Goal: Information Seeking & Learning: Learn about a topic

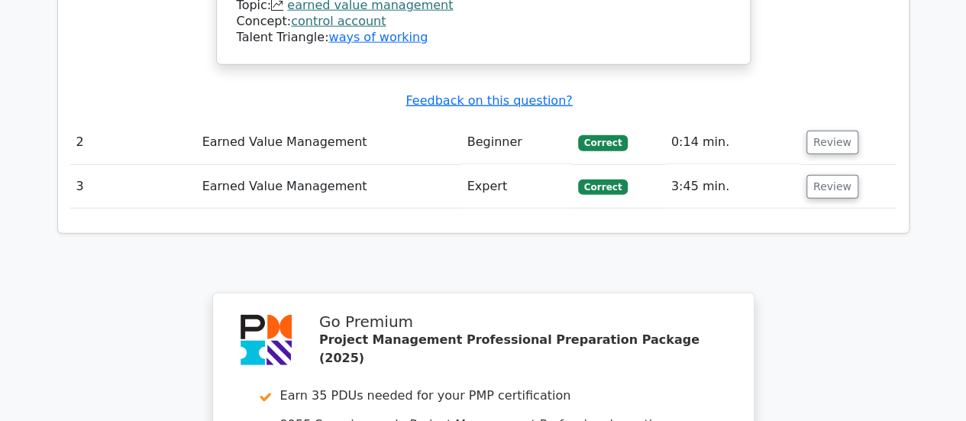
scroll to position [2291, 0]
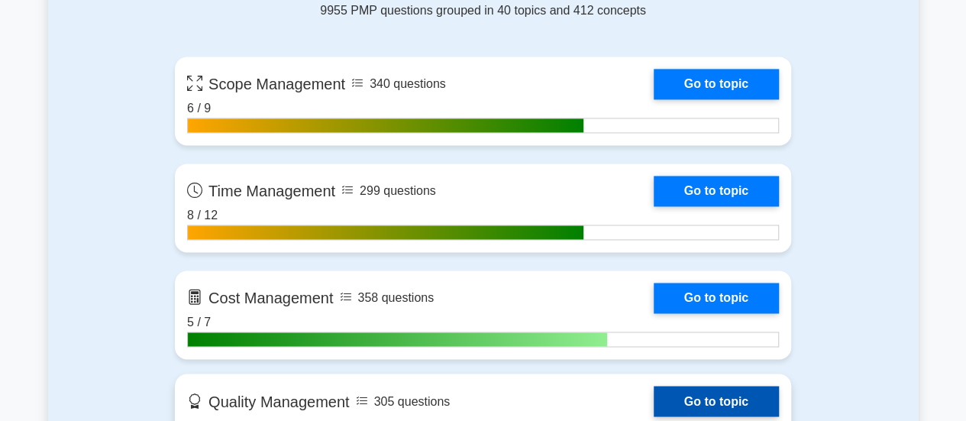
scroll to position [1222, 0]
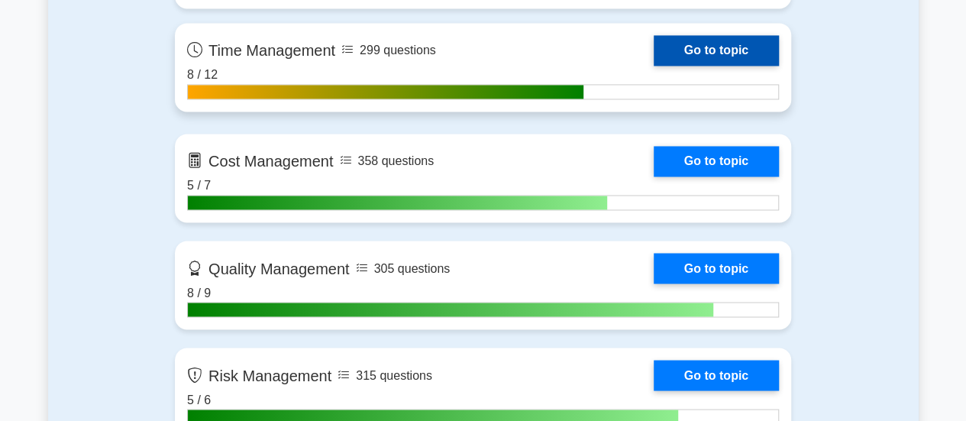
click at [704, 40] on link "Go to topic" at bounding box center [716, 50] width 125 height 31
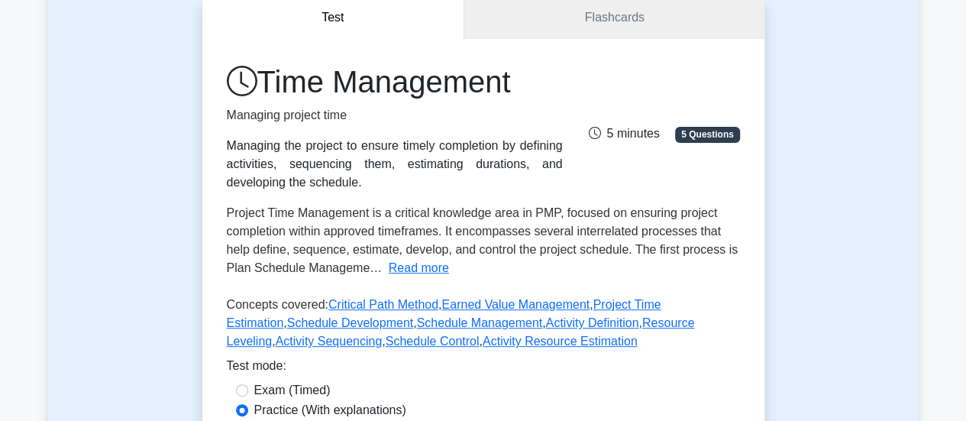
scroll to position [305, 0]
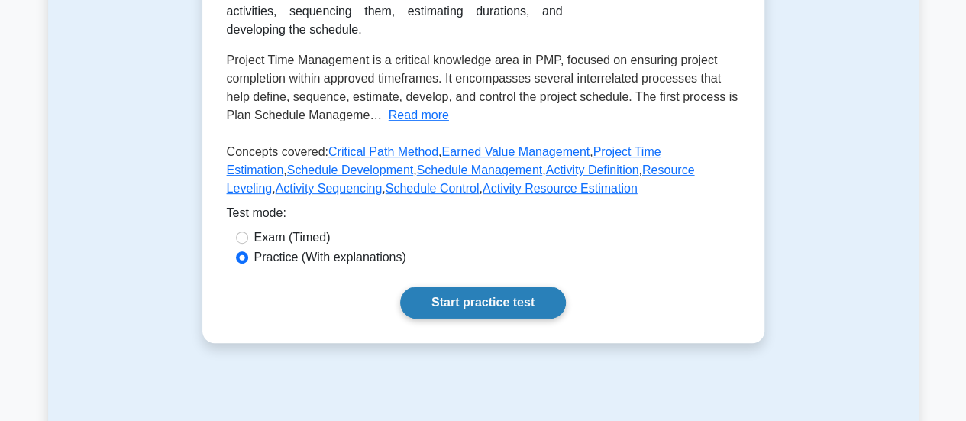
click at [445, 292] on link "Start practice test" at bounding box center [483, 302] width 166 height 32
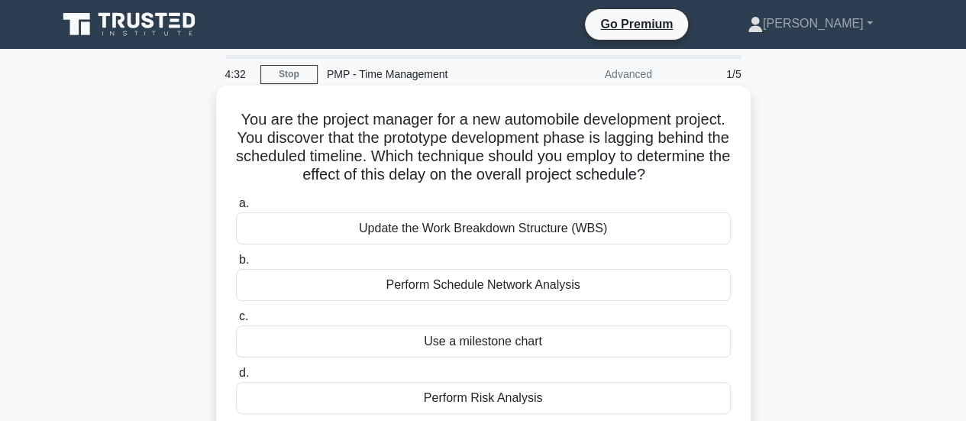
click at [495, 342] on div "Use a milestone chart" at bounding box center [483, 341] width 495 height 32
click at [236, 321] on input "c. Use a milestone chart" at bounding box center [236, 317] width 0 height 10
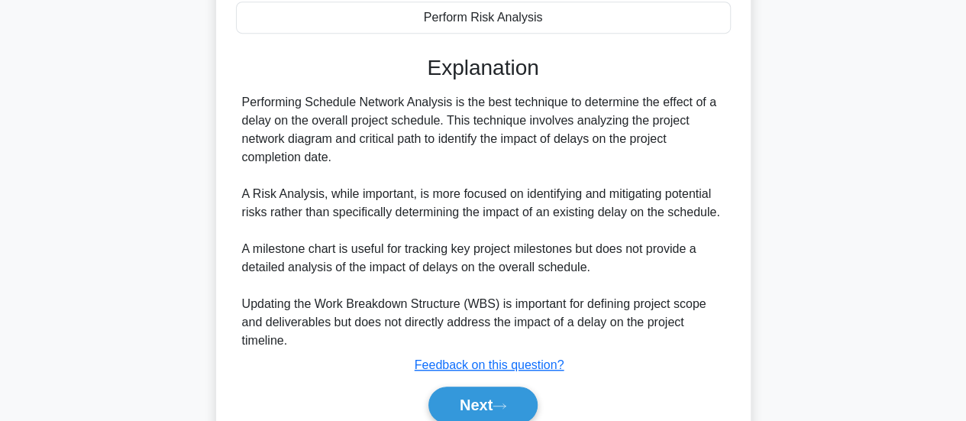
scroll to position [447, 0]
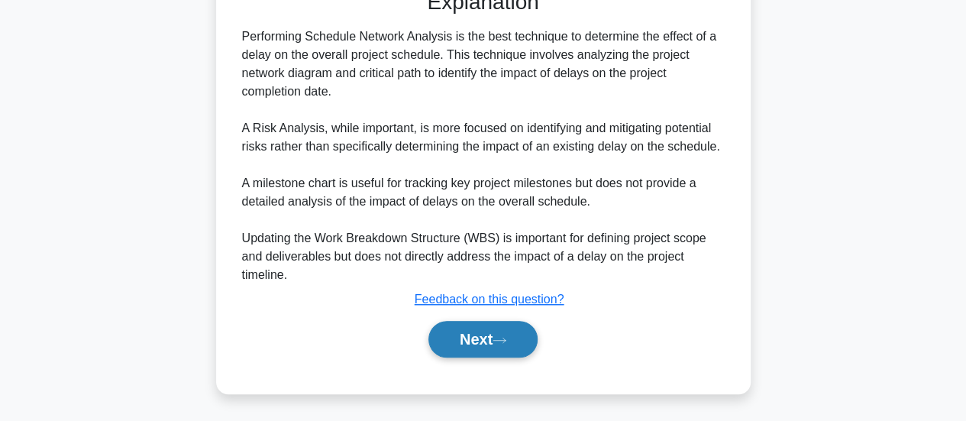
click at [458, 334] on button "Next" at bounding box center [482, 339] width 109 height 37
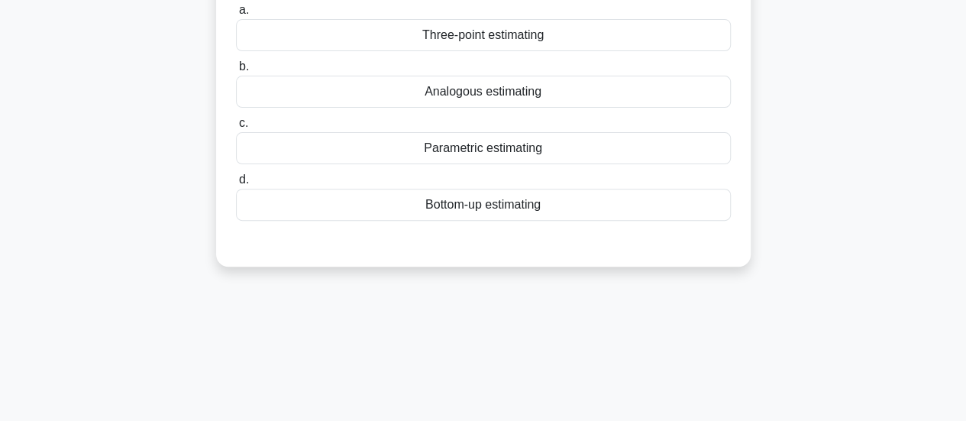
scroll to position [0, 0]
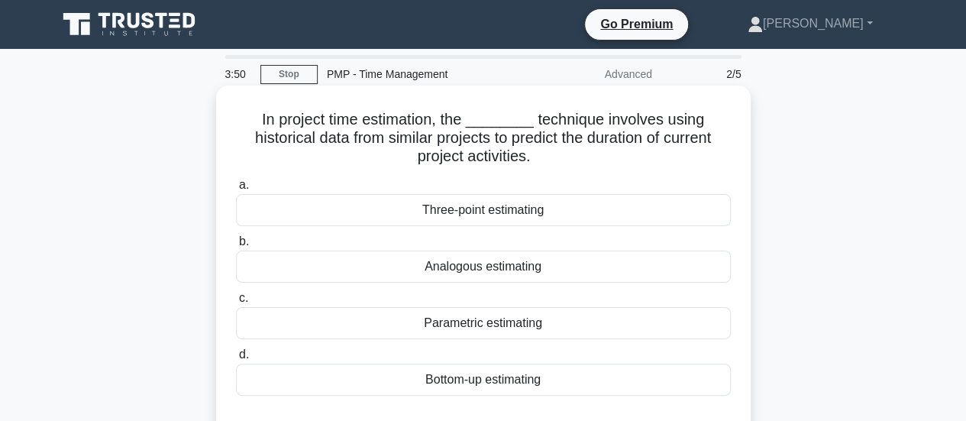
click at [543, 276] on div "Analogous estimating" at bounding box center [483, 266] width 495 height 32
click at [236, 247] on input "b. Analogous estimating" at bounding box center [236, 242] width 0 height 10
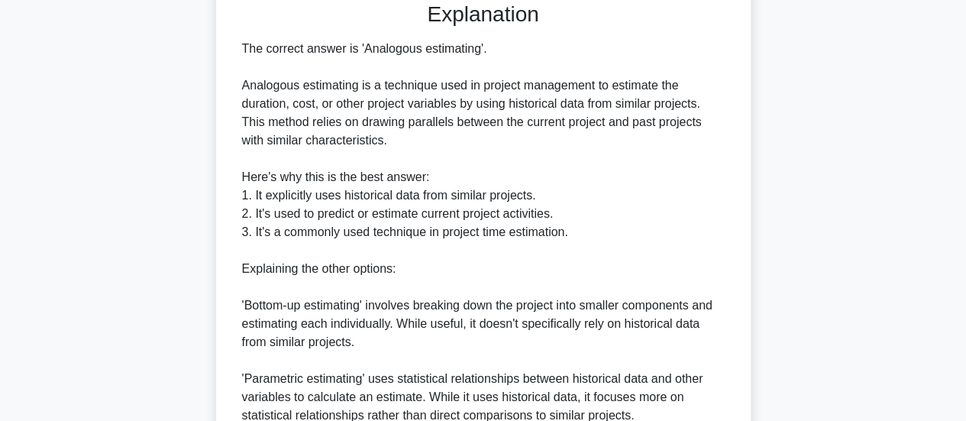
scroll to position [683, 0]
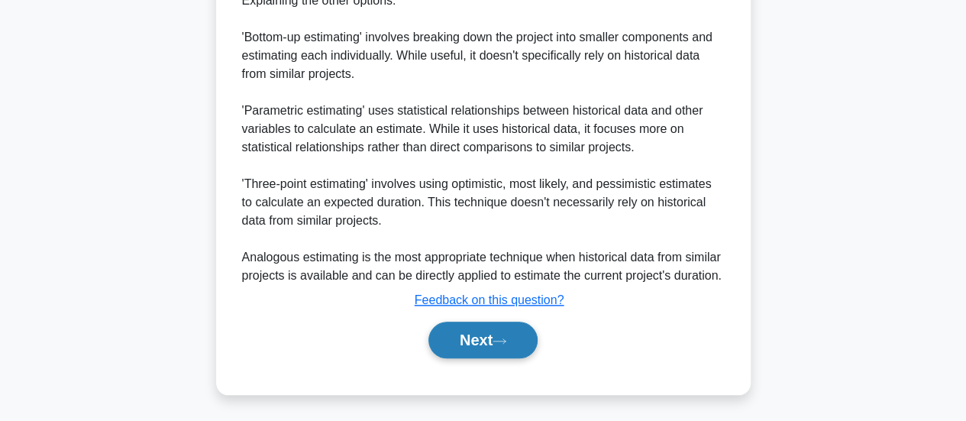
click at [474, 335] on button "Next" at bounding box center [482, 339] width 109 height 37
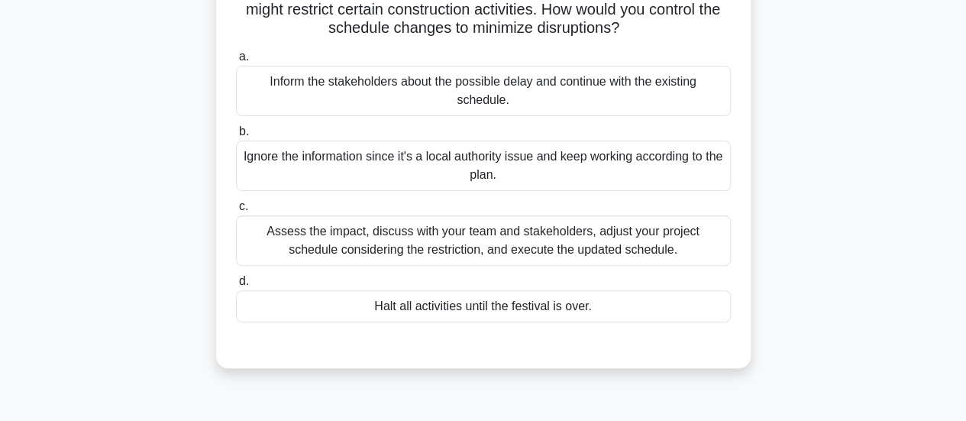
scroll to position [153, 0]
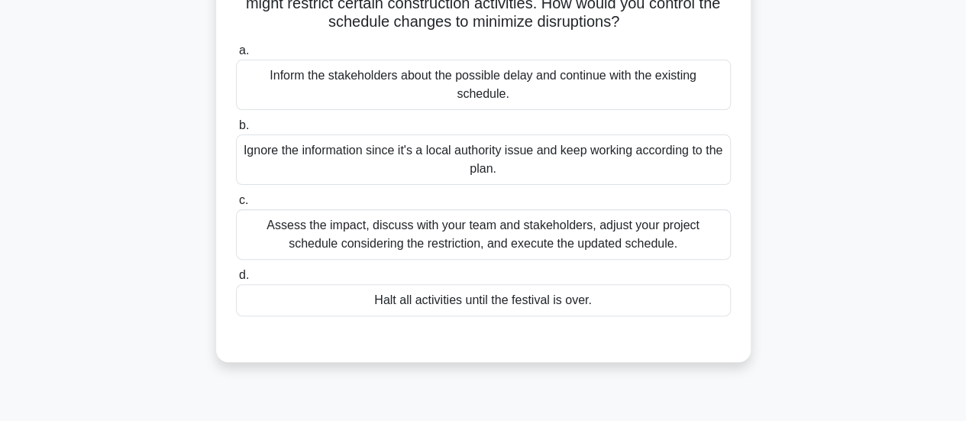
click at [555, 231] on div "Assess the impact, discuss with your team and stakeholders, adjust your project…" at bounding box center [483, 234] width 495 height 50
click at [236, 205] on input "c. Assess the impact, discuss with your team and stakeholders, adjust your proj…" at bounding box center [236, 200] width 0 height 10
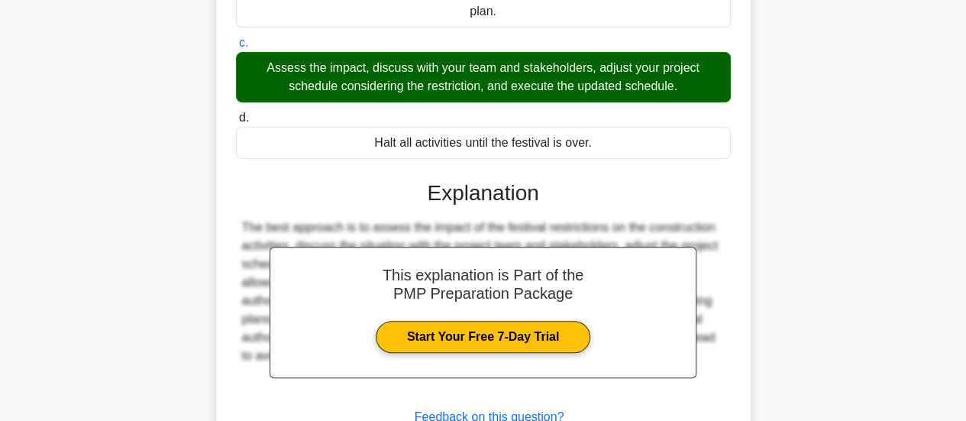
scroll to position [427, 0]
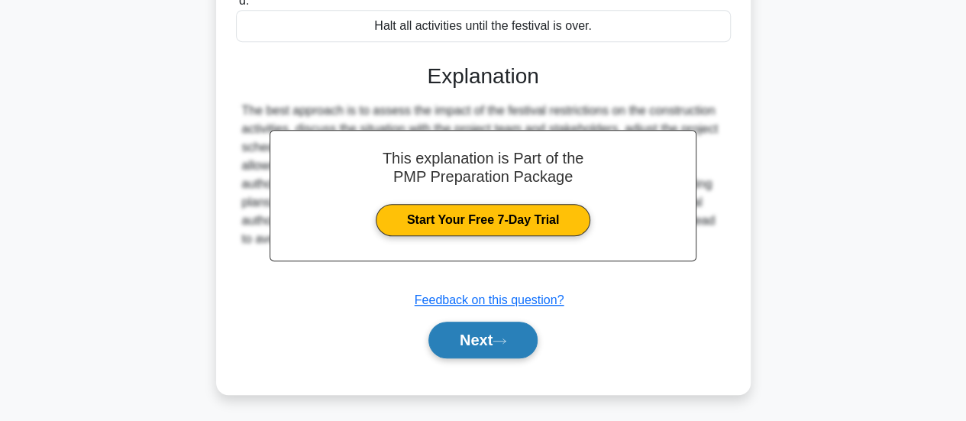
click at [490, 337] on button "Next" at bounding box center [482, 339] width 109 height 37
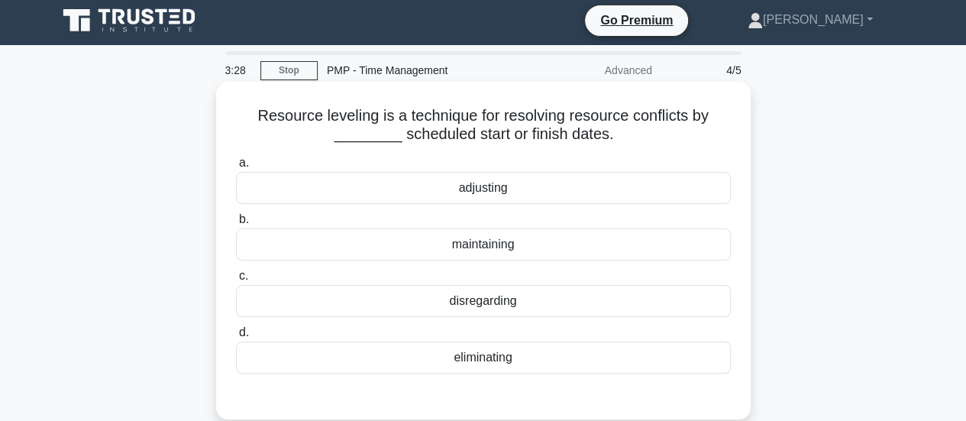
scroll to position [0, 0]
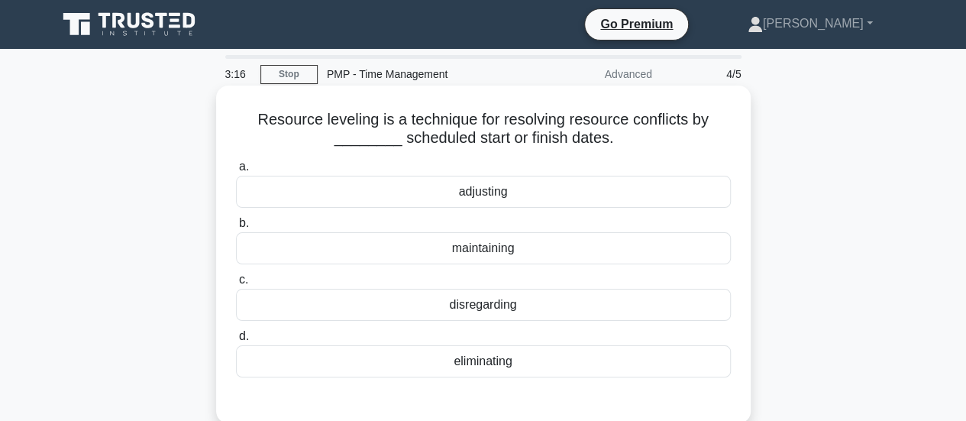
click at [500, 189] on div "adjusting" at bounding box center [483, 192] width 495 height 32
click at [236, 172] on input "a. adjusting" at bounding box center [236, 167] width 0 height 10
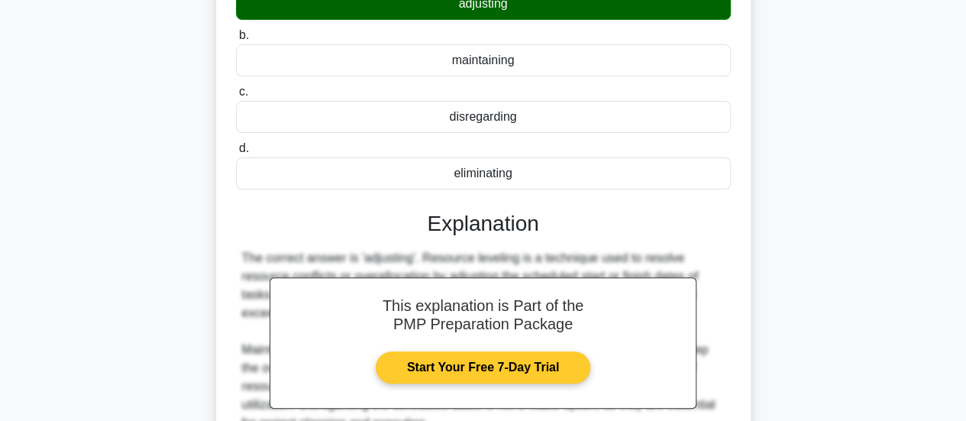
scroll to position [305, 0]
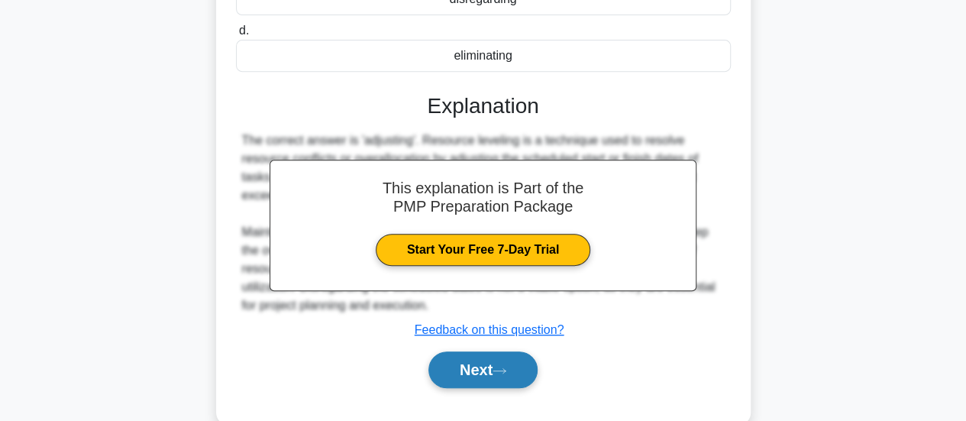
click at [460, 374] on button "Next" at bounding box center [482, 369] width 109 height 37
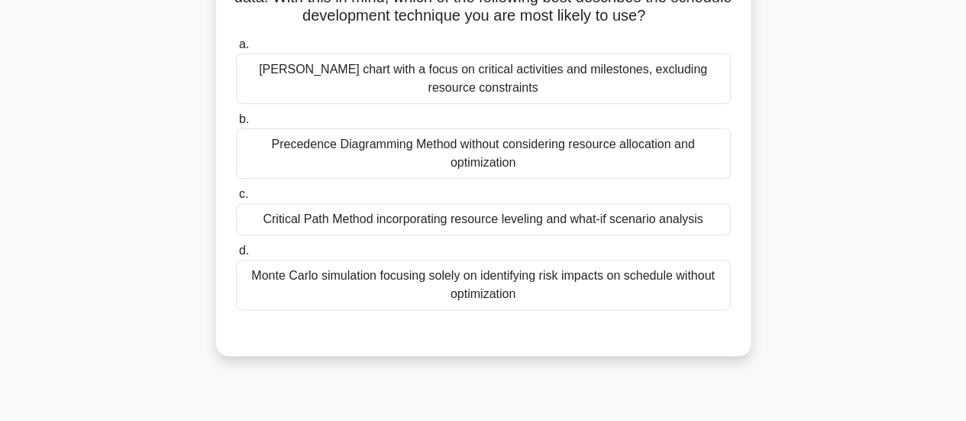
click at [537, 235] on div "Critical Path Method incorporating resource leveling and what-if scenario analy…" at bounding box center [483, 219] width 495 height 32
click at [236, 199] on input "c. Critical Path Method incorporating resource leveling and what-if scenario an…" at bounding box center [236, 194] width 0 height 10
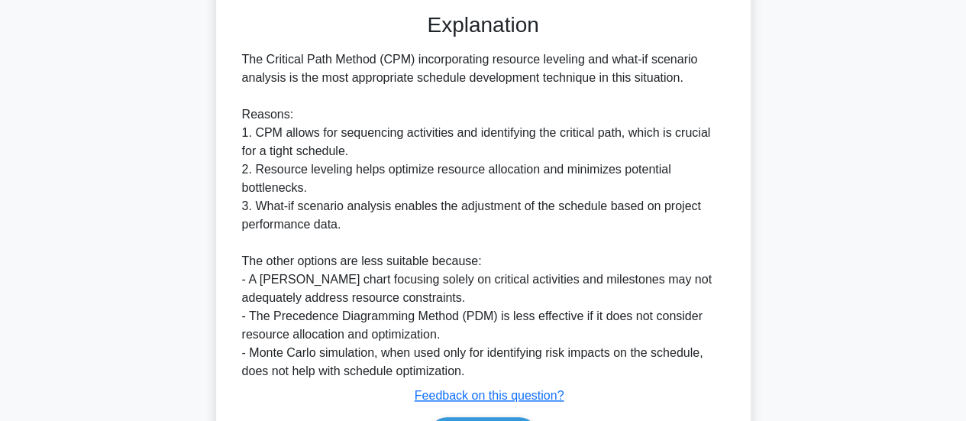
scroll to position [738, 0]
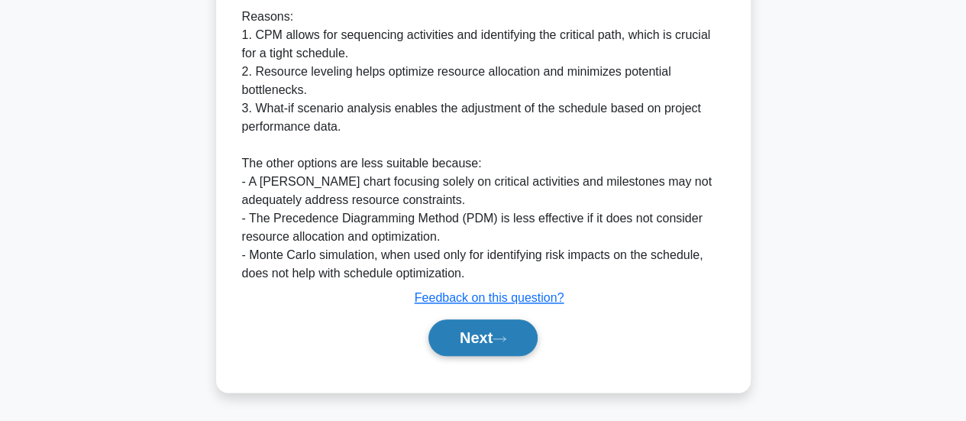
click at [467, 337] on button "Next" at bounding box center [482, 337] width 109 height 37
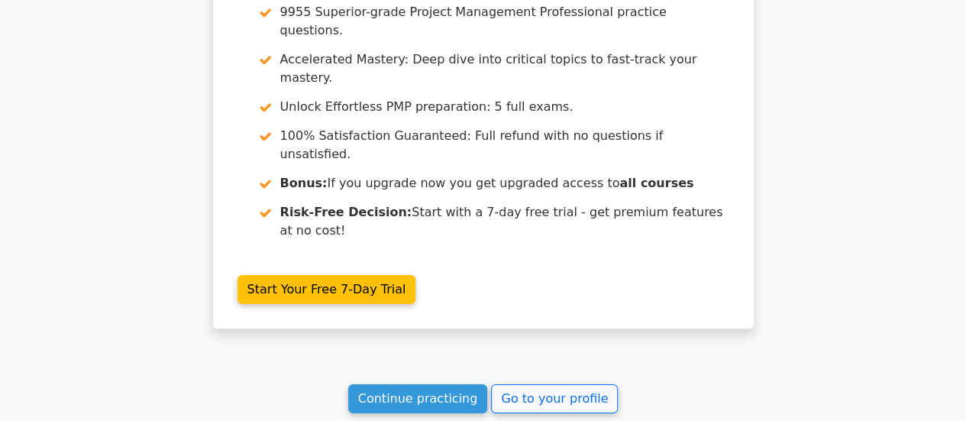
scroll to position [2473, 0]
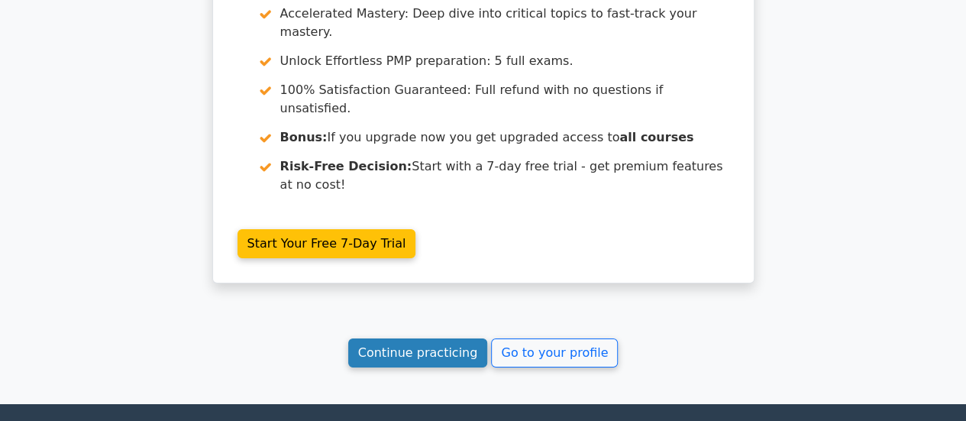
click at [451, 338] on link "Continue practicing" at bounding box center [418, 352] width 140 height 29
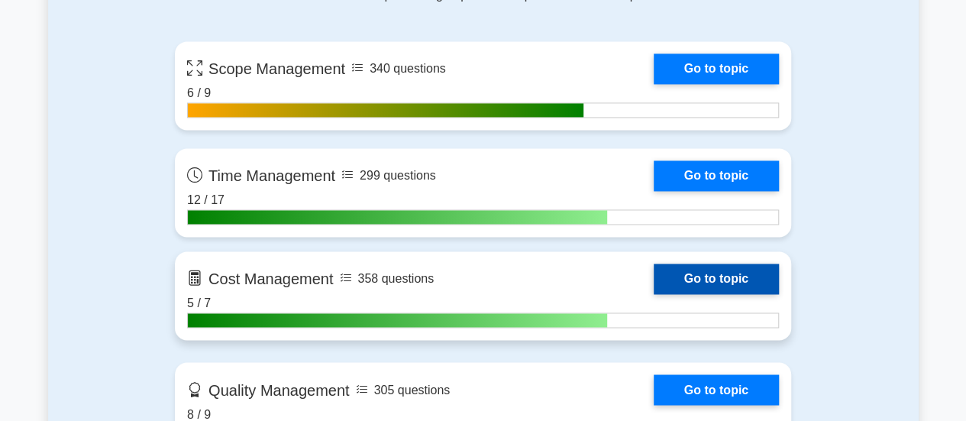
scroll to position [993, 0]
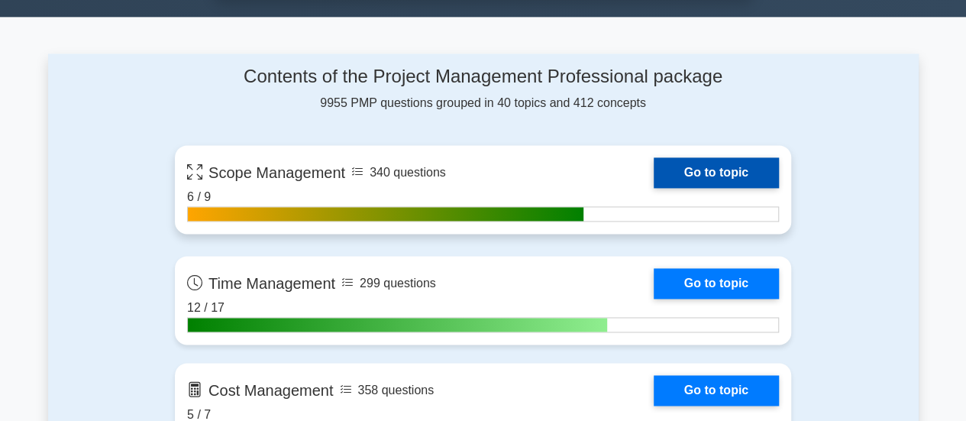
click at [680, 169] on link "Go to topic" at bounding box center [716, 172] width 125 height 31
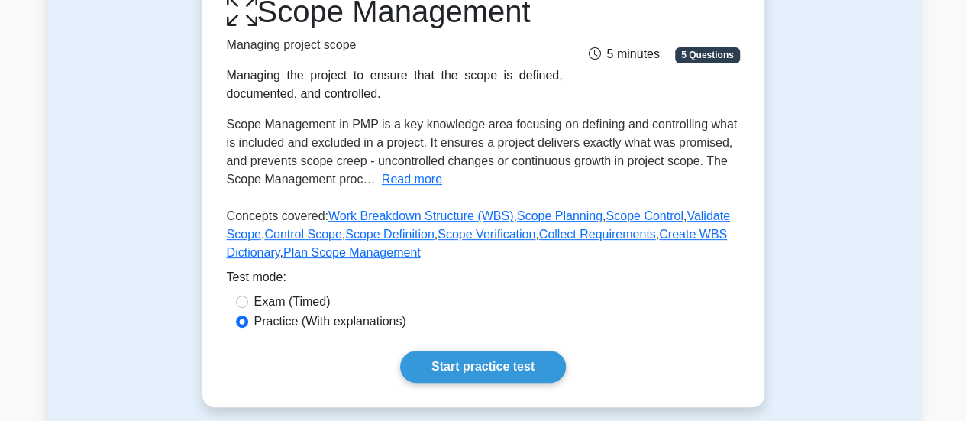
scroll to position [382, 0]
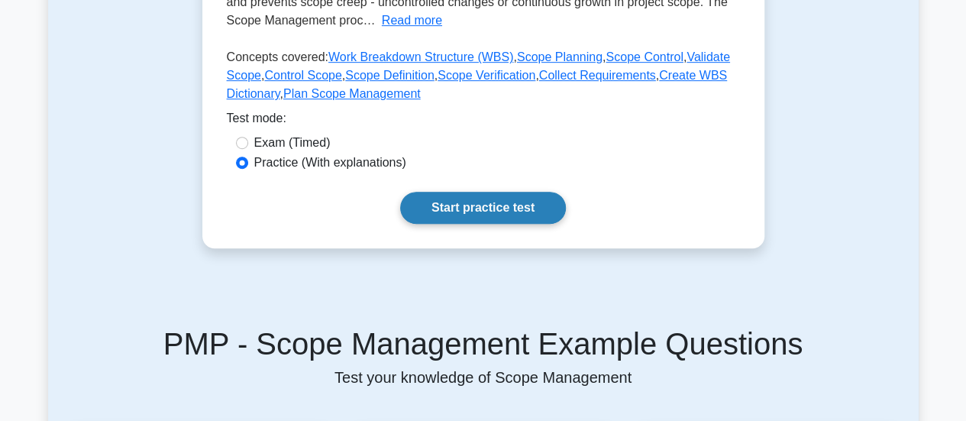
click at [450, 208] on link "Start practice test" at bounding box center [483, 208] width 166 height 32
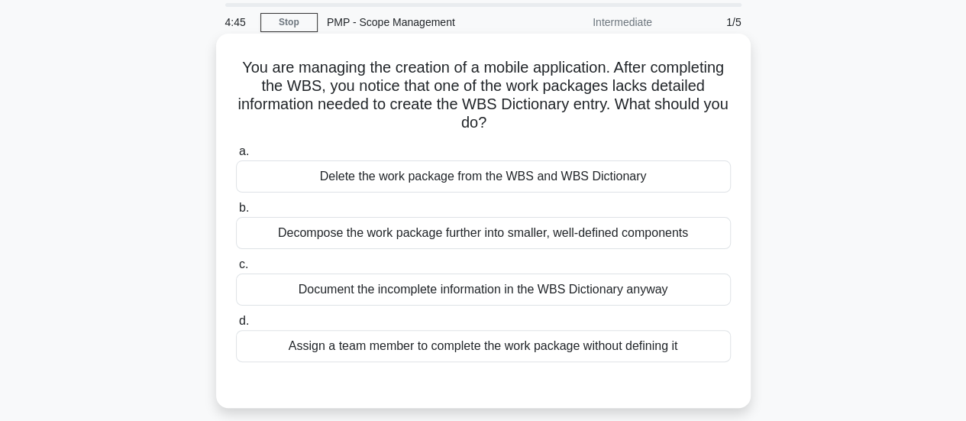
scroll to position [76, 0]
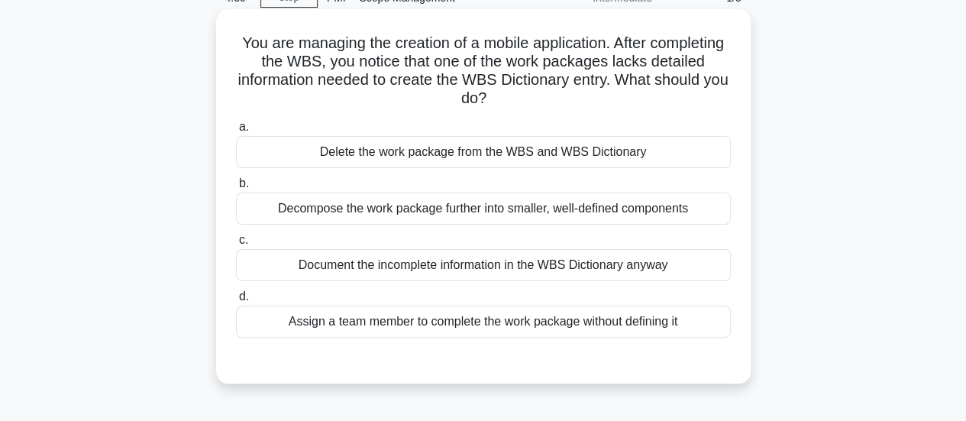
click at [452, 208] on div "Decompose the work package further into smaller, well-defined components" at bounding box center [483, 208] width 495 height 32
click at [236, 189] on input "b. Decompose the work package further into smaller, well-defined components" at bounding box center [236, 184] width 0 height 10
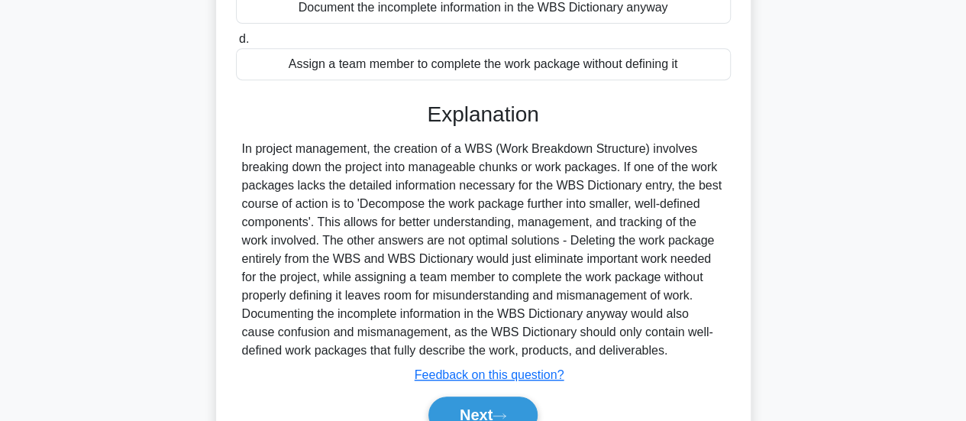
scroll to position [382, 0]
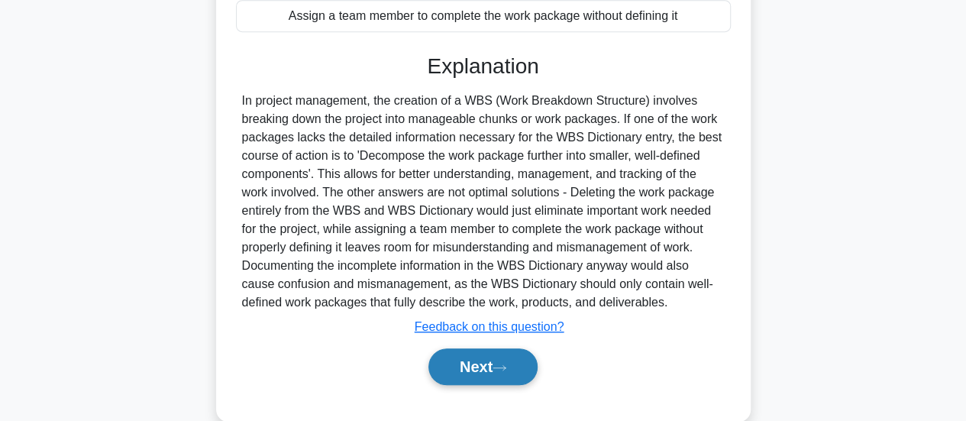
click at [486, 362] on button "Next" at bounding box center [482, 366] width 109 height 37
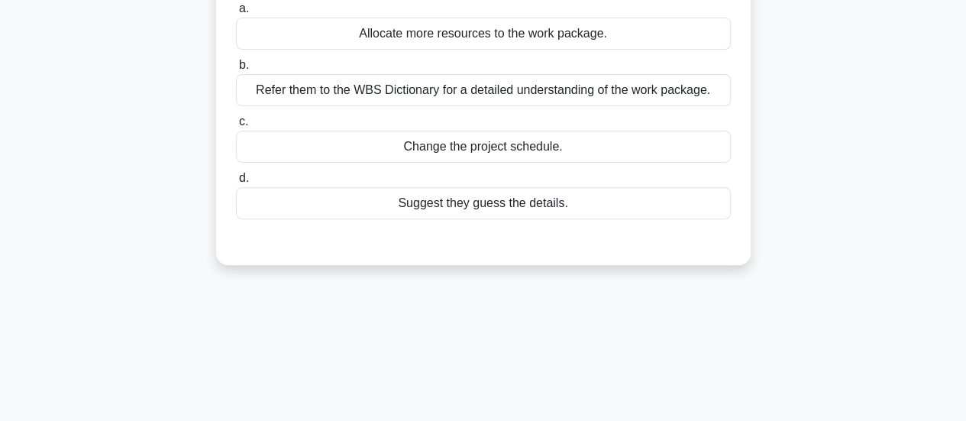
scroll to position [76, 0]
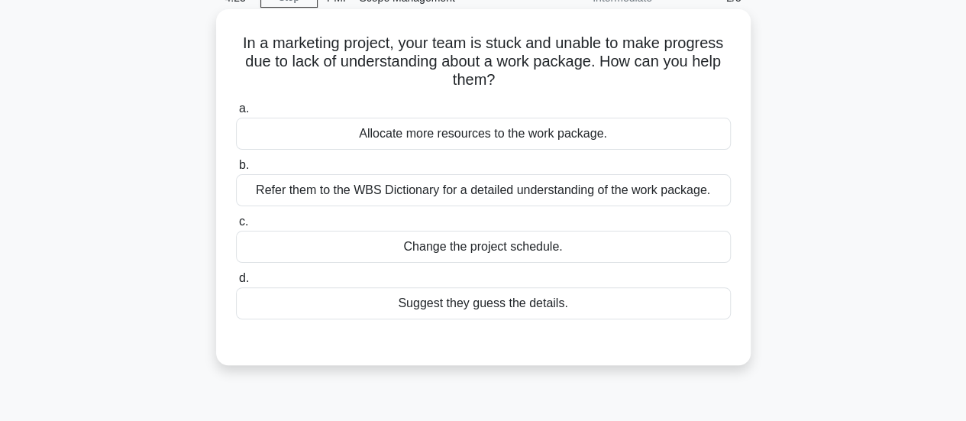
click at [583, 197] on div "Refer them to the WBS Dictionary for a detailed understanding of the work packa…" at bounding box center [483, 190] width 495 height 32
click at [236, 170] on input "b. Refer them to the WBS Dictionary for a detailed understanding of the work pa…" at bounding box center [236, 165] width 0 height 10
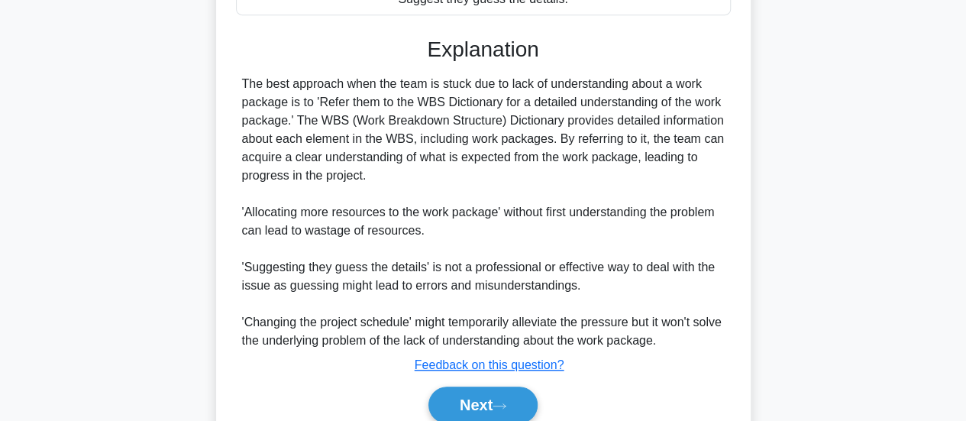
scroll to position [382, 0]
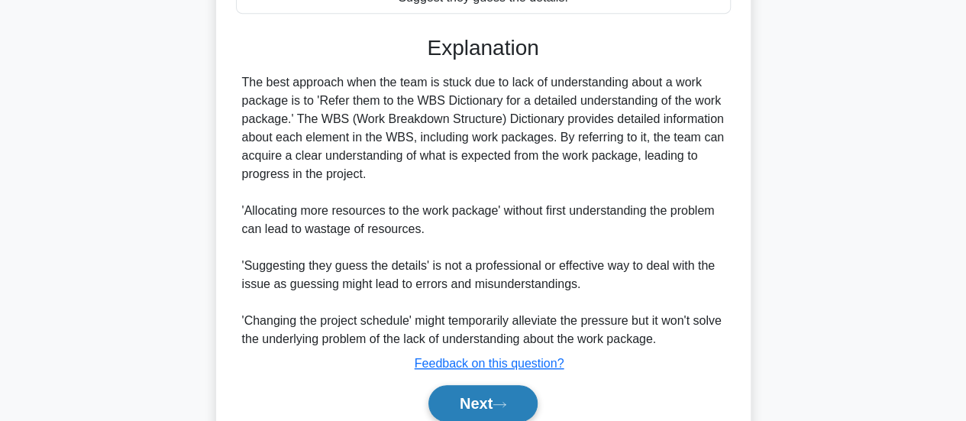
click at [486, 392] on button "Next" at bounding box center [482, 403] width 109 height 37
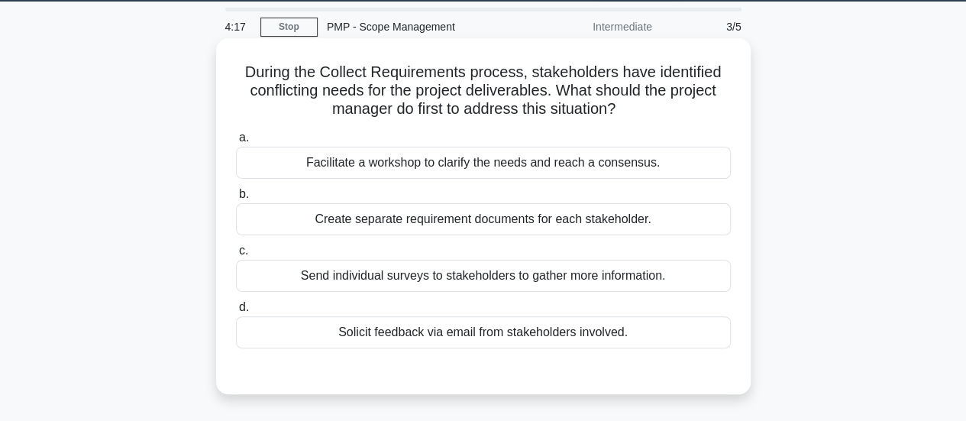
scroll to position [0, 0]
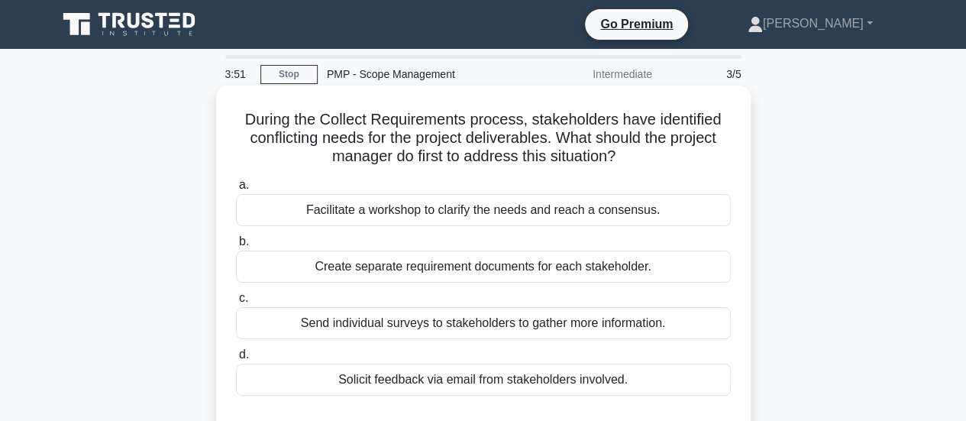
click at [412, 213] on div "Facilitate a workshop to clarify the needs and reach a consensus." at bounding box center [483, 210] width 495 height 32
click at [236, 190] on input "a. Facilitate a workshop to clarify the needs and reach a consensus." at bounding box center [236, 185] width 0 height 10
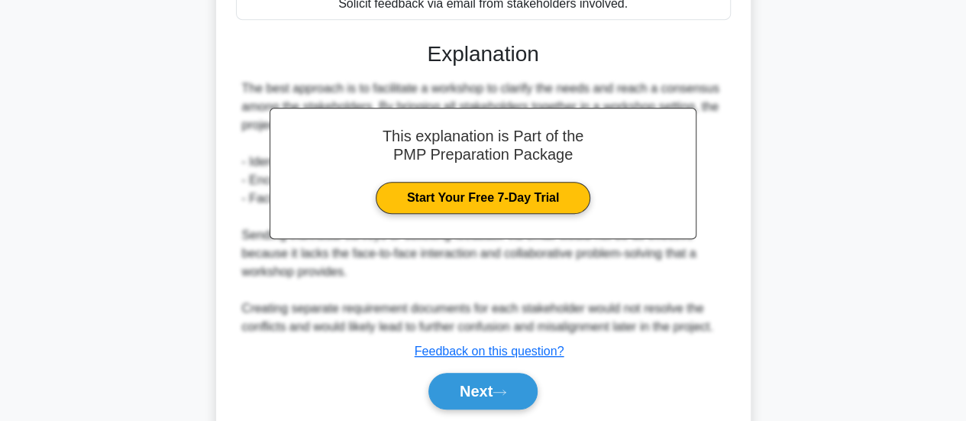
scroll to position [427, 0]
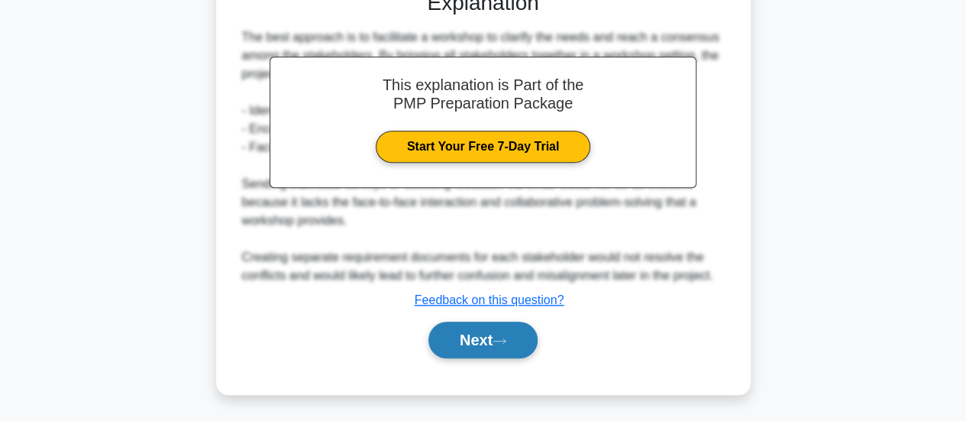
click at [475, 346] on button "Next" at bounding box center [482, 339] width 109 height 37
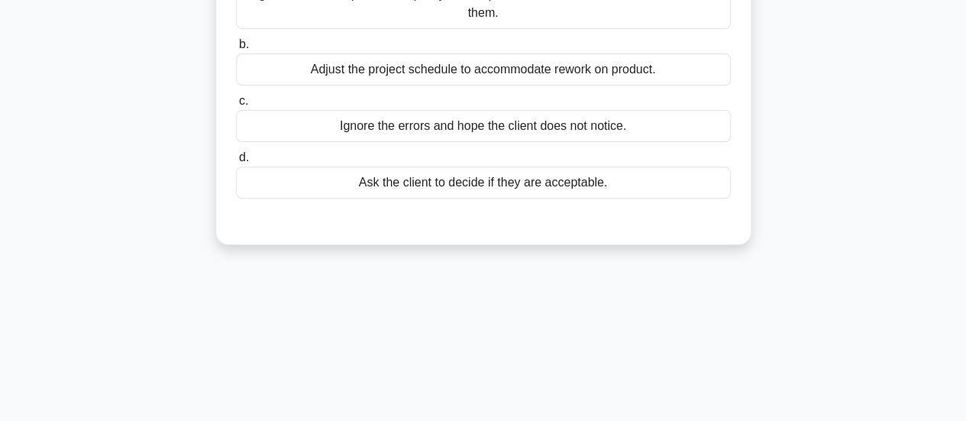
scroll to position [22, 0]
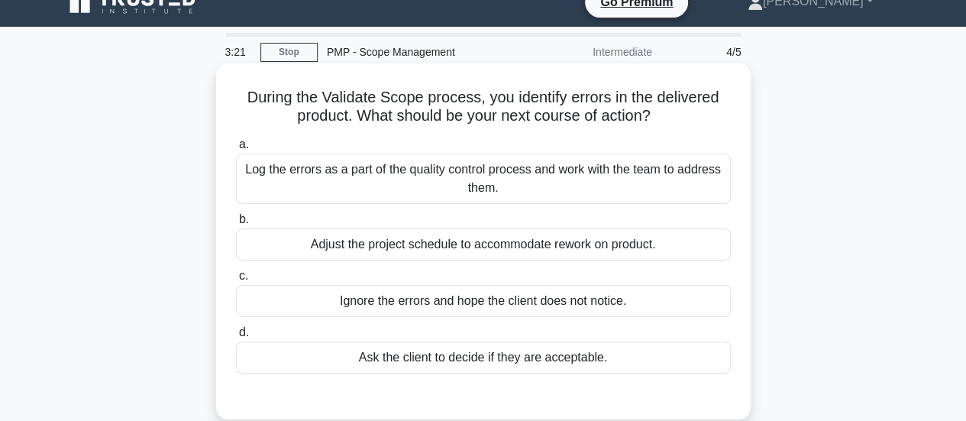
click at [463, 173] on div "Log the errors as a part of the quality control process and work with the team …" at bounding box center [483, 178] width 495 height 50
click at [236, 150] on input "a. Log the errors as a part of the quality control process and work with the te…" at bounding box center [236, 145] width 0 height 10
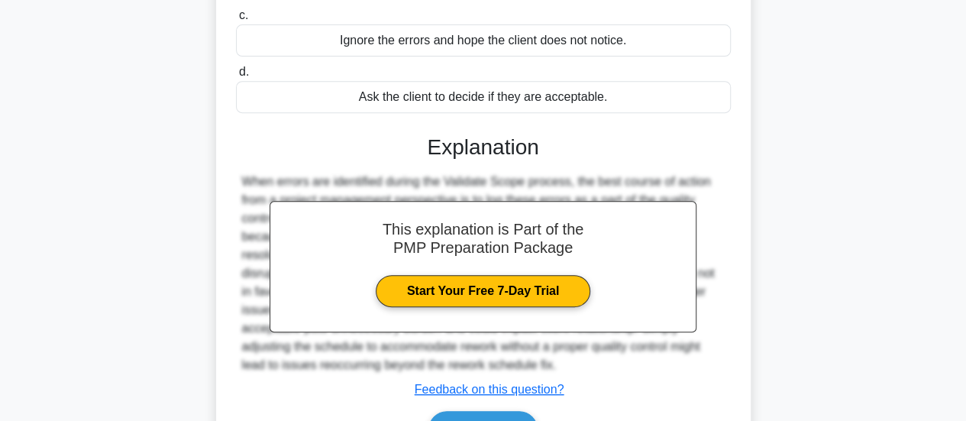
scroll to position [404, 0]
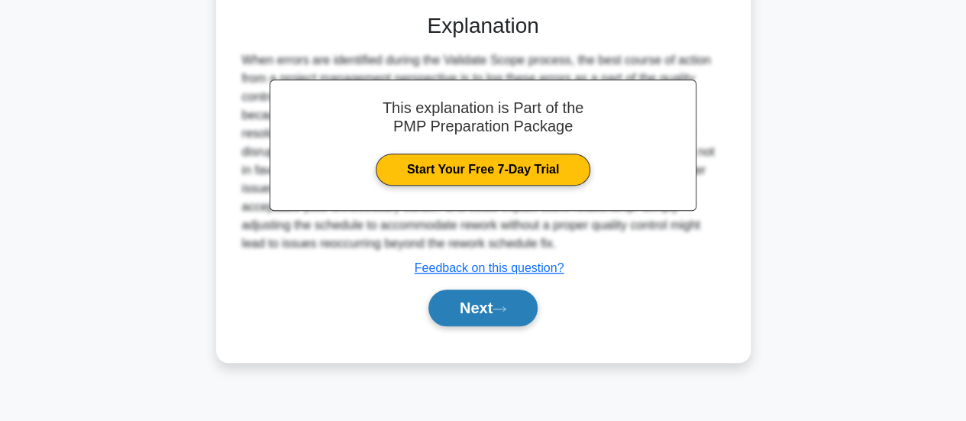
click at [461, 297] on button "Next" at bounding box center [482, 307] width 109 height 37
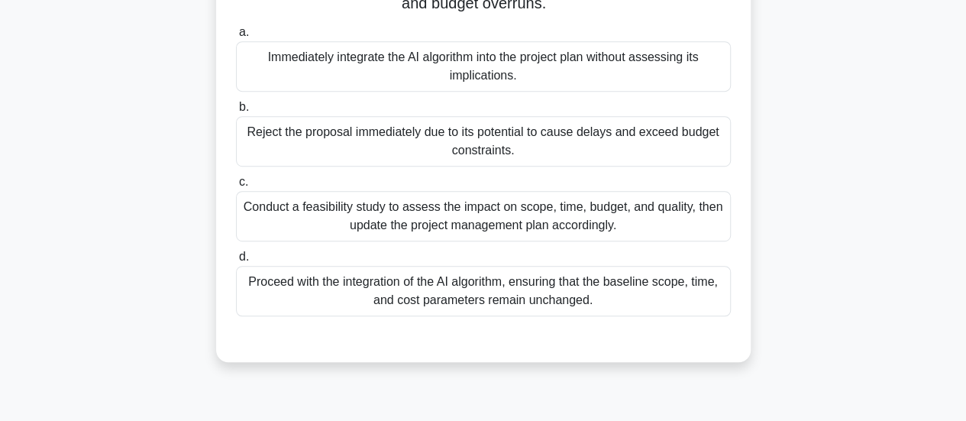
scroll to position [382, 0]
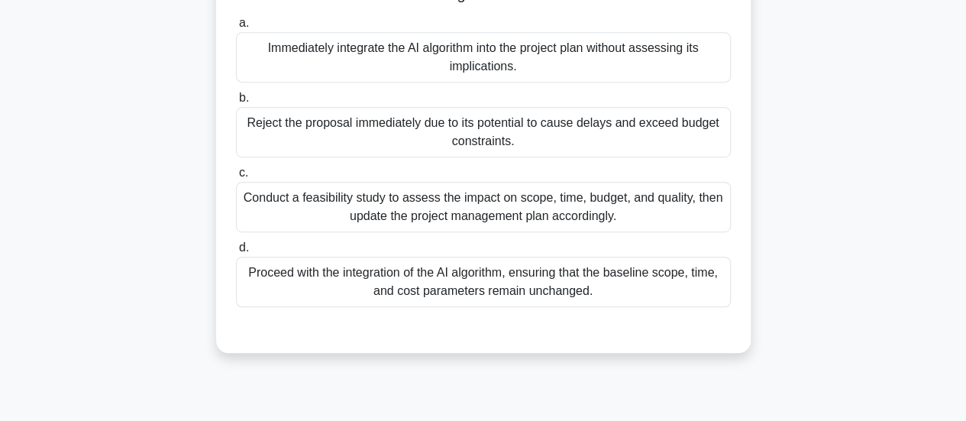
click at [531, 220] on div "Conduct a feasibility study to assess the impact on scope, time, budget, and qu…" at bounding box center [483, 207] width 495 height 50
click at [236, 178] on input "c. Conduct a feasibility study to assess the impact on scope, time, budget, and…" at bounding box center [236, 173] width 0 height 10
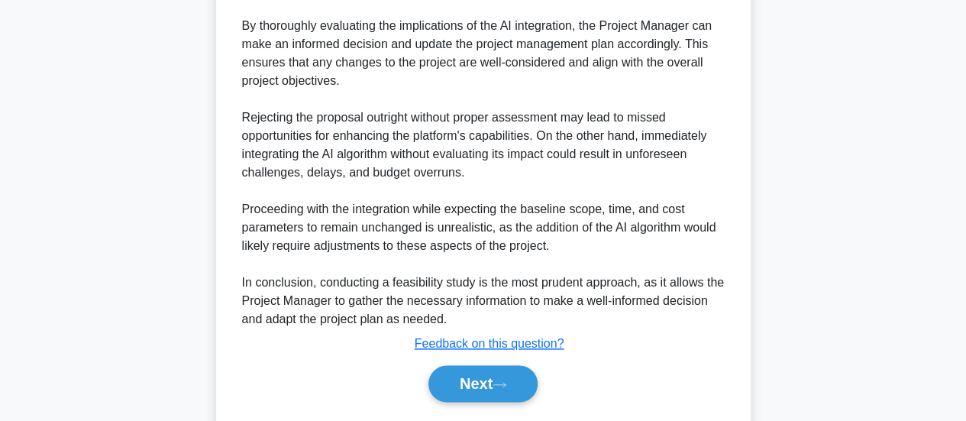
scroll to position [840, 0]
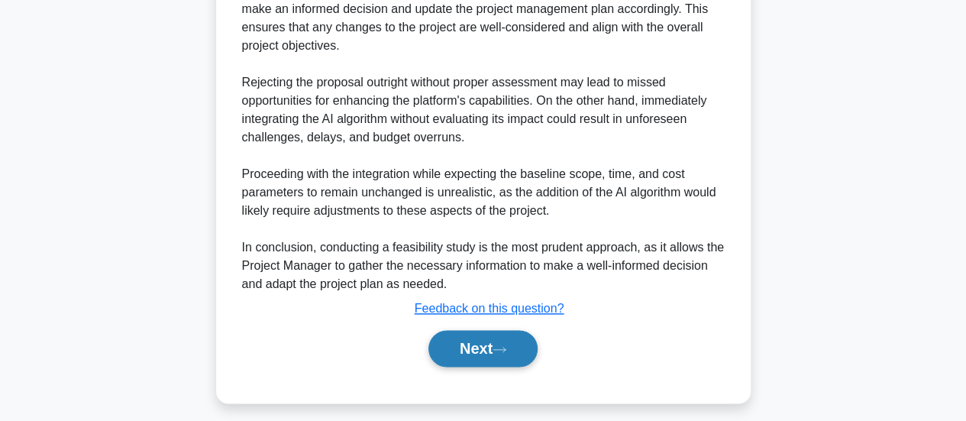
click at [496, 349] on button "Next" at bounding box center [482, 348] width 109 height 37
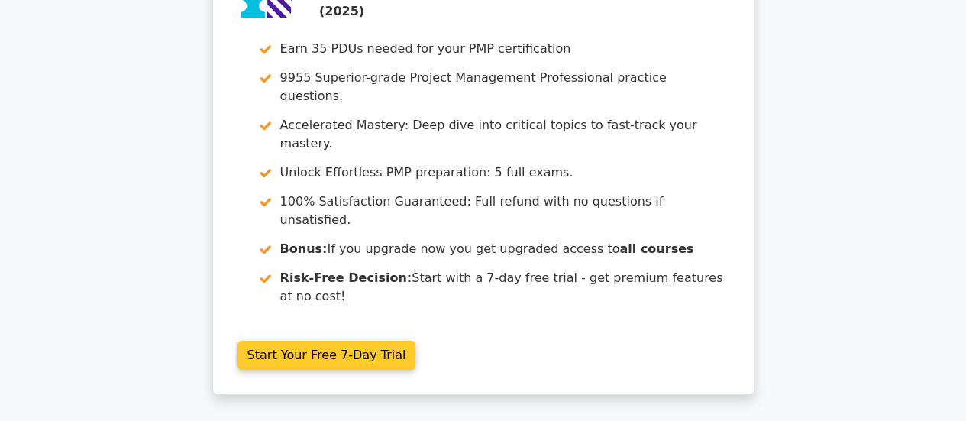
scroll to position [2425, 0]
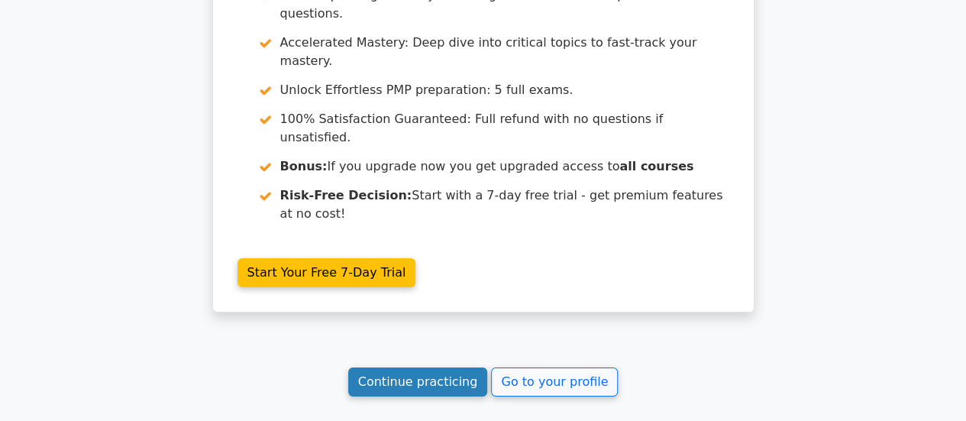
click at [423, 367] on link "Continue practicing" at bounding box center [418, 381] width 140 height 29
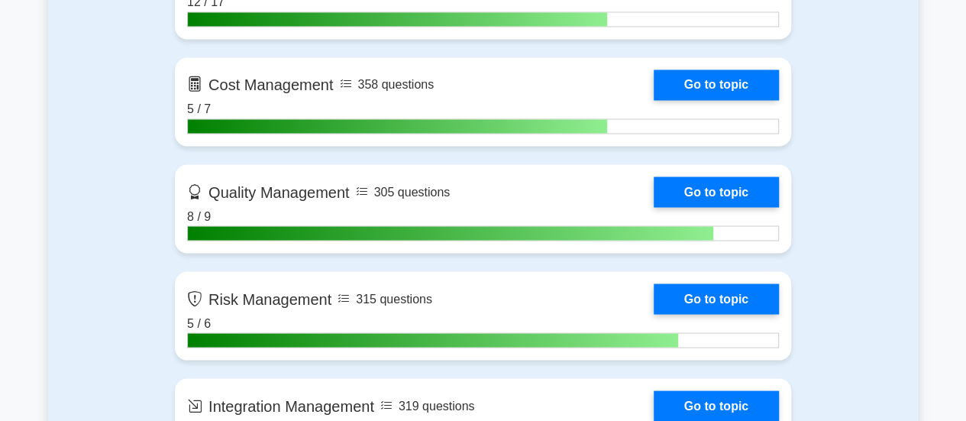
scroll to position [1680, 0]
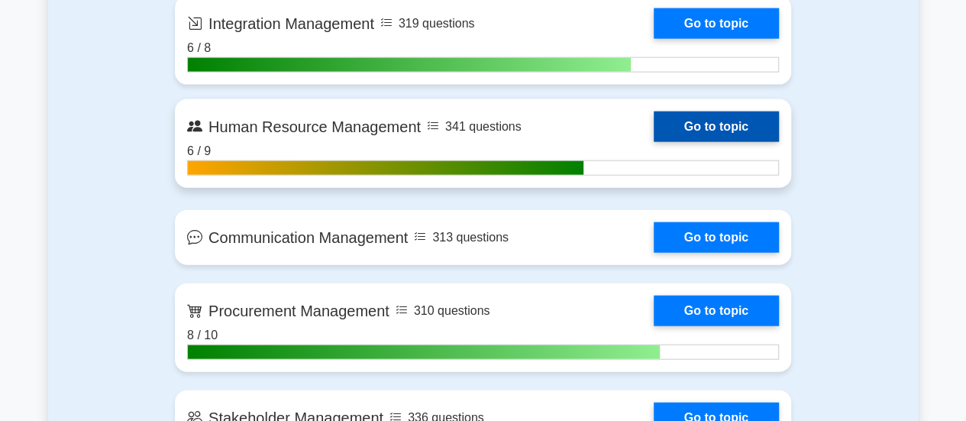
click at [682, 114] on link "Go to topic" at bounding box center [716, 126] width 125 height 31
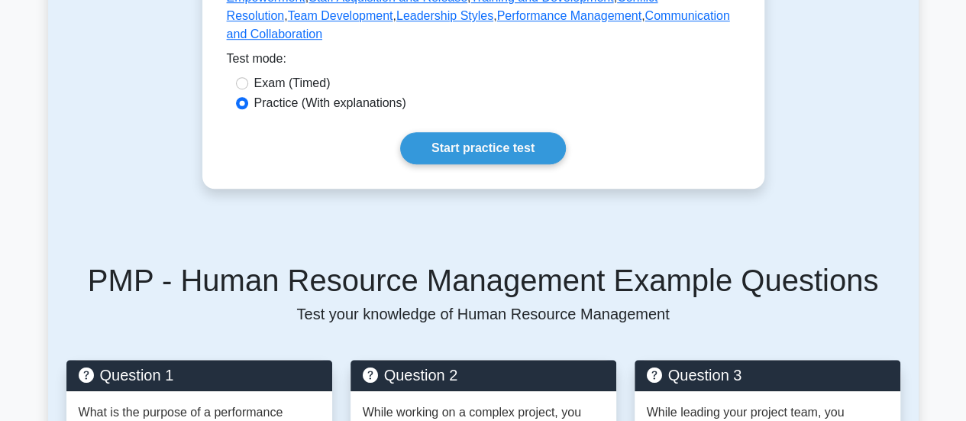
scroll to position [611, 0]
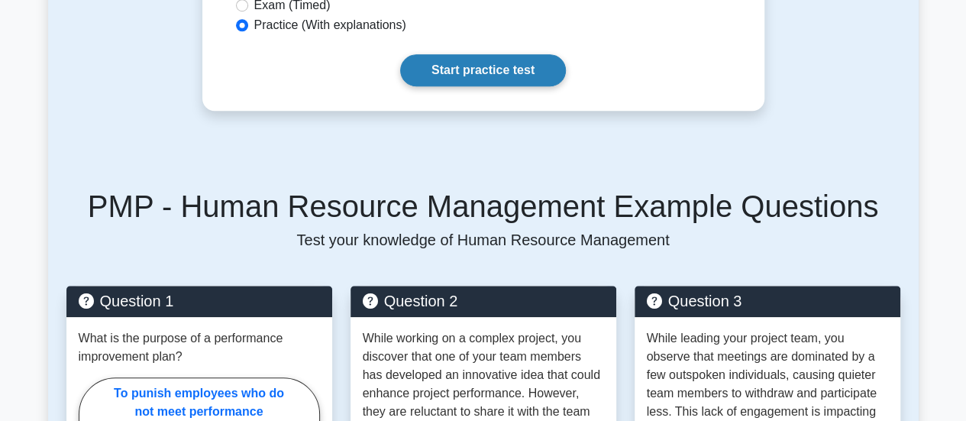
click at [483, 60] on link "Start practice test" at bounding box center [483, 70] width 166 height 32
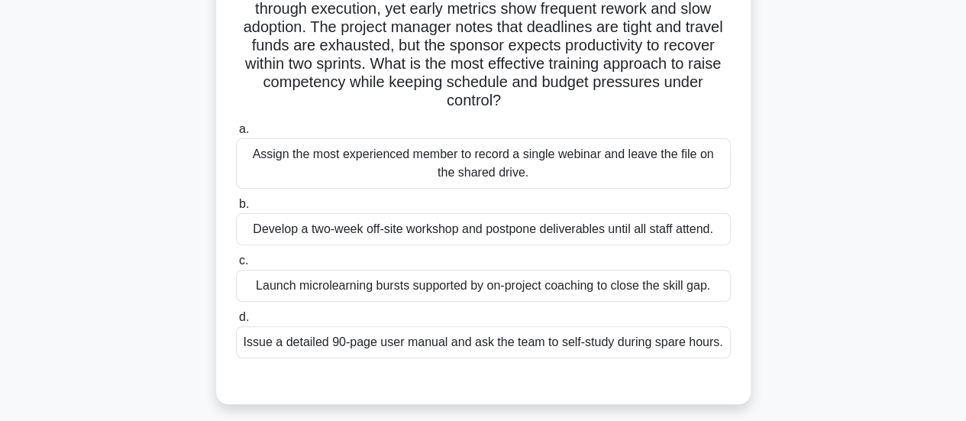
scroll to position [153, 0]
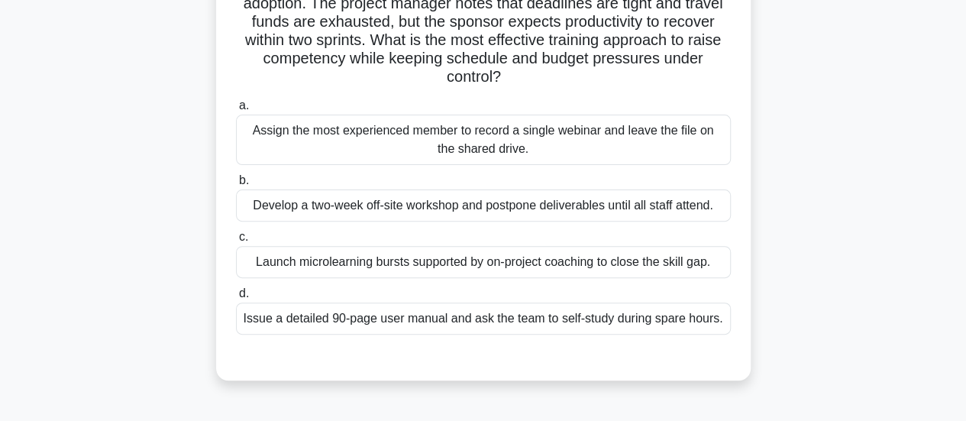
click at [507, 265] on div "Launch microlearning bursts supported by on-project coaching to close the skill…" at bounding box center [483, 262] width 495 height 32
click at [236, 242] on input "c. Launch microlearning bursts supported by on-project coaching to close the sk…" at bounding box center [236, 237] width 0 height 10
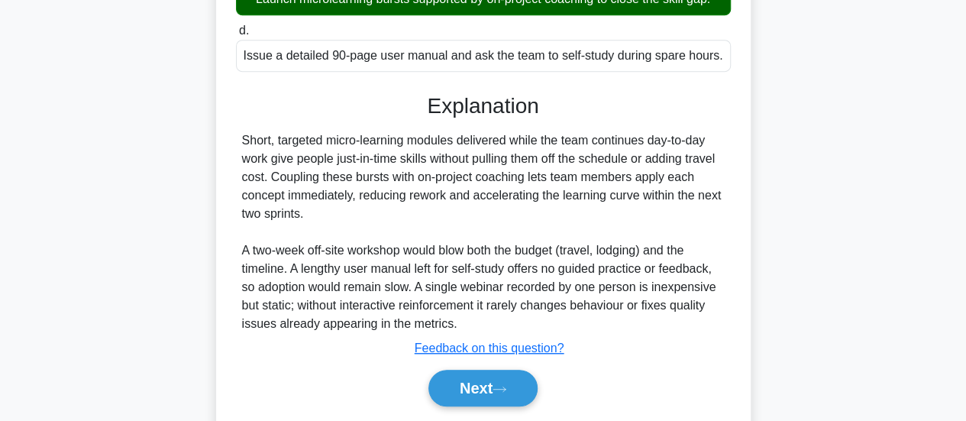
scroll to position [464, 0]
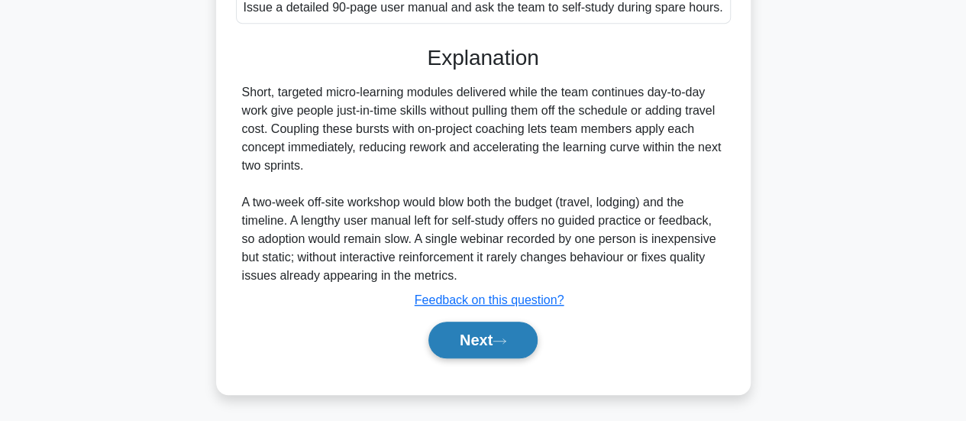
click at [496, 329] on button "Next" at bounding box center [482, 339] width 109 height 37
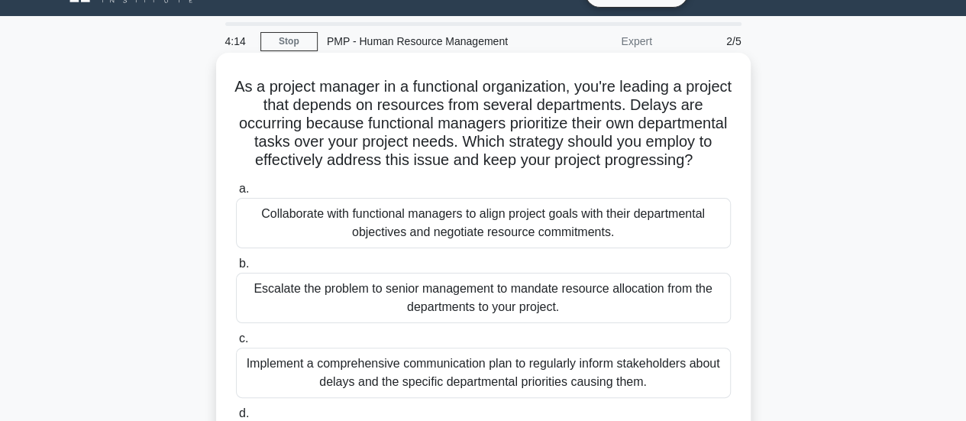
scroll to position [22, 0]
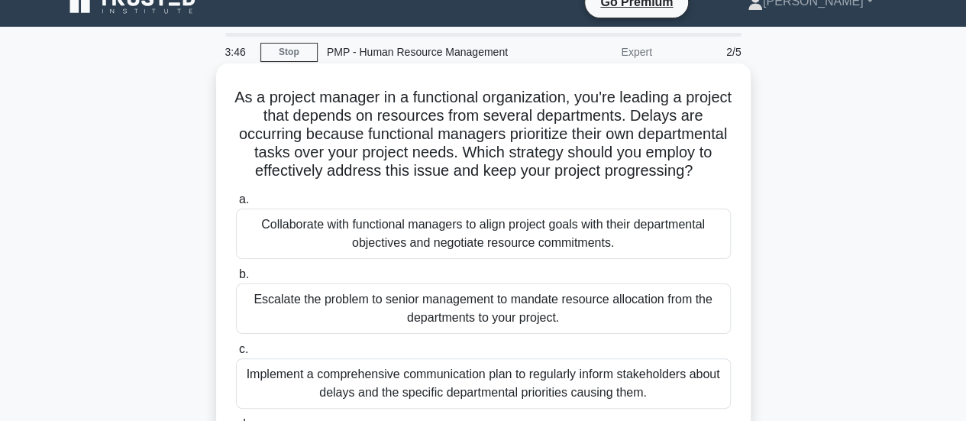
click at [489, 252] on div "Collaborate with functional managers to align project goals with their departme…" at bounding box center [483, 233] width 495 height 50
click at [236, 205] on input "a. Collaborate with functional managers to align project goals with their depar…" at bounding box center [236, 200] width 0 height 10
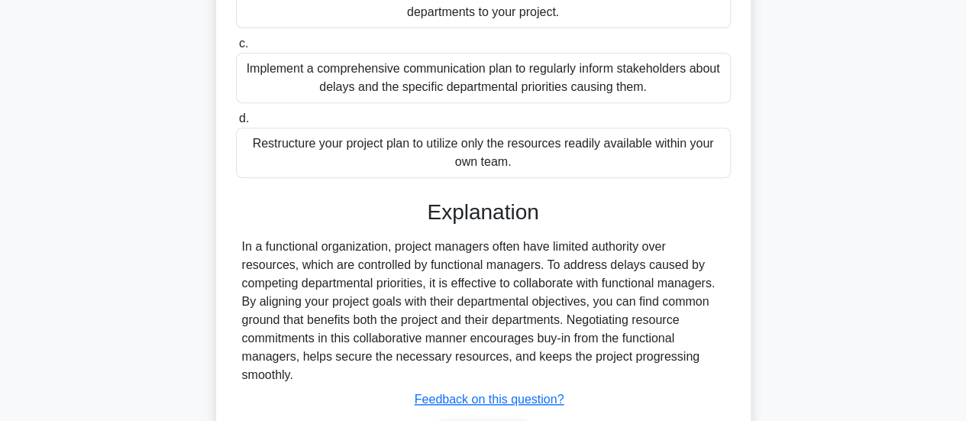
scroll to position [445, 0]
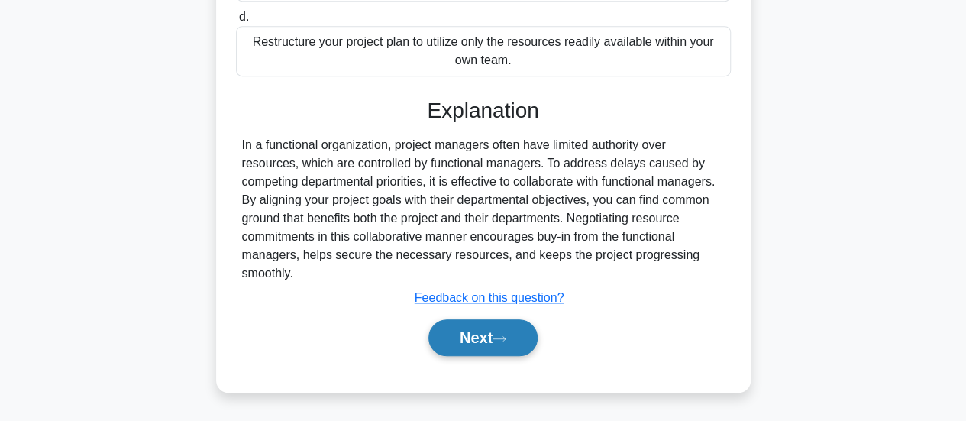
click at [483, 341] on button "Next" at bounding box center [482, 337] width 109 height 37
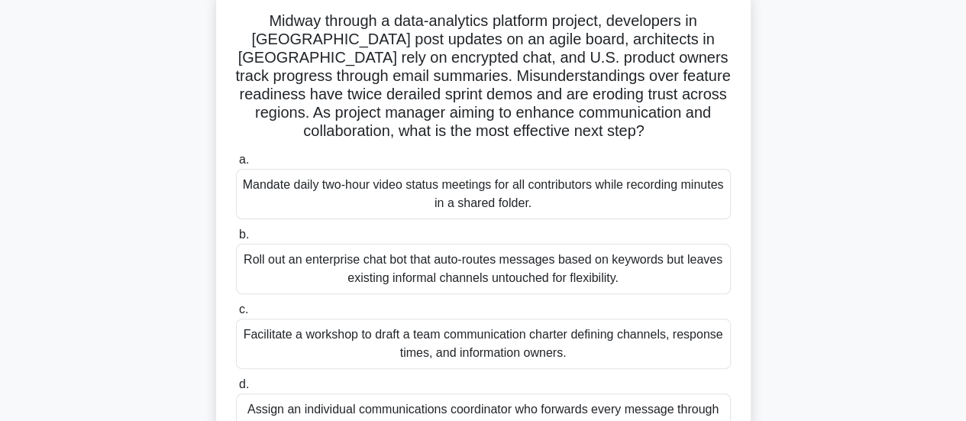
scroll to position [175, 0]
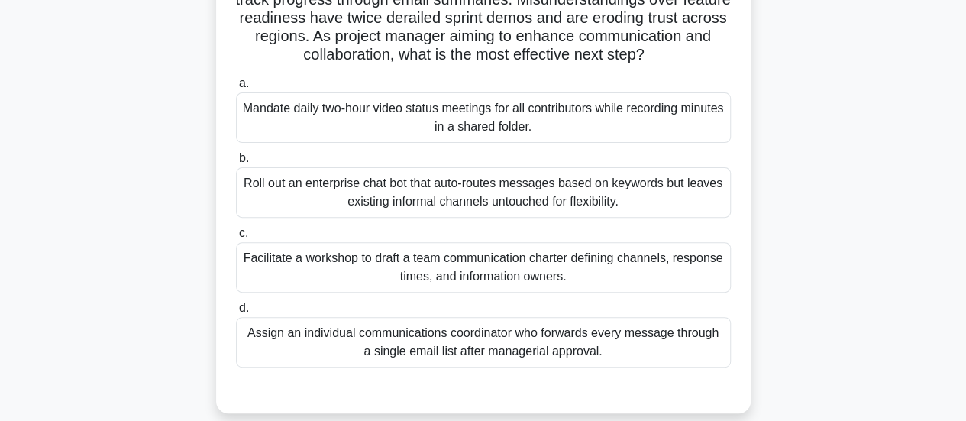
click at [534, 266] on div "Facilitate a workshop to draft a team communication charter defining channels, …" at bounding box center [483, 267] width 495 height 50
click at [236, 238] on input "c. Facilitate a workshop to draft a team communication charter defining channel…" at bounding box center [236, 233] width 0 height 10
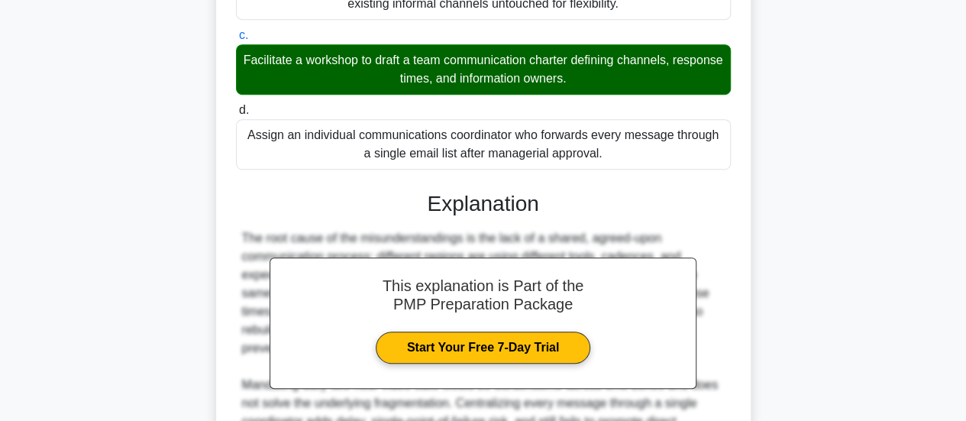
scroll to position [557, 0]
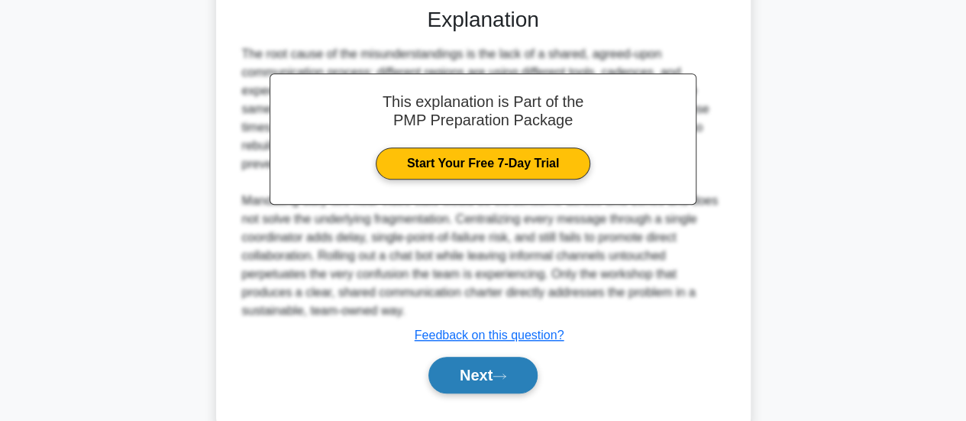
click at [481, 357] on button "Next" at bounding box center [482, 375] width 109 height 37
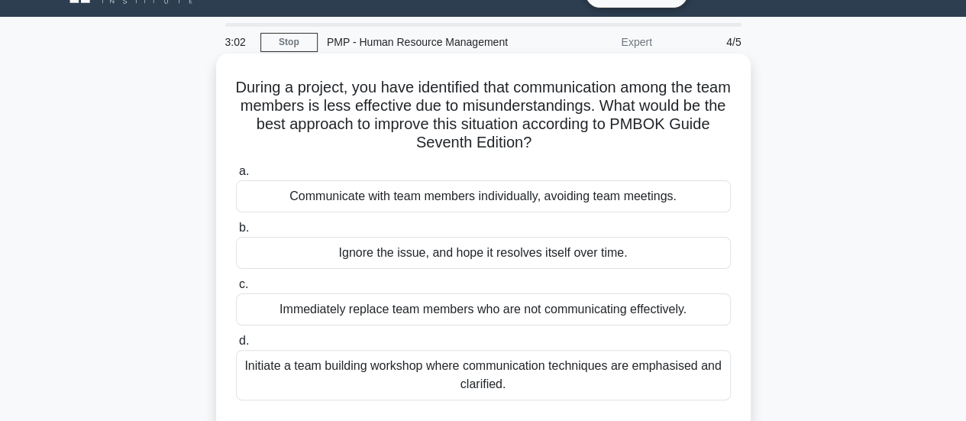
scroll to position [22, 0]
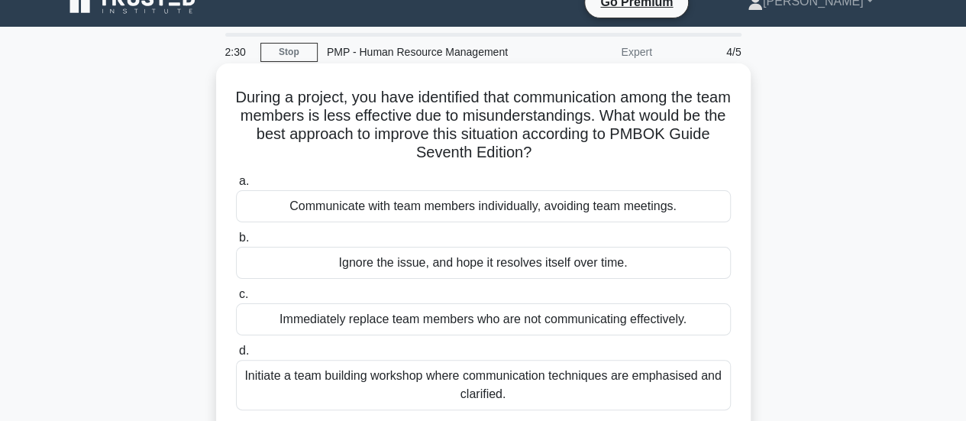
click at [463, 373] on div "Initiate a team building workshop where communication techniques are emphasised…" at bounding box center [483, 385] width 495 height 50
click at [236, 356] on input "d. Initiate a team building workshop where communication techniques are emphasi…" at bounding box center [236, 351] width 0 height 10
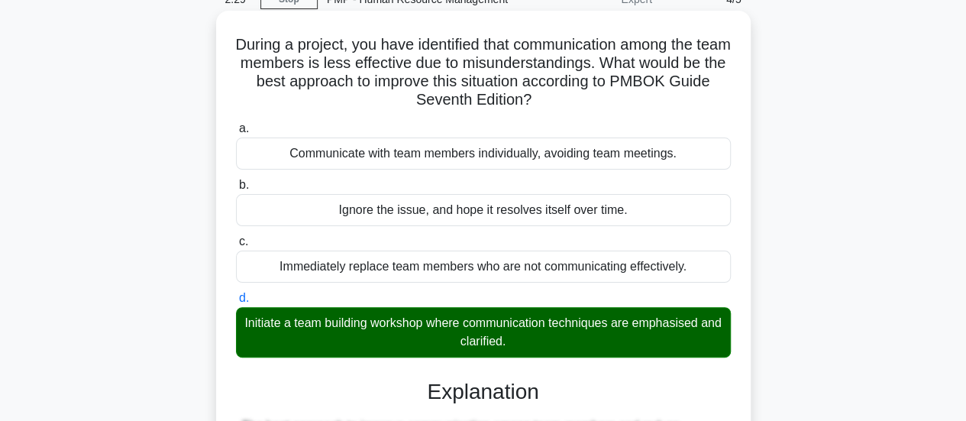
scroll to position [99, 0]
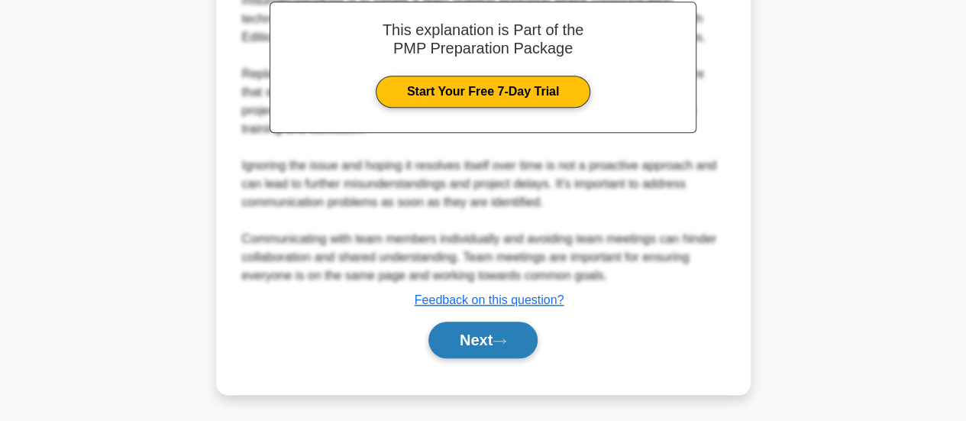
click at [506, 334] on button "Next" at bounding box center [482, 339] width 109 height 37
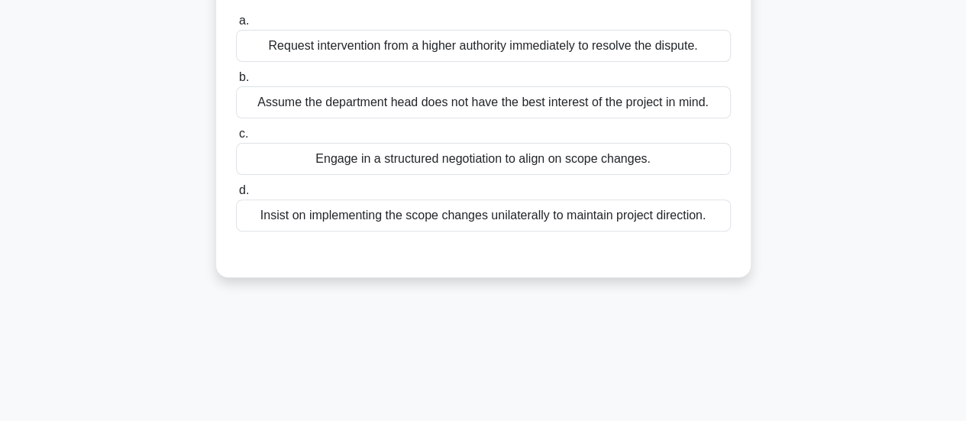
scroll to position [22, 0]
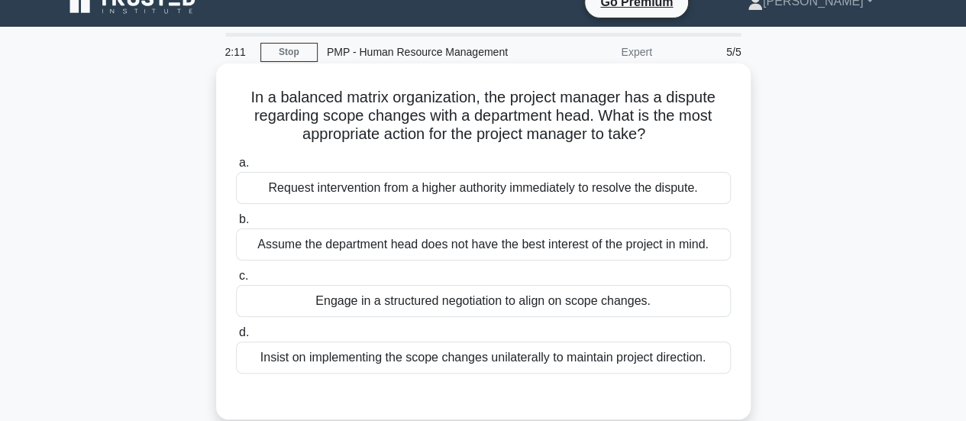
click at [611, 303] on div "Engage in a structured negotiation to align on scope changes." at bounding box center [483, 301] width 495 height 32
click at [236, 281] on input "c. Engage in a structured negotiation to align on scope changes." at bounding box center [236, 276] width 0 height 10
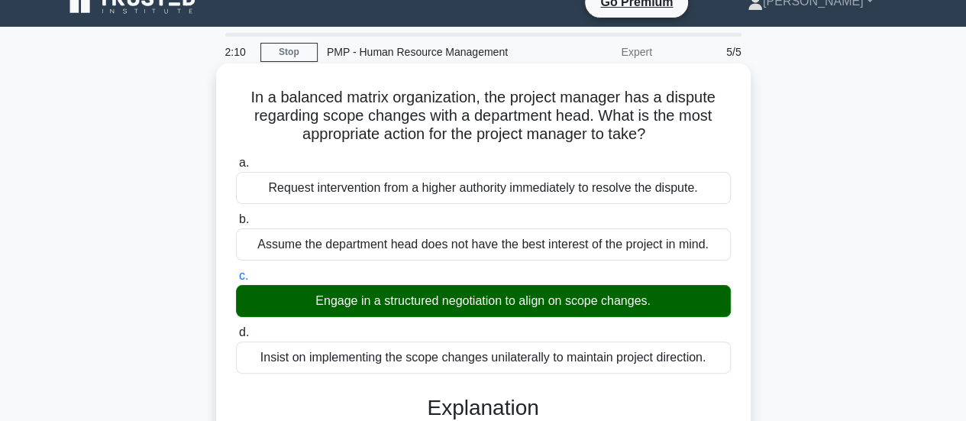
scroll to position [404, 0]
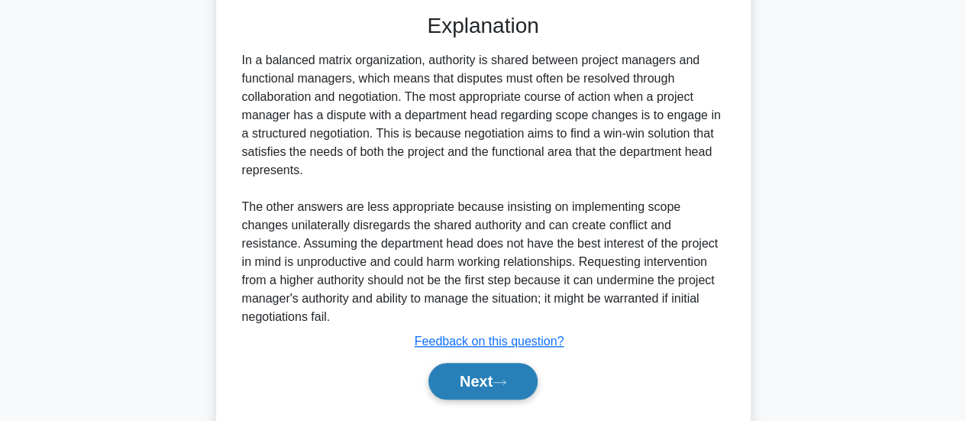
click at [461, 383] on button "Next" at bounding box center [482, 381] width 109 height 37
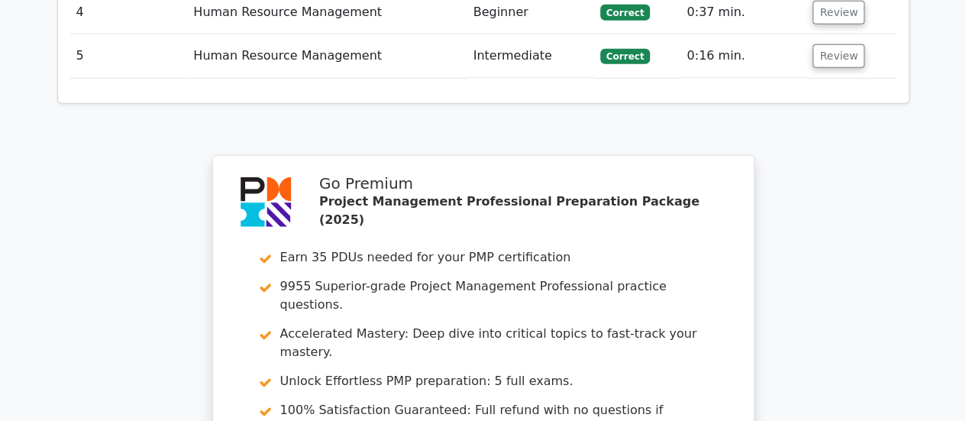
scroll to position [2444, 0]
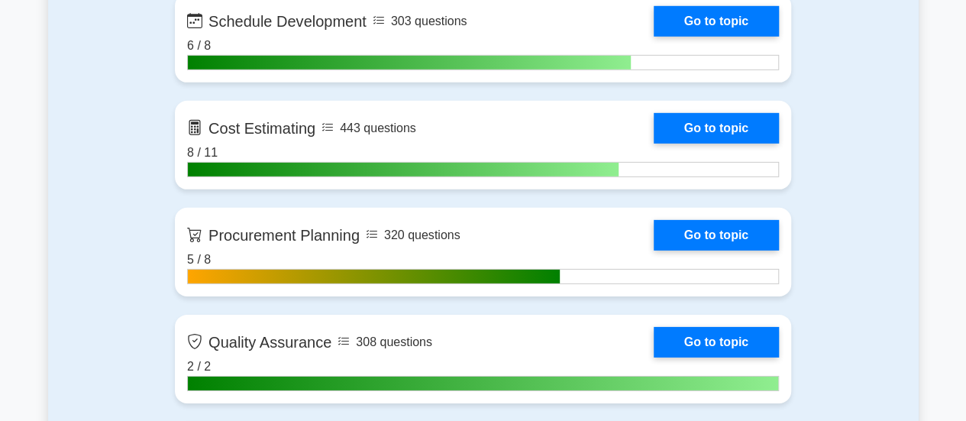
scroll to position [2291, 0]
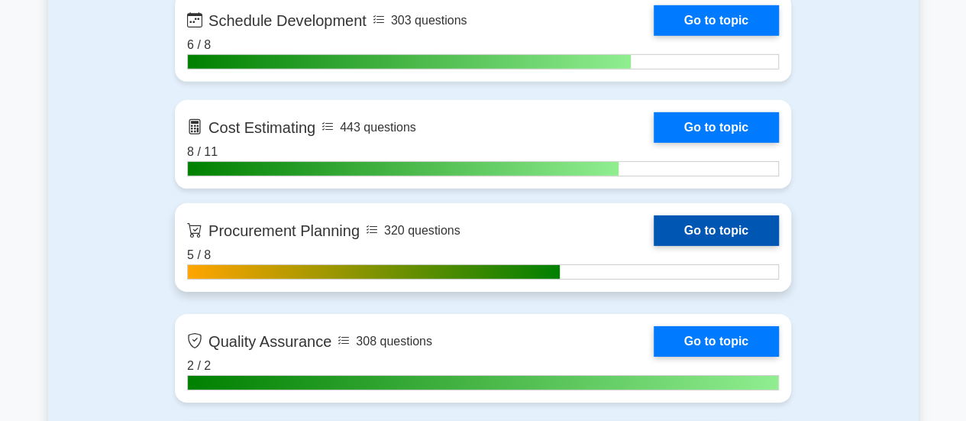
click at [707, 225] on link "Go to topic" at bounding box center [716, 230] width 125 height 31
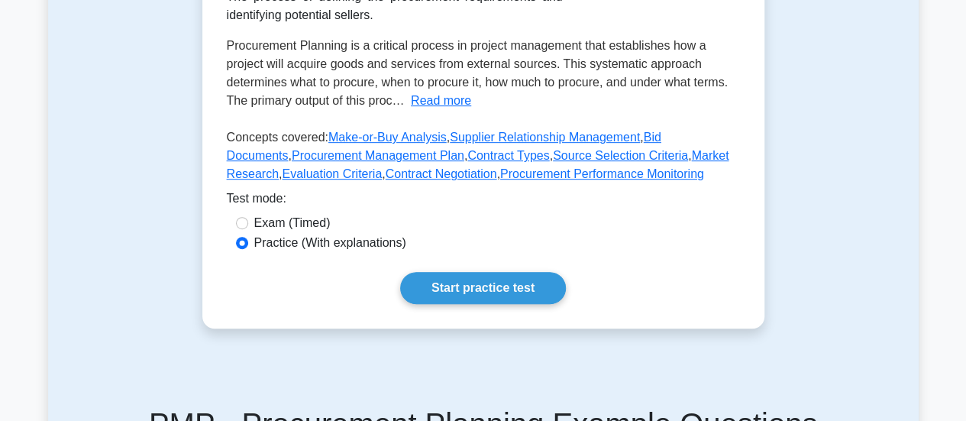
scroll to position [382, 0]
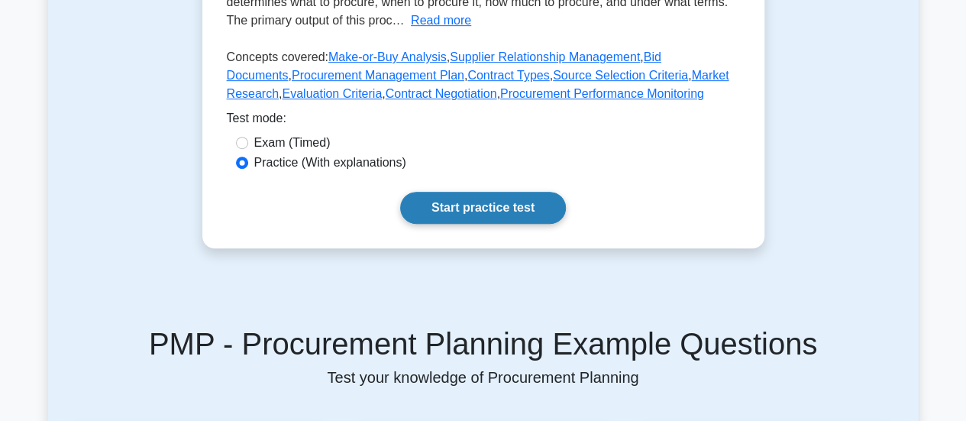
click at [533, 224] on link "Start practice test" at bounding box center [483, 208] width 166 height 32
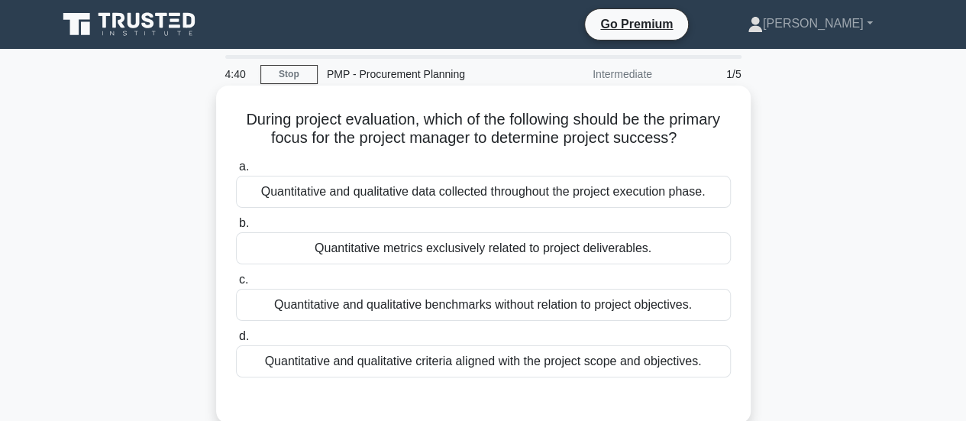
click at [583, 193] on div "Quantitative and qualitative data collected throughout the project execution ph…" at bounding box center [483, 192] width 495 height 32
click at [236, 172] on input "a. Quantitative and qualitative data collected throughout the project execution…" at bounding box center [236, 167] width 0 height 10
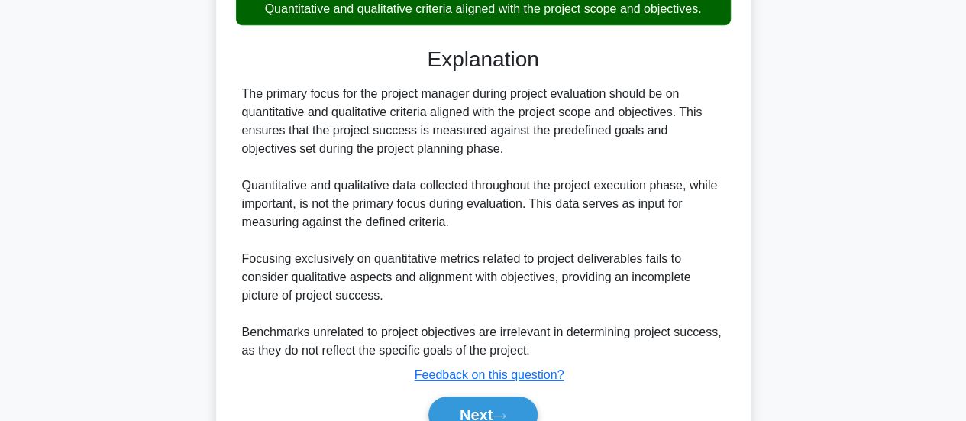
scroll to position [429, 0]
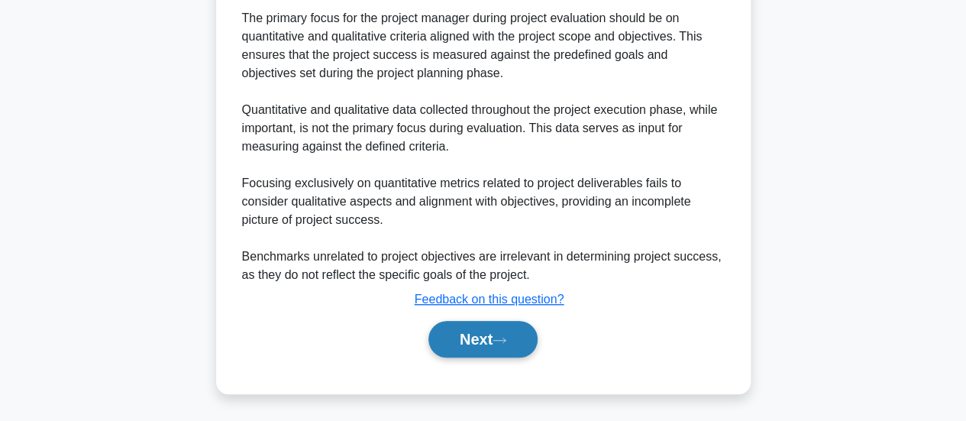
click at [499, 334] on button "Next" at bounding box center [482, 339] width 109 height 37
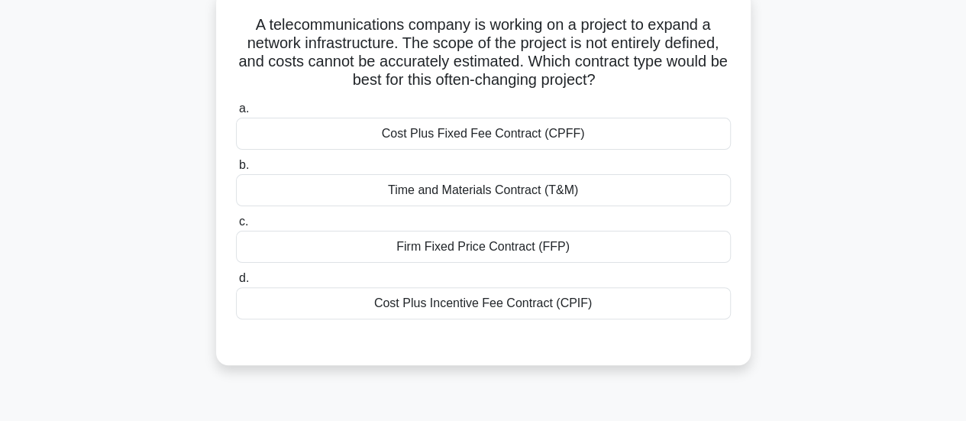
scroll to position [22, 0]
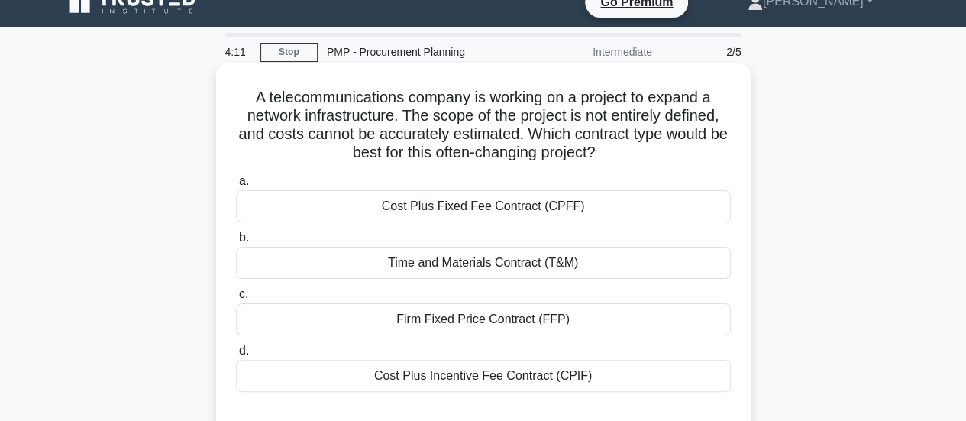
click at [509, 378] on div "Cost Plus Incentive Fee Contract (CPIF)" at bounding box center [483, 376] width 495 height 32
click at [236, 356] on input "d. Cost Plus Incentive Fee Contract (CPIF)" at bounding box center [236, 351] width 0 height 10
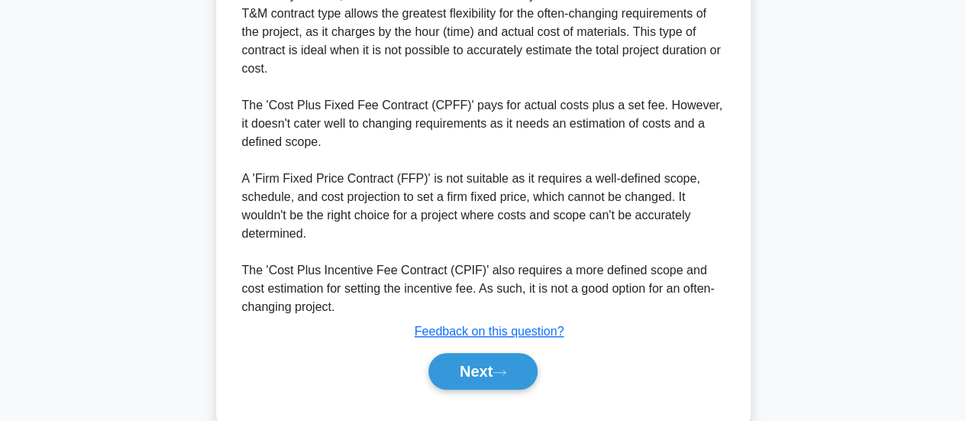
scroll to position [539, 0]
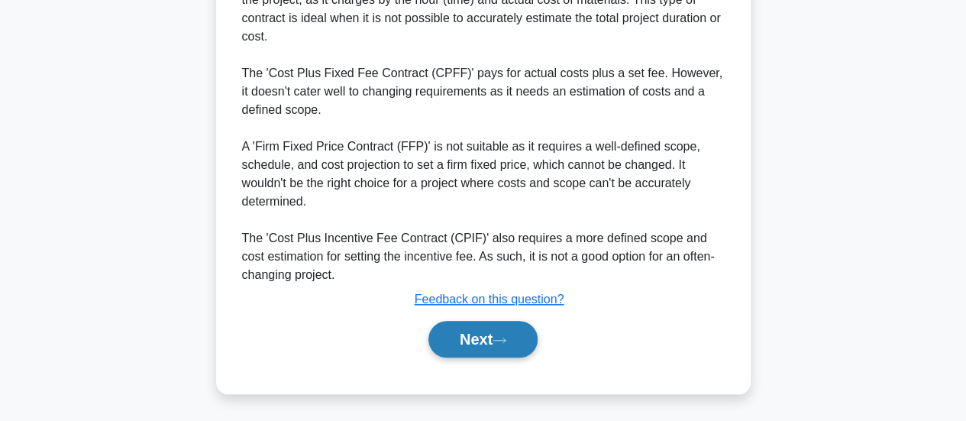
click at [492, 336] on button "Next" at bounding box center [482, 339] width 109 height 37
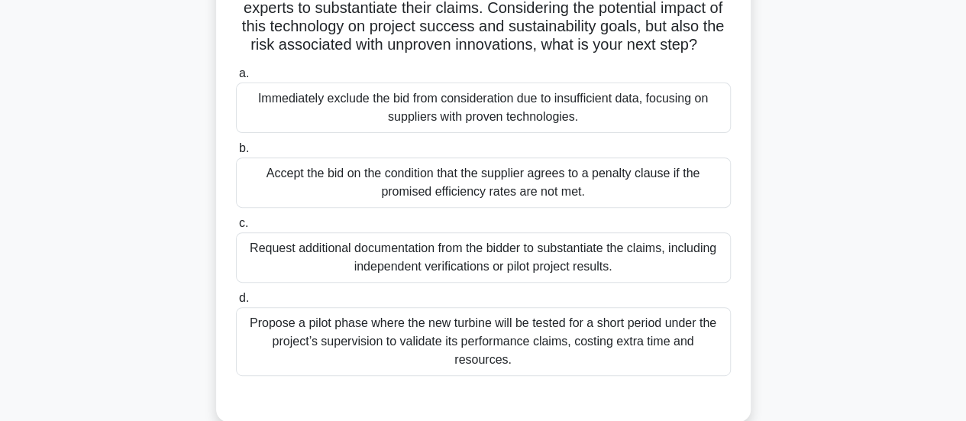
scroll to position [251, 0]
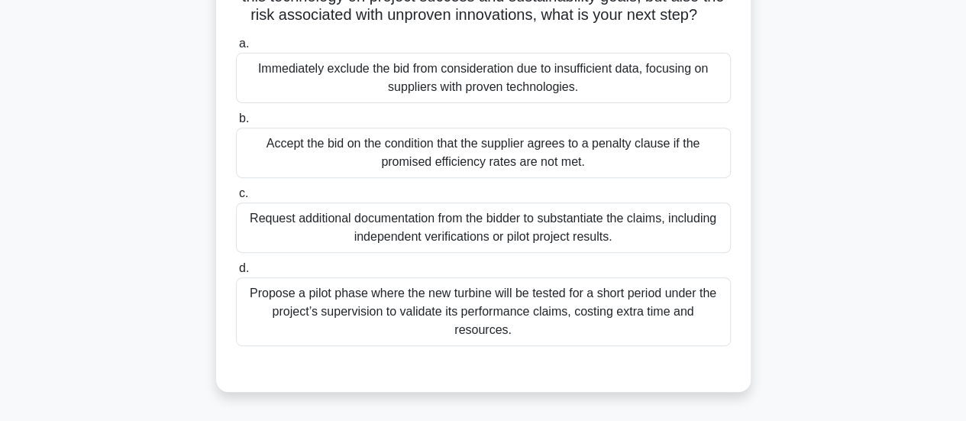
click at [553, 253] on div "Request additional documentation from the bidder to substantiate the claims, in…" at bounding box center [483, 227] width 495 height 50
click at [236, 199] on input "c. Request additional documentation from the bidder to substantiate the claims,…" at bounding box center [236, 194] width 0 height 10
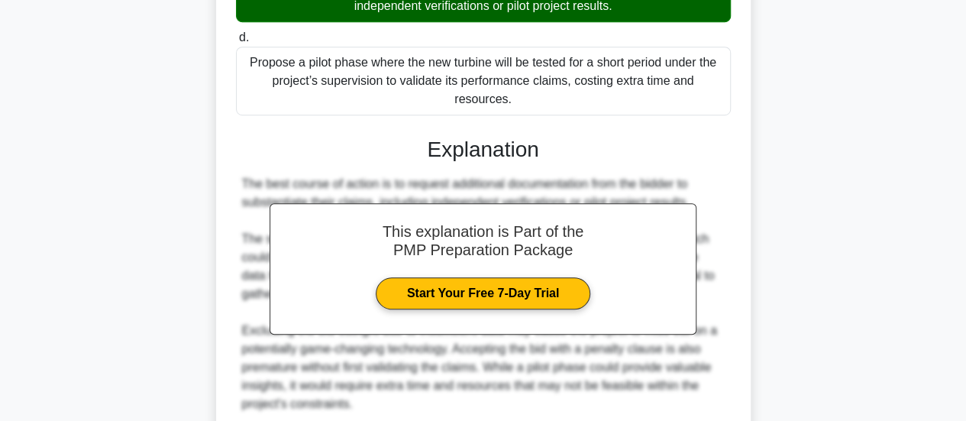
scroll to position [702, 0]
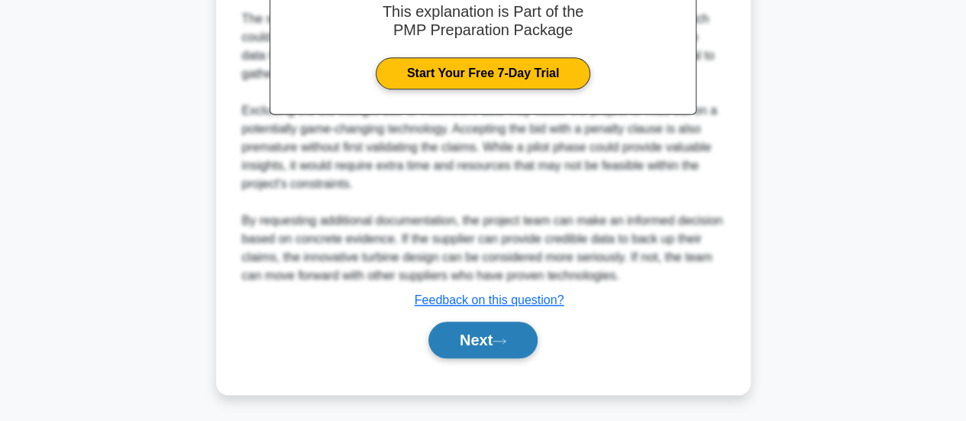
click at [500, 338] on icon at bounding box center [500, 341] width 14 height 8
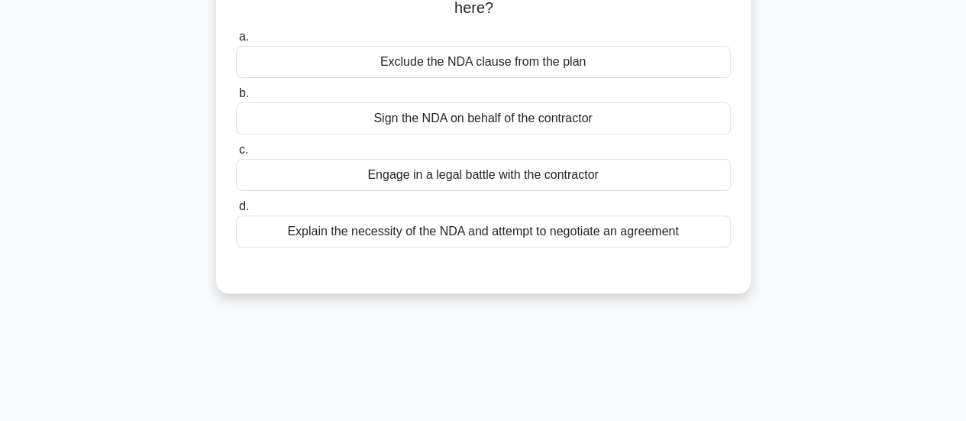
scroll to position [99, 0]
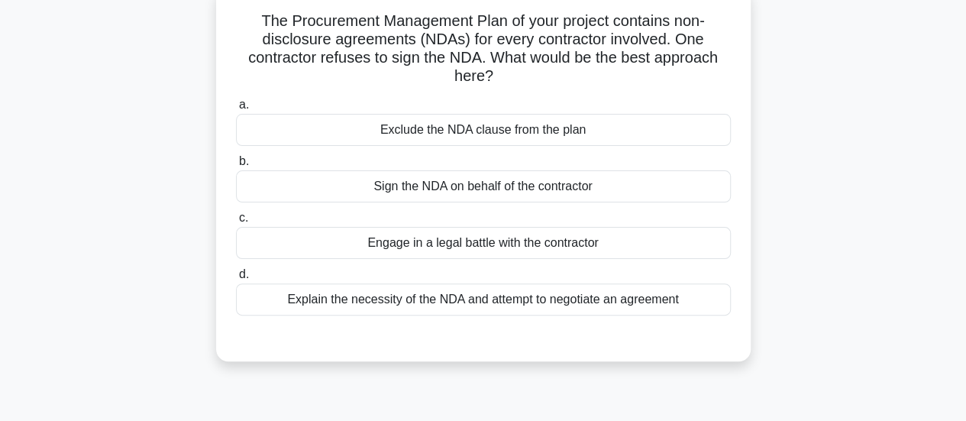
click at [531, 300] on div "Explain the necessity of the NDA and attempt to negotiate an agreement" at bounding box center [483, 299] width 495 height 32
click at [236, 279] on input "d. Explain the necessity of the NDA and attempt to negotiate an agreement" at bounding box center [236, 275] width 0 height 10
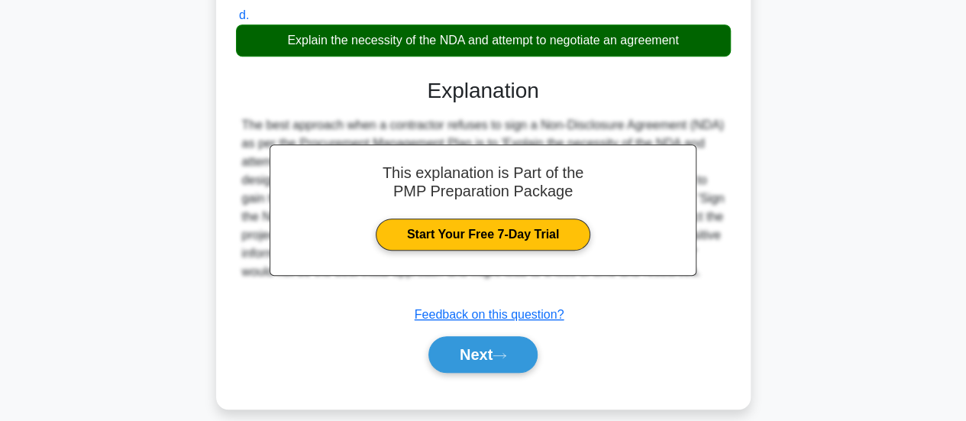
scroll to position [404, 0]
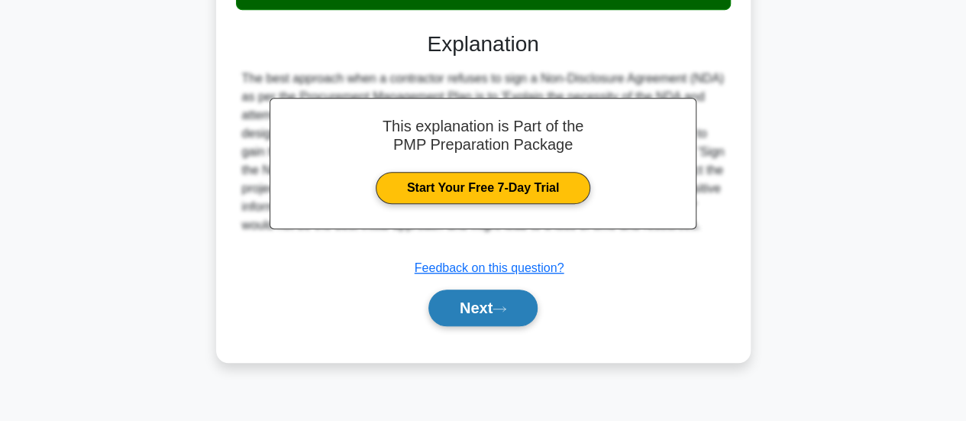
click at [527, 305] on button "Next" at bounding box center [482, 307] width 109 height 37
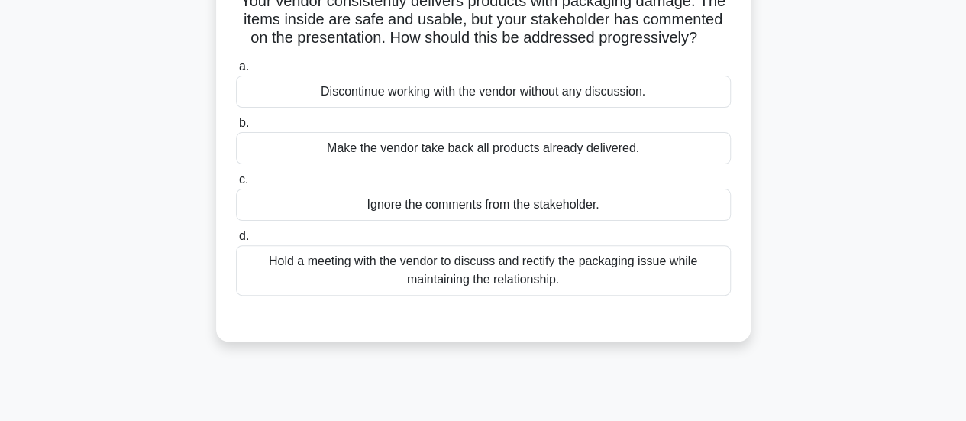
scroll to position [22, 0]
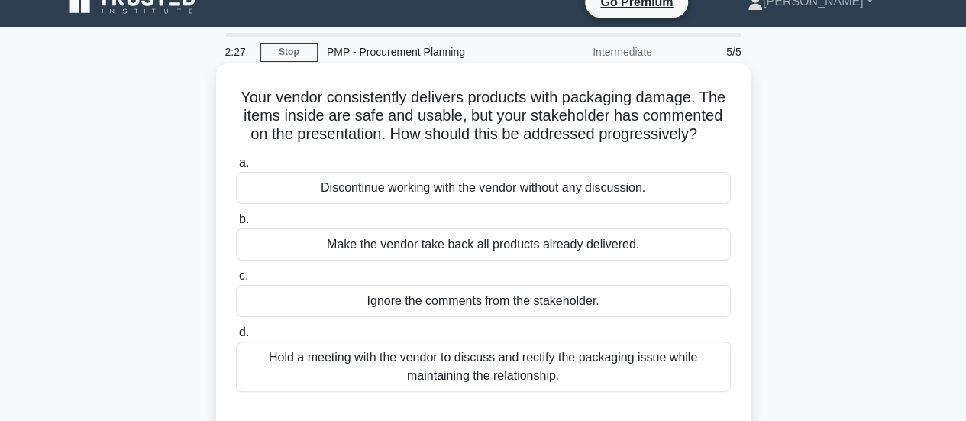
click at [541, 371] on div "Hold a meeting with the vendor to discuss and rectify the packaging issue while…" at bounding box center [483, 366] width 495 height 50
click at [236, 338] on input "d. Hold a meeting with the vendor to discuss and rectify the packaging issue wh…" at bounding box center [236, 333] width 0 height 10
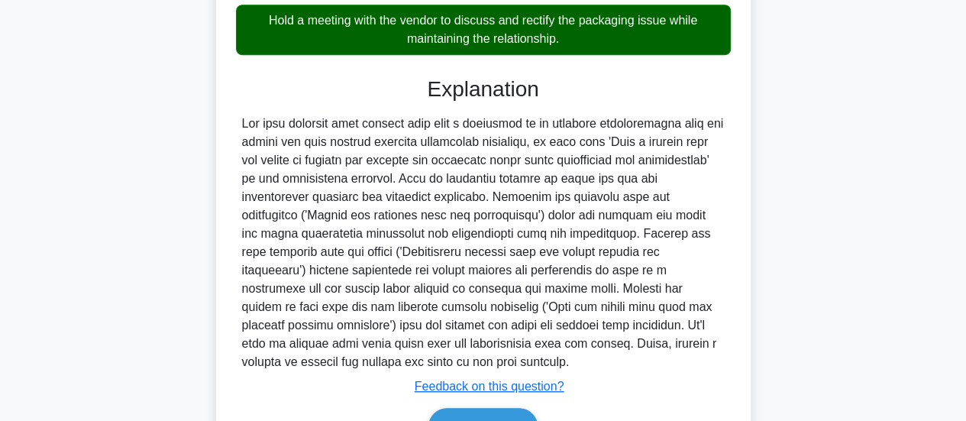
scroll to position [445, 0]
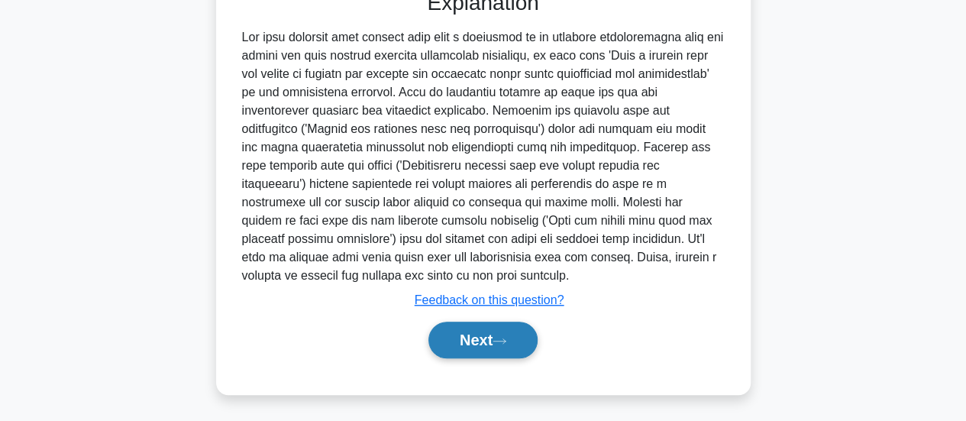
click at [495, 341] on button "Next" at bounding box center [482, 339] width 109 height 37
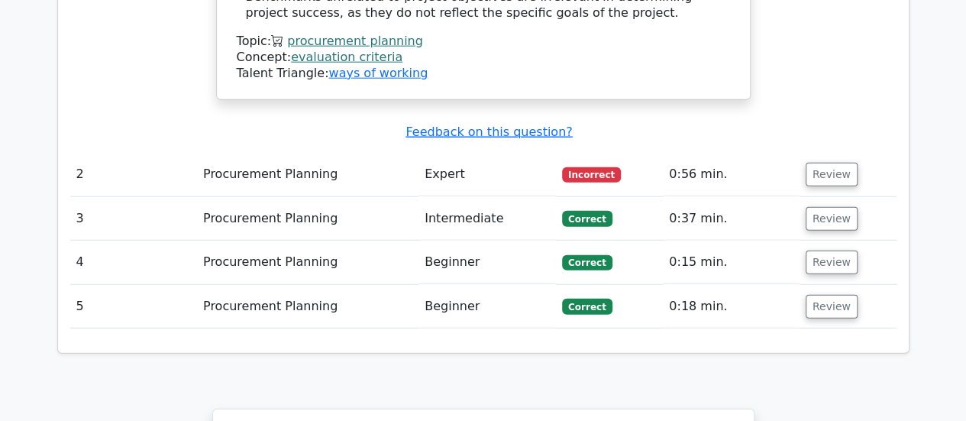
scroll to position [2291, 0]
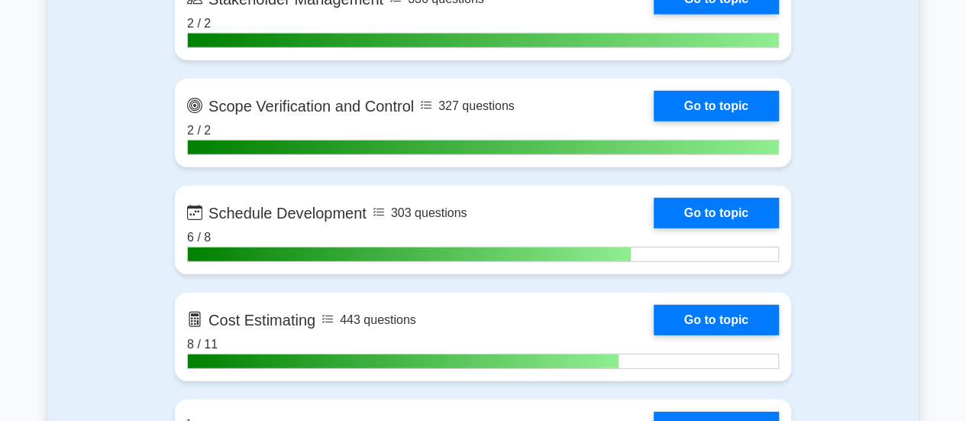
scroll to position [2291, 0]
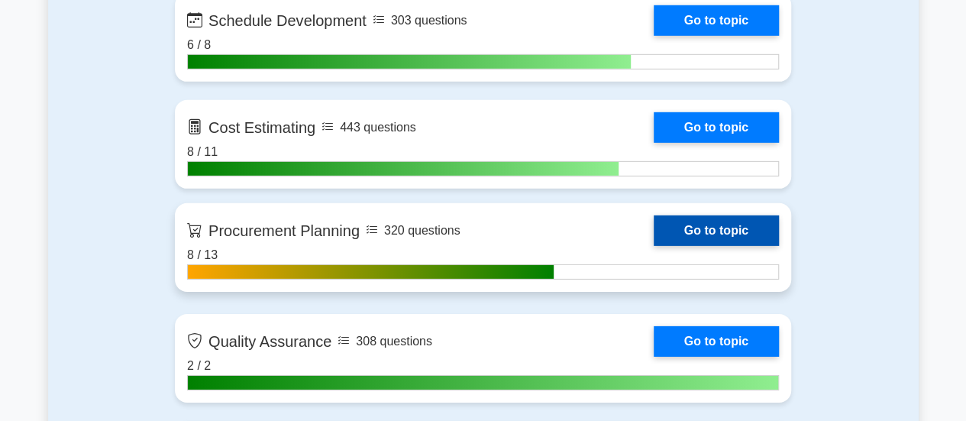
click at [699, 219] on link "Go to topic" at bounding box center [716, 230] width 125 height 31
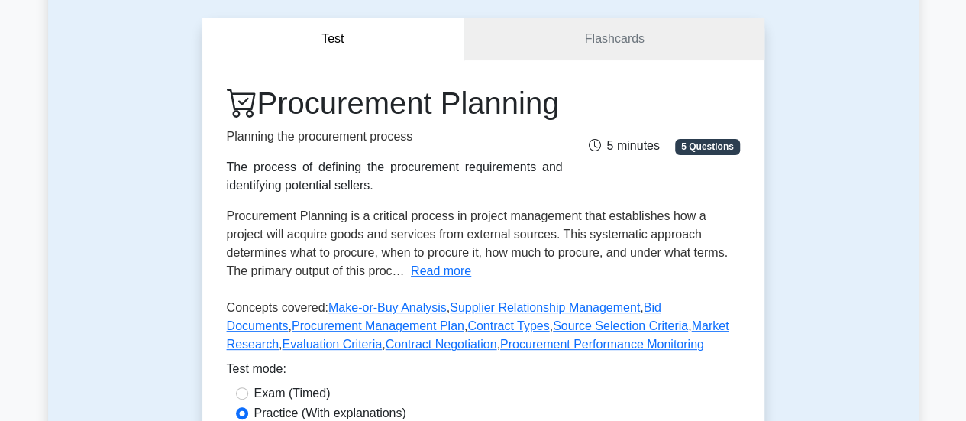
scroll to position [382, 0]
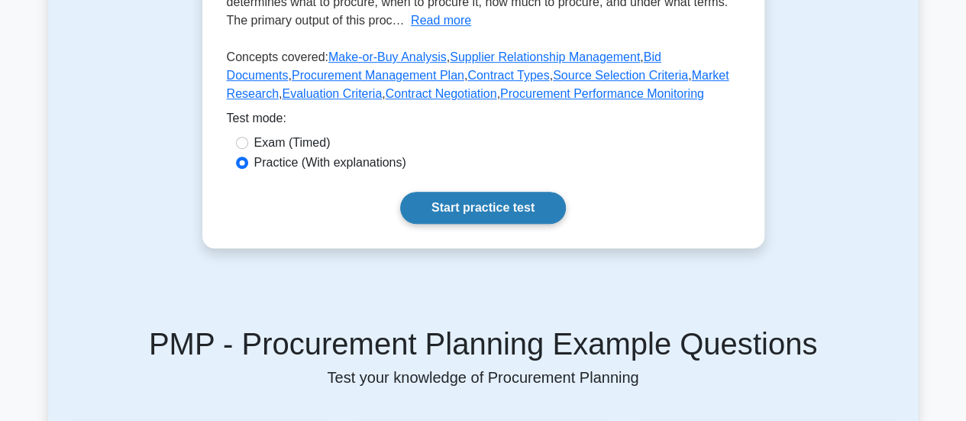
click at [506, 224] on link "Start practice test" at bounding box center [483, 208] width 166 height 32
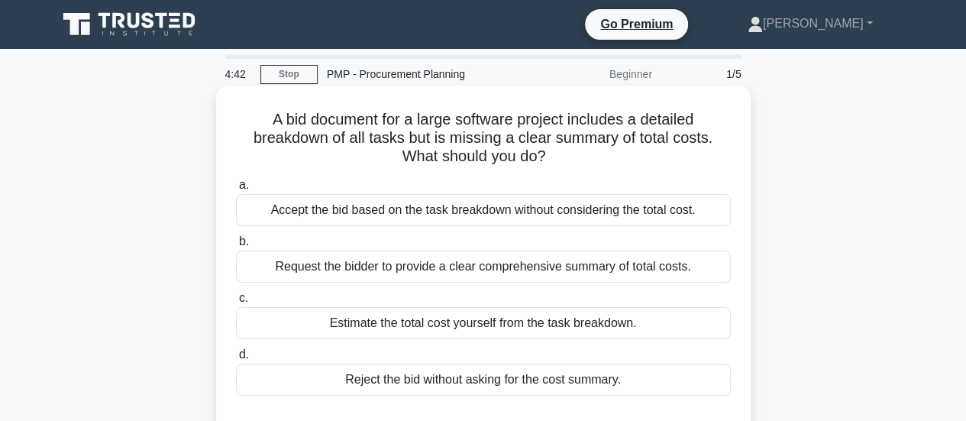
click at [526, 260] on div "Request the bidder to provide a clear comprehensive summary of total costs." at bounding box center [483, 266] width 495 height 32
click at [236, 247] on input "b. Request the bidder to provide a clear comprehensive summary of total costs." at bounding box center [236, 242] width 0 height 10
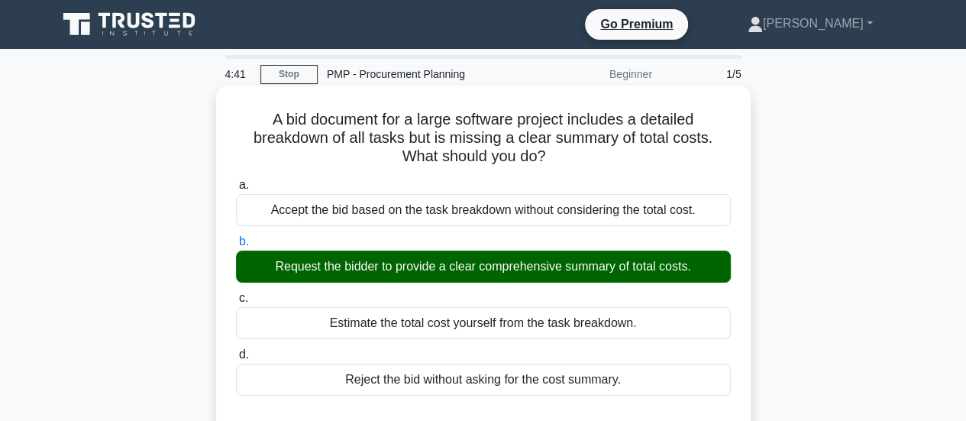
scroll to position [305, 0]
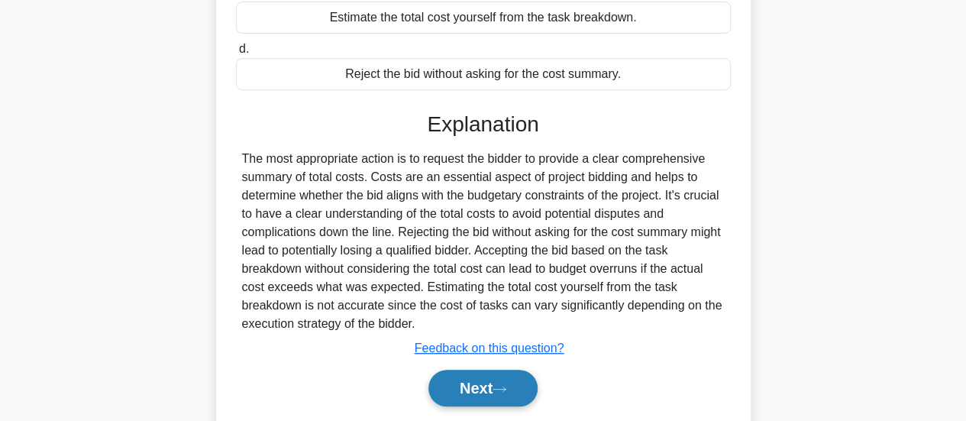
click at [502, 387] on icon at bounding box center [499, 388] width 12 height 5
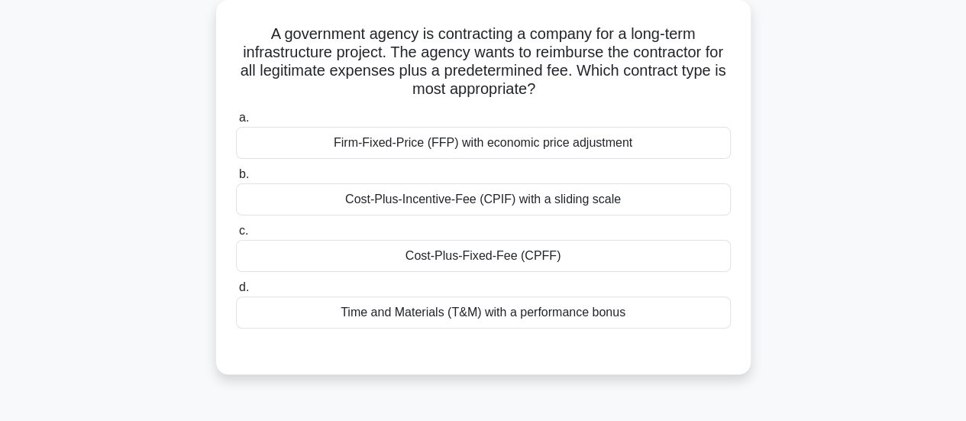
scroll to position [0, 0]
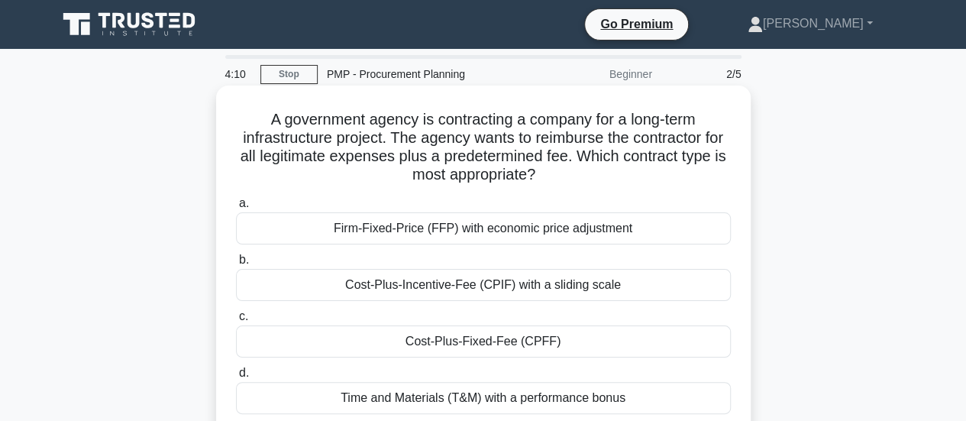
click at [554, 341] on div "Cost-Plus-Fixed-Fee (CPFF)" at bounding box center [483, 341] width 495 height 32
click at [236, 321] on input "c. Cost-Plus-Fixed-Fee (CPFF)" at bounding box center [236, 317] width 0 height 10
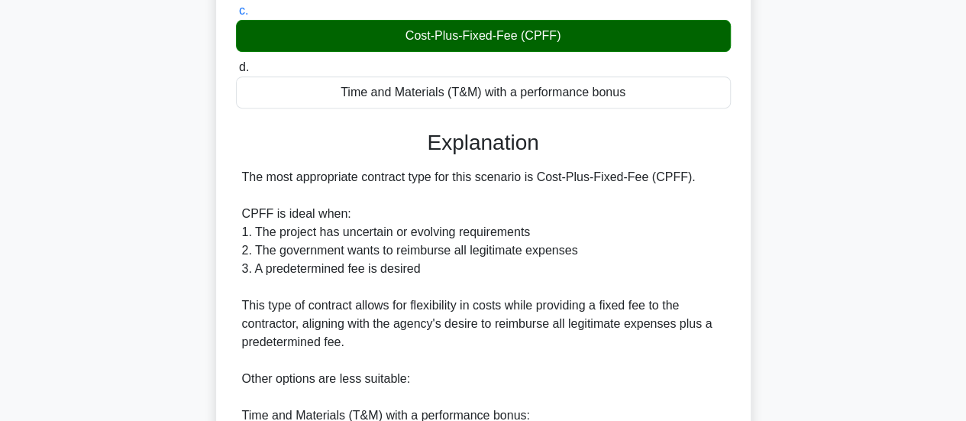
scroll to position [611, 0]
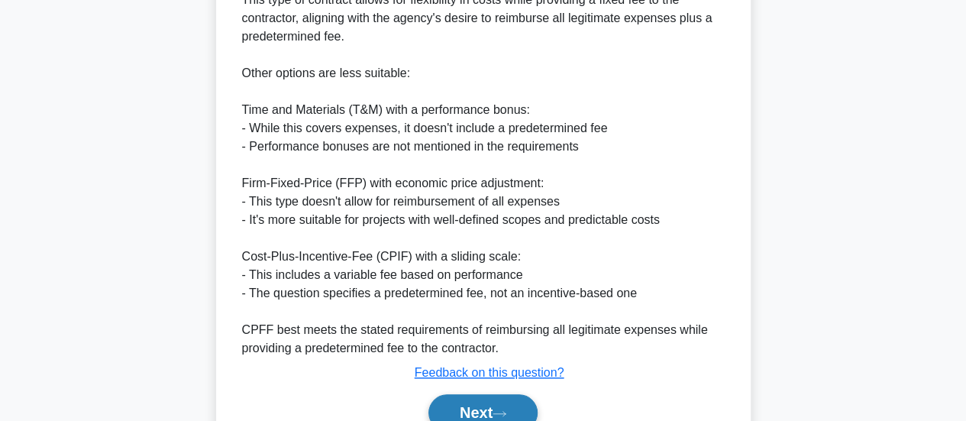
click at [496, 405] on button "Next" at bounding box center [482, 412] width 109 height 37
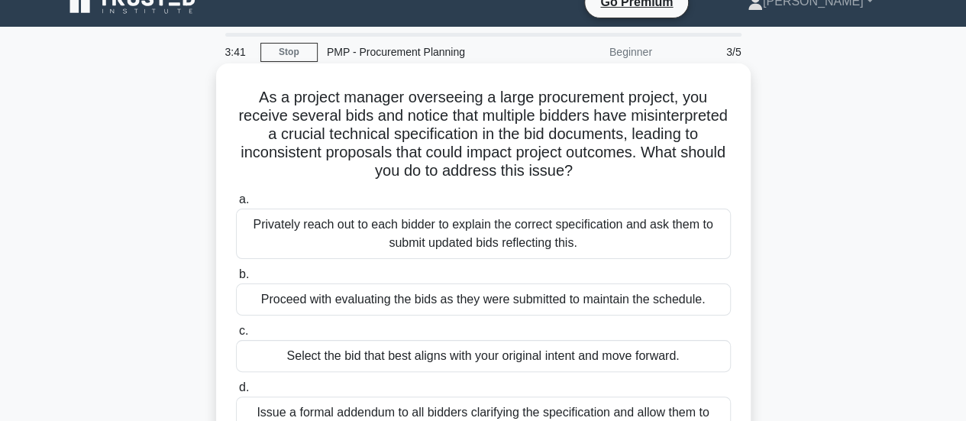
scroll to position [99, 0]
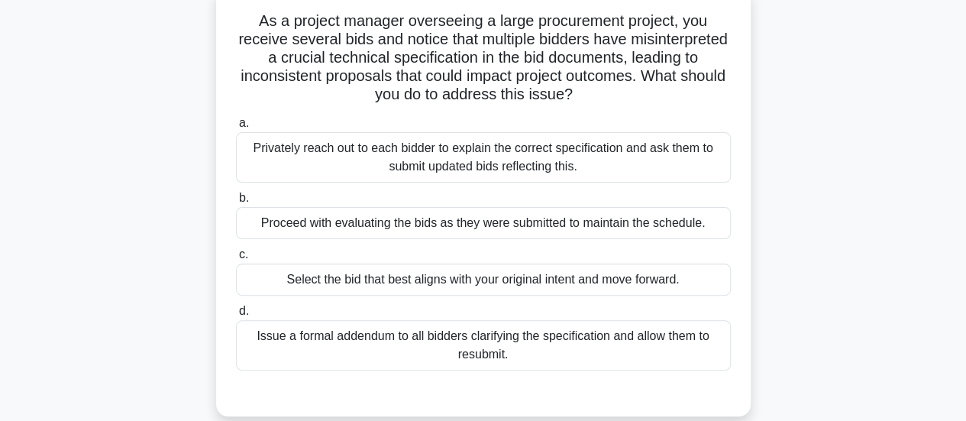
click at [481, 351] on div "Issue a formal addendum to all bidders clarifying the specification and allow t…" at bounding box center [483, 345] width 495 height 50
click at [236, 316] on input "d. Issue a formal addendum to all bidders clarifying the specification and allo…" at bounding box center [236, 311] width 0 height 10
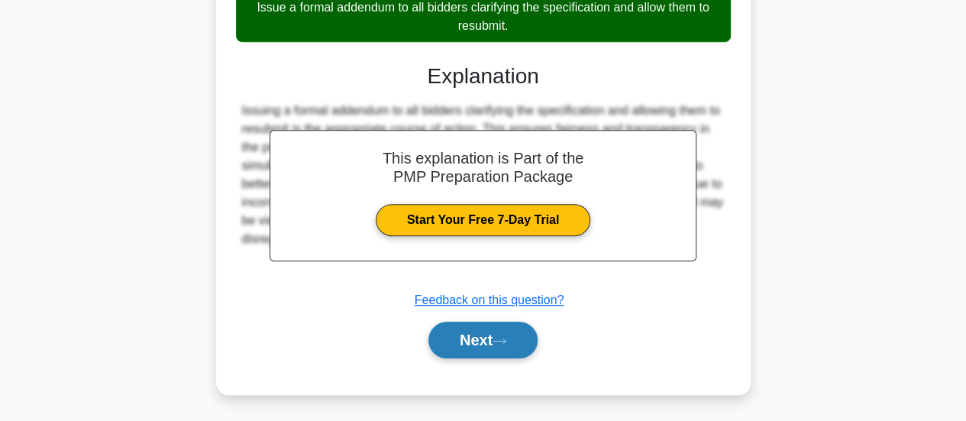
click at [485, 331] on button "Next" at bounding box center [482, 339] width 109 height 37
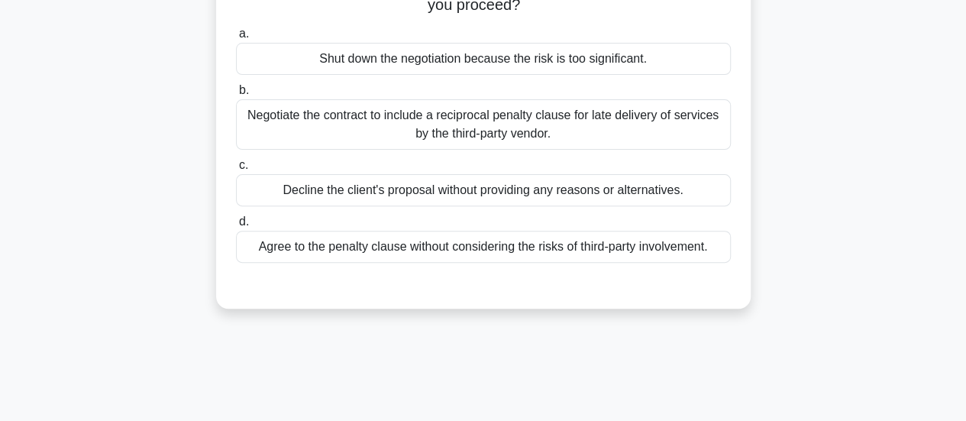
scroll to position [22, 0]
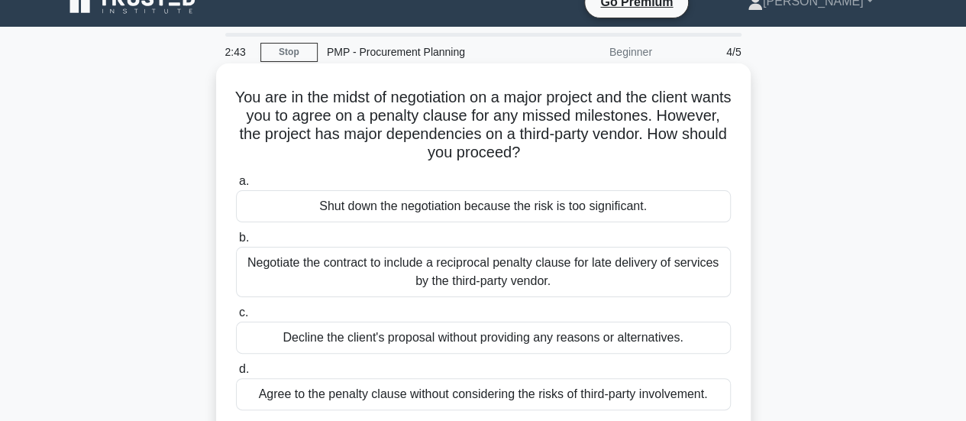
click at [560, 266] on div "Negotiate the contract to include a reciprocal penalty clause for late delivery…" at bounding box center [483, 272] width 495 height 50
click at [236, 243] on input "b. Negotiate the contract to include a reciprocal penalty clause for late deliv…" at bounding box center [236, 238] width 0 height 10
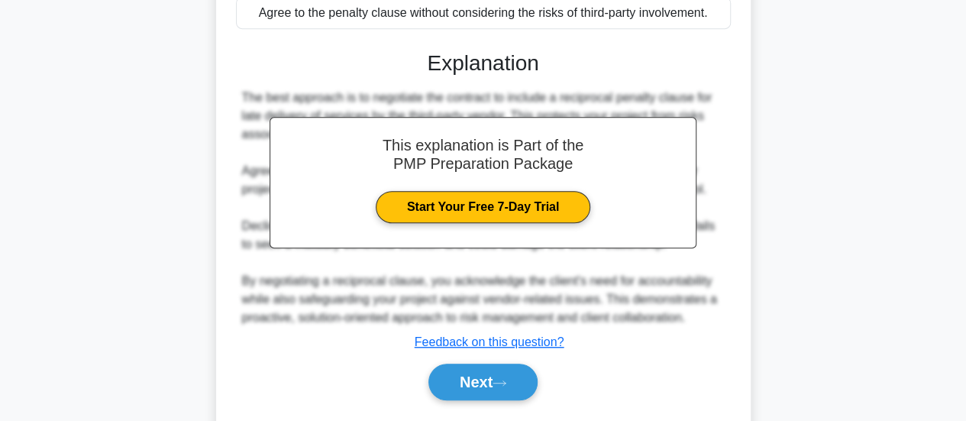
scroll to position [404, 0]
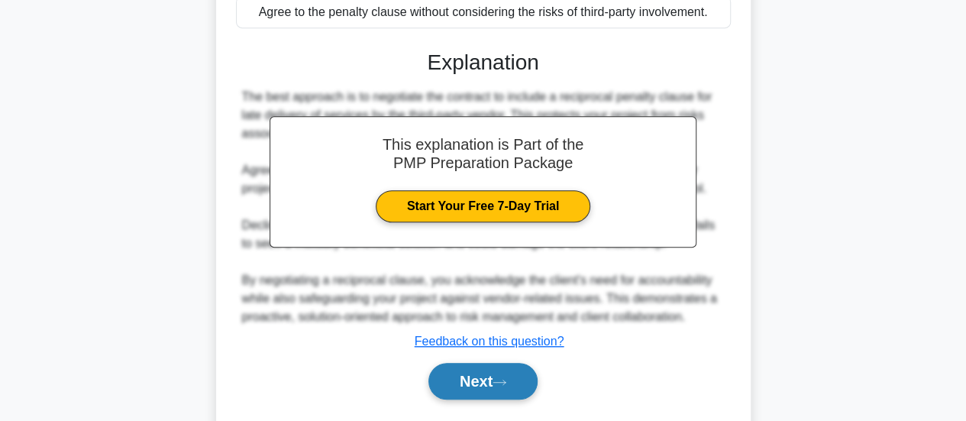
click at [489, 375] on button "Next" at bounding box center [482, 381] width 109 height 37
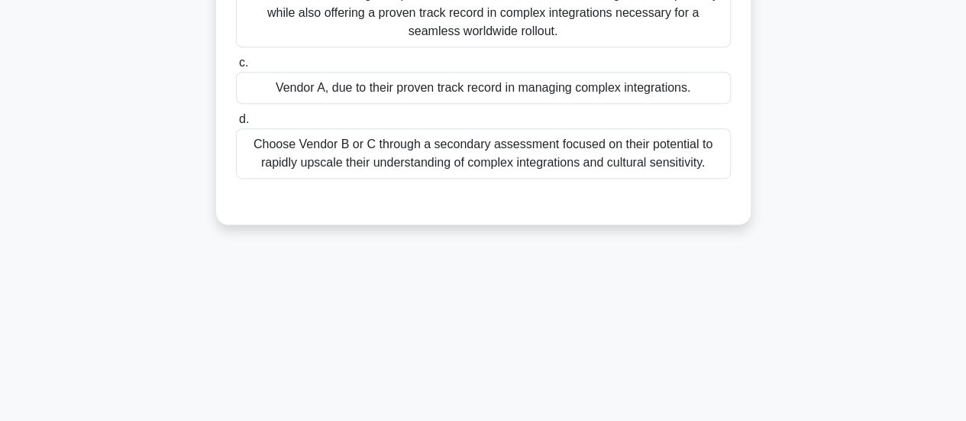
scroll to position [99, 0]
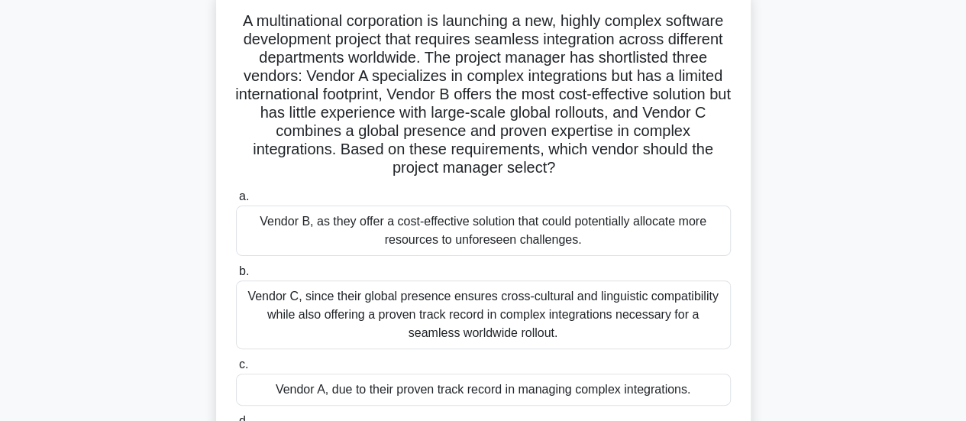
click at [445, 315] on div "Vendor C, since their global presence ensures cross-cultural and linguistic com…" at bounding box center [483, 314] width 495 height 69
click at [236, 276] on input "b. Vendor C, since their global presence ensures cross-cultural and linguistic …" at bounding box center [236, 271] width 0 height 10
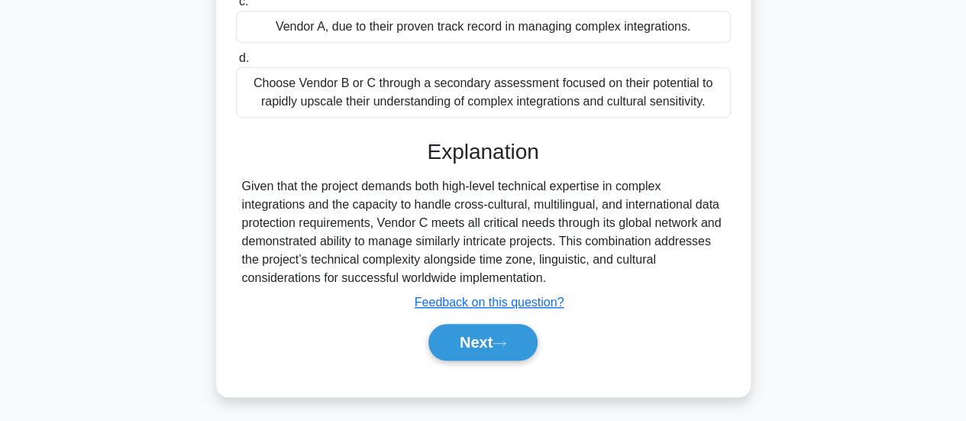
scroll to position [464, 0]
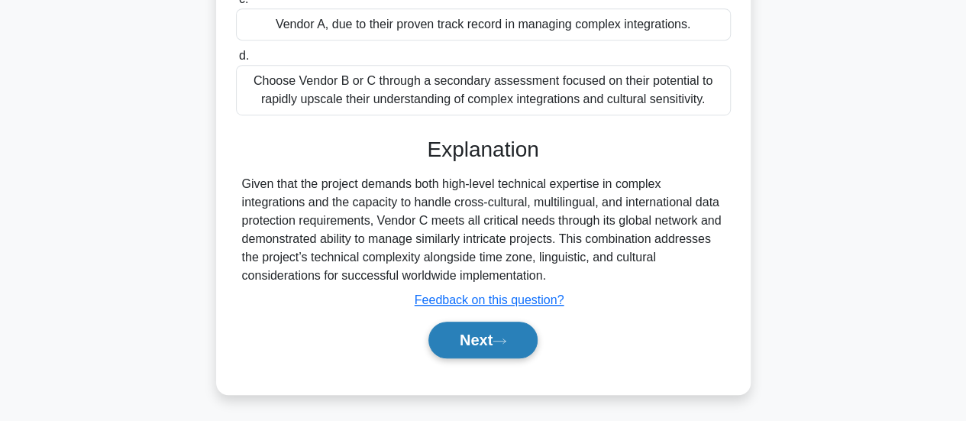
click at [477, 323] on button "Next" at bounding box center [482, 339] width 109 height 37
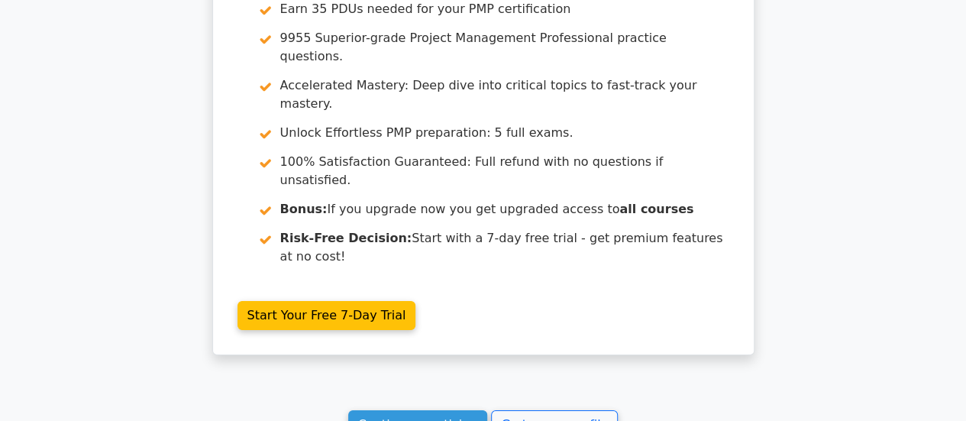
scroll to position [2375, 0]
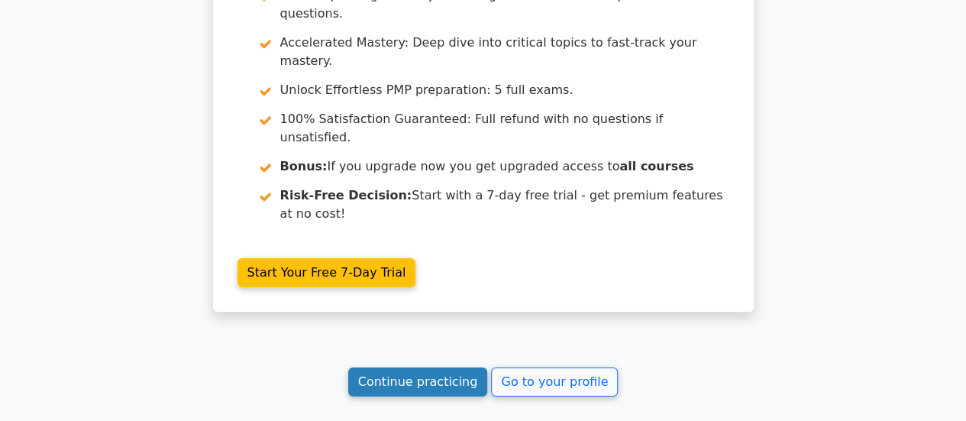
click at [413, 367] on link "Continue practicing" at bounding box center [418, 381] width 140 height 29
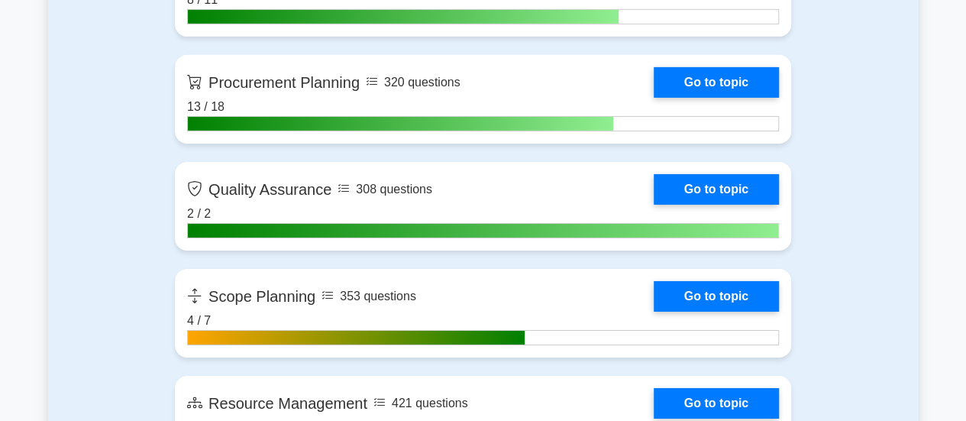
scroll to position [2444, 0]
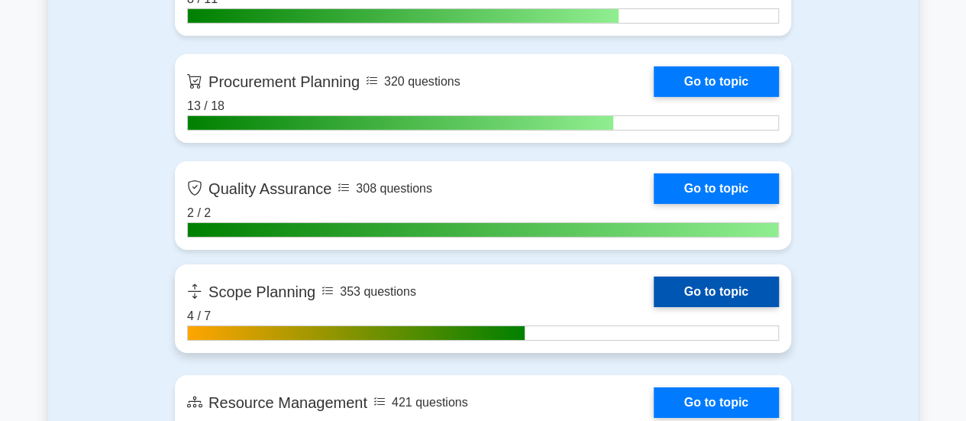
click at [681, 286] on link "Go to topic" at bounding box center [716, 291] width 125 height 31
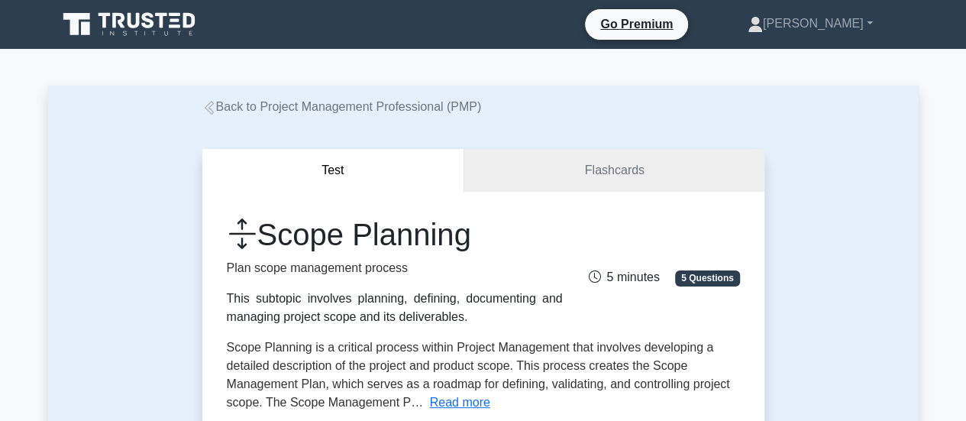
scroll to position [229, 0]
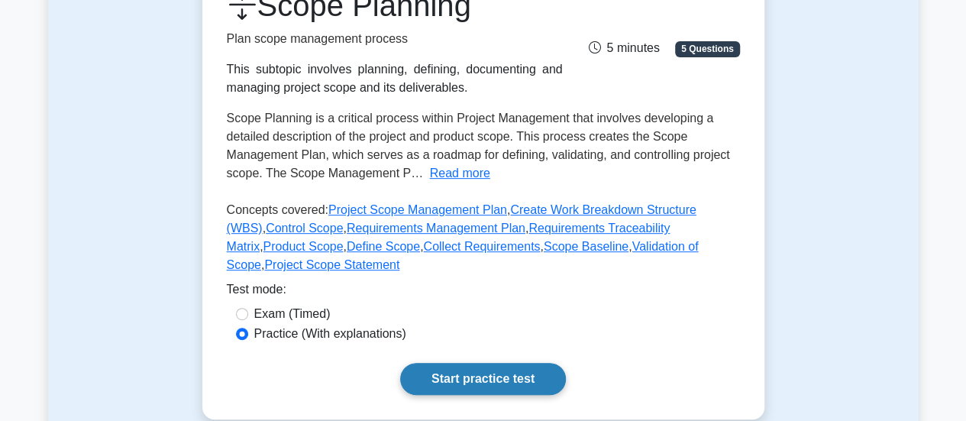
click at [533, 363] on link "Start practice test" at bounding box center [483, 379] width 166 height 32
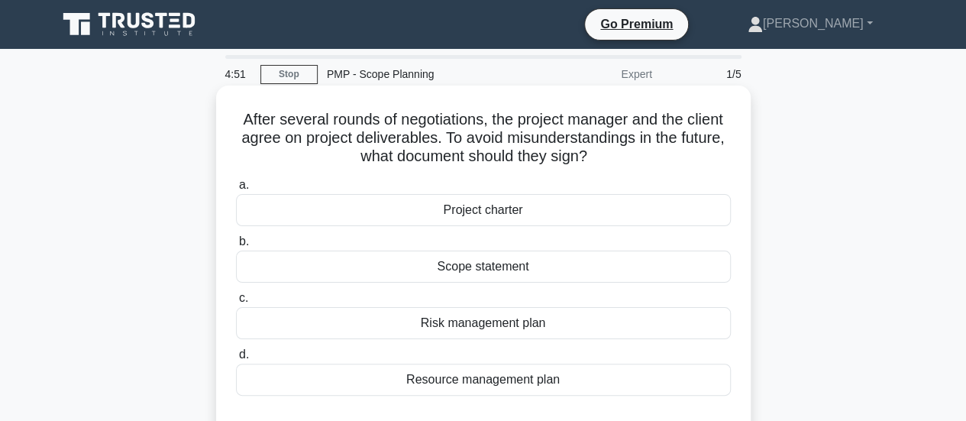
click at [517, 206] on div "Project charter" at bounding box center [483, 210] width 495 height 32
click at [236, 190] on input "a. Project charter" at bounding box center [236, 185] width 0 height 10
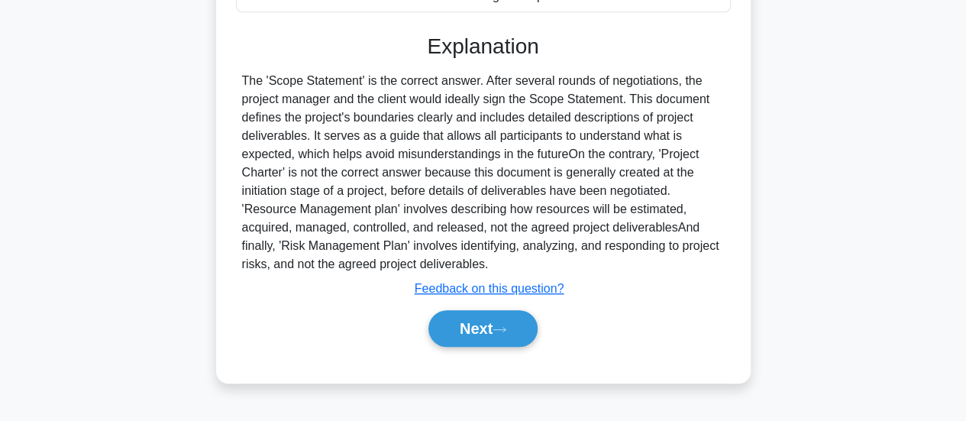
scroll to position [404, 0]
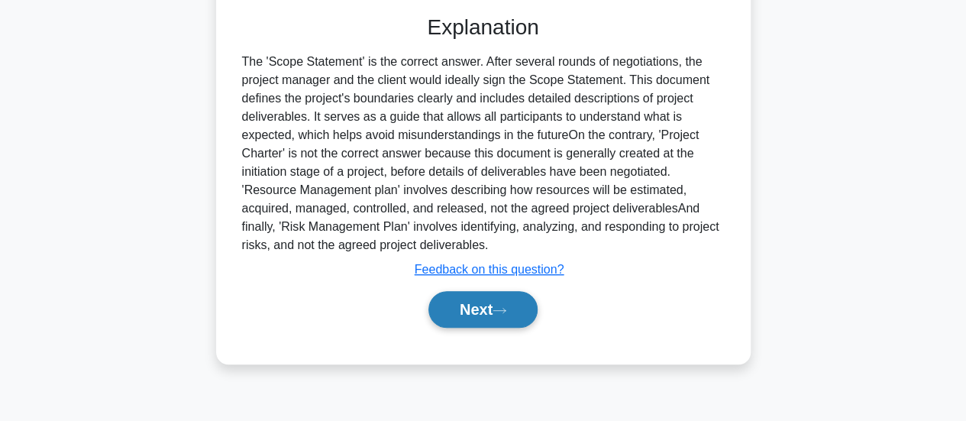
click at [467, 318] on button "Next" at bounding box center [482, 309] width 109 height 37
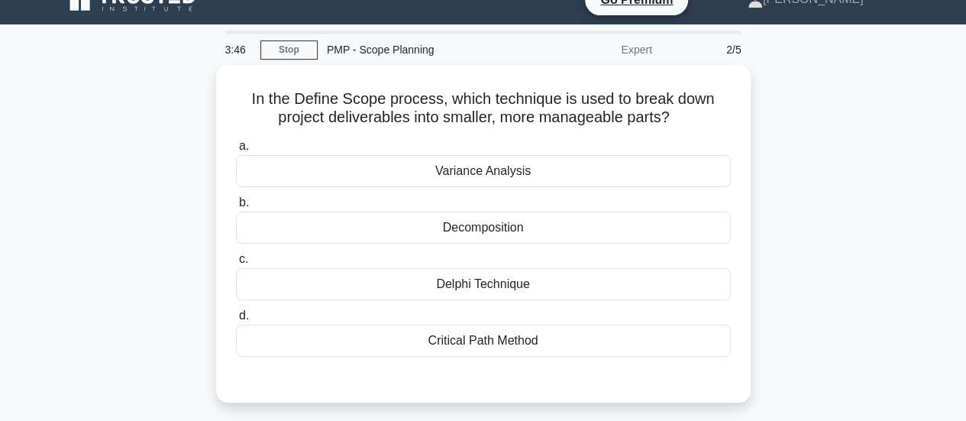
scroll to position [22, 0]
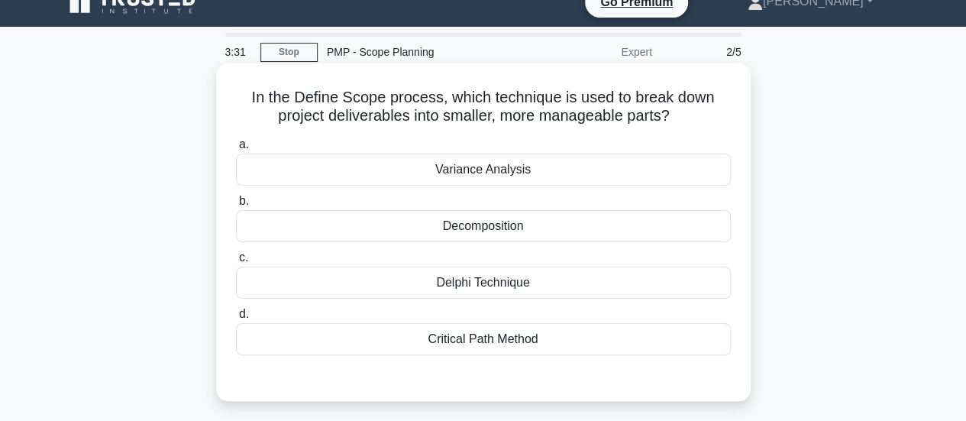
click at [509, 281] on div "Delphi Technique" at bounding box center [483, 282] width 495 height 32
click at [236, 263] on input "c. Delphi Technique" at bounding box center [236, 258] width 0 height 10
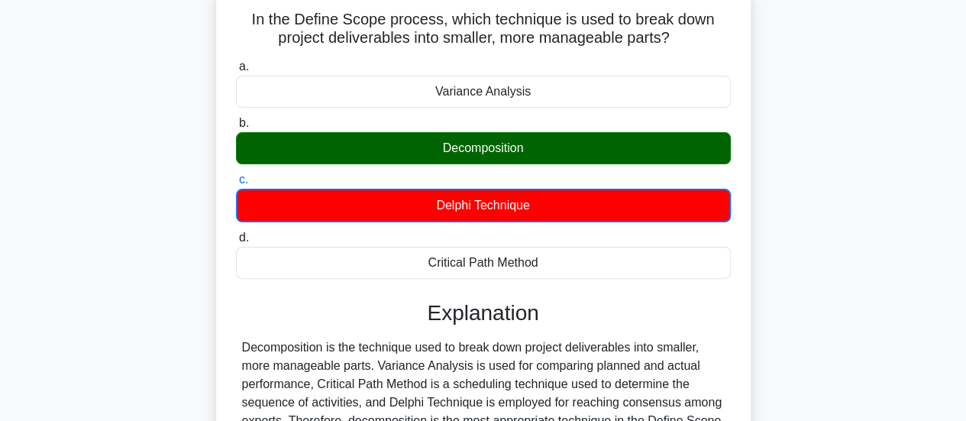
scroll to position [251, 0]
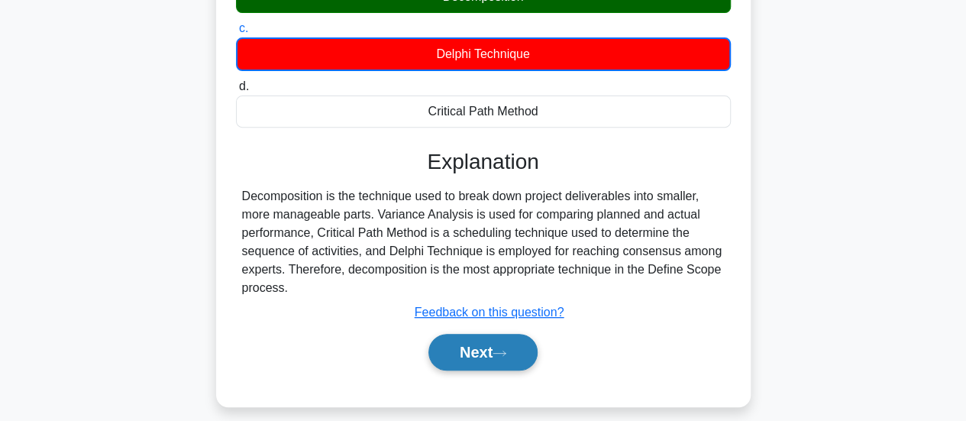
click at [502, 345] on button "Next" at bounding box center [482, 352] width 109 height 37
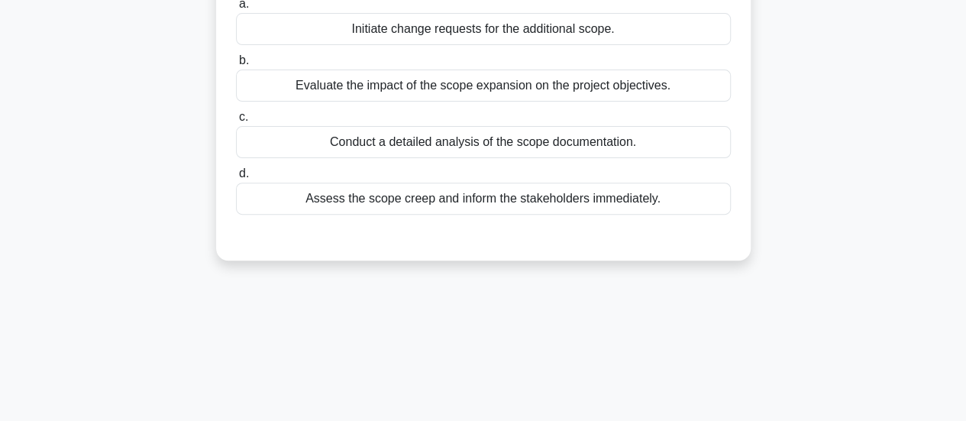
scroll to position [0, 0]
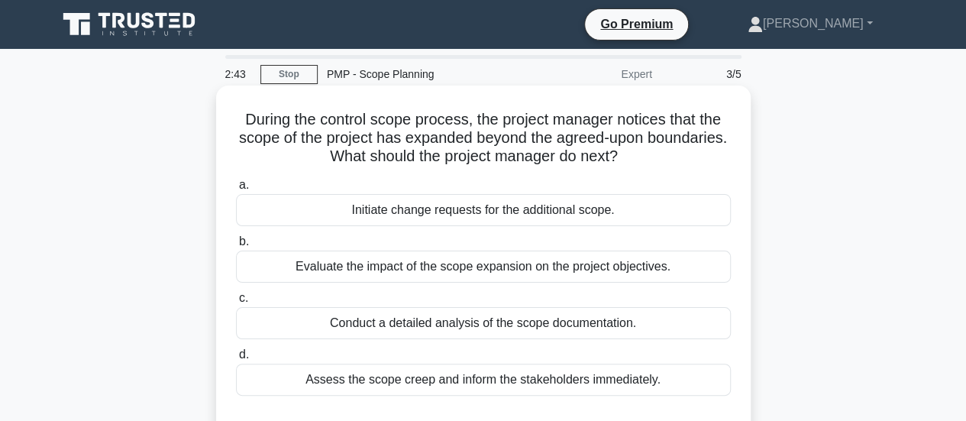
click at [566, 260] on div "Evaluate the impact of the scope expansion on the project objectives." at bounding box center [483, 266] width 495 height 32
click at [236, 247] on input "b. Evaluate the impact of the scope expansion on the project objectives." at bounding box center [236, 242] width 0 height 10
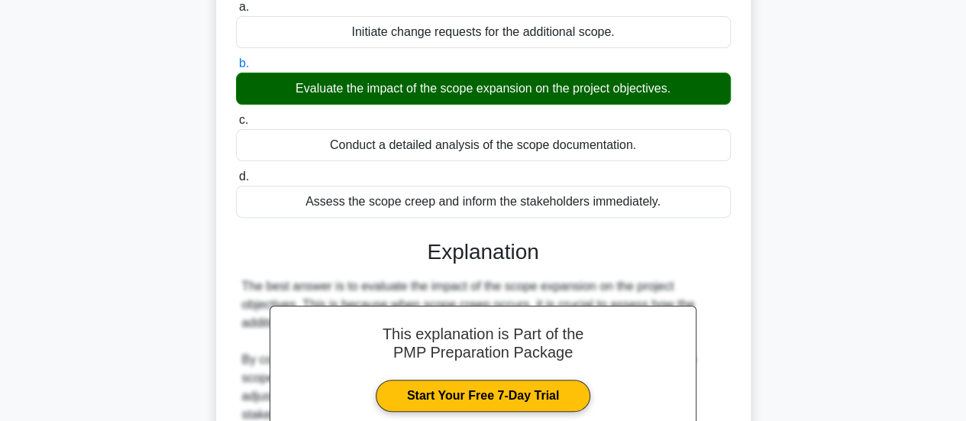
scroll to position [409, 0]
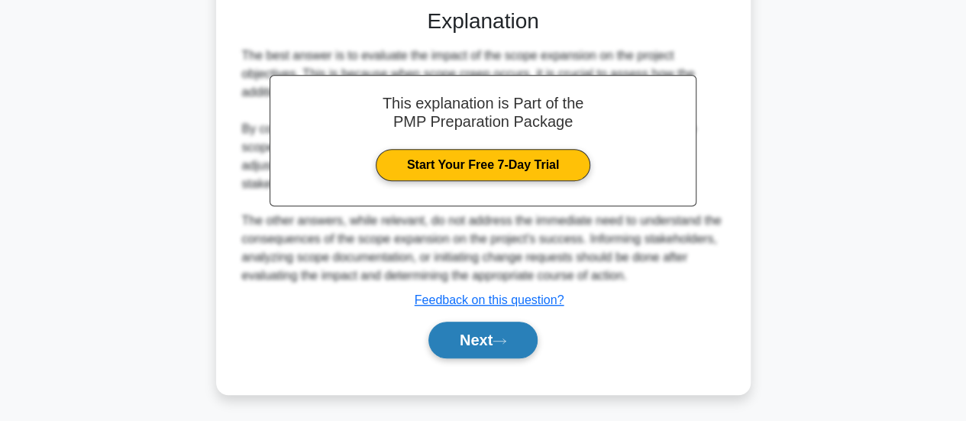
click at [492, 338] on button "Next" at bounding box center [482, 339] width 109 height 37
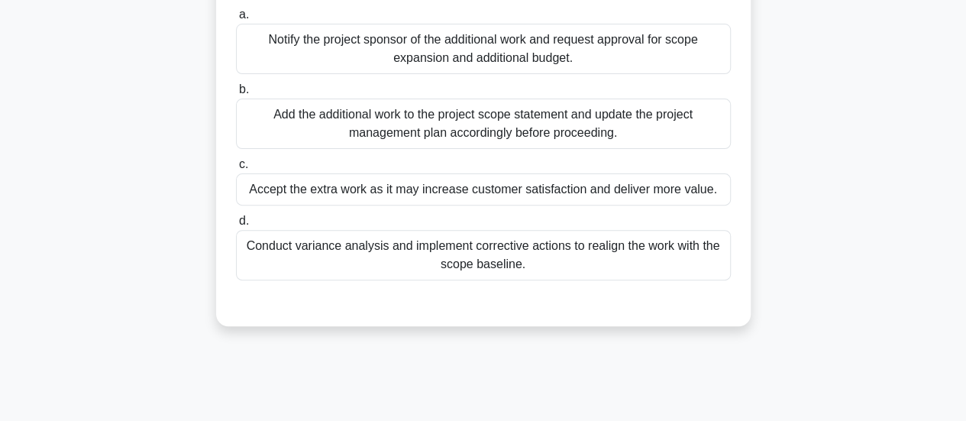
scroll to position [175, 0]
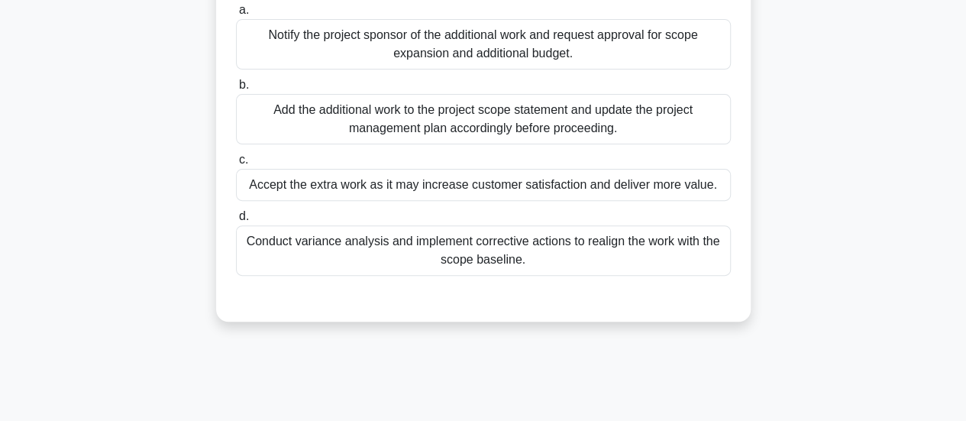
click at [483, 248] on div "Conduct variance analysis and implement corrective actions to realign the work …" at bounding box center [483, 250] width 495 height 50
click at [236, 221] on input "d. Conduct variance analysis and implement corrective actions to realign the wo…" at bounding box center [236, 217] width 0 height 10
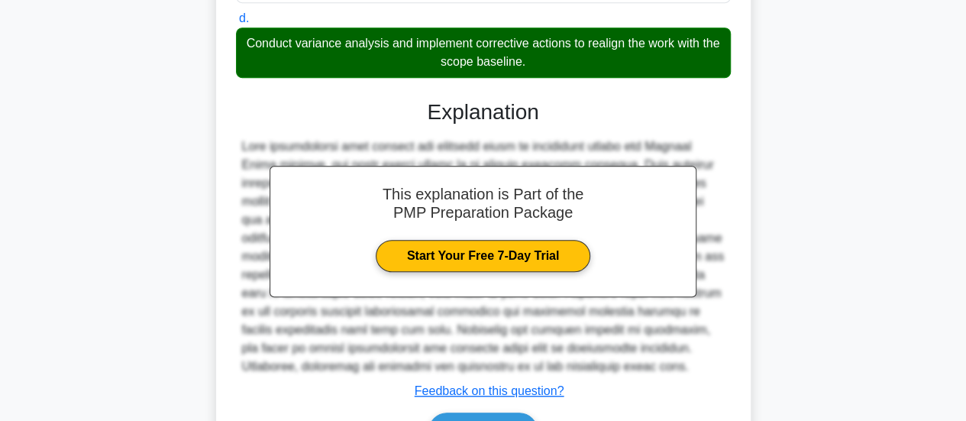
scroll to position [482, 0]
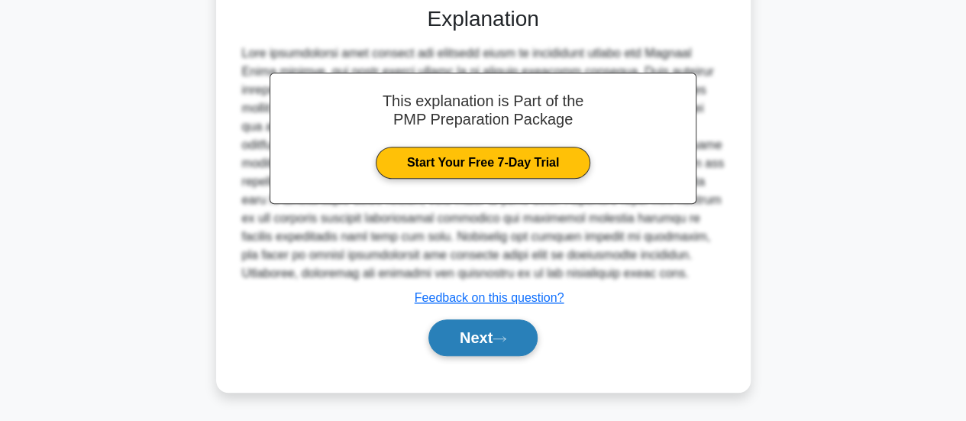
click at [486, 350] on button "Next" at bounding box center [482, 337] width 109 height 37
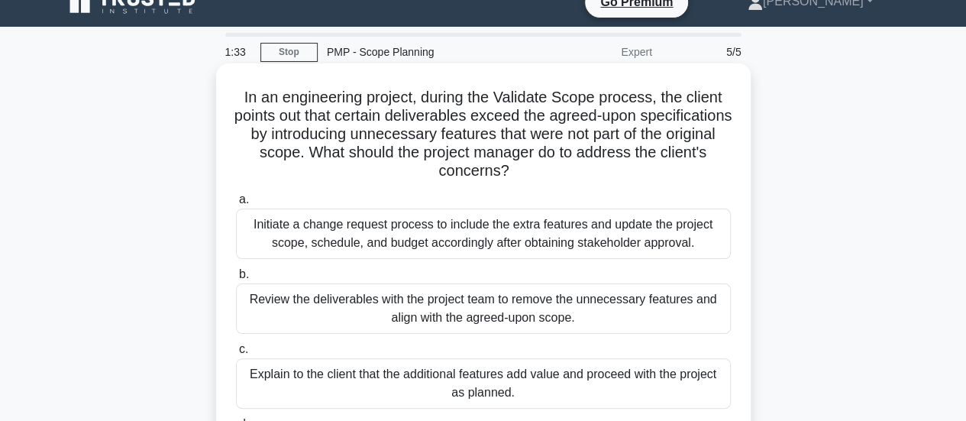
scroll to position [99, 0]
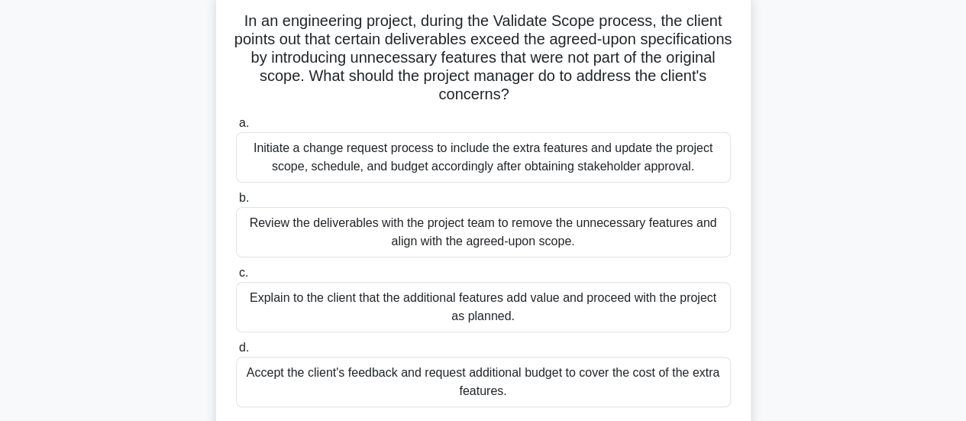
click at [554, 161] on div "Initiate a change request process to include the extra features and update the …" at bounding box center [483, 157] width 495 height 50
click at [236, 128] on input "a. Initiate a change request process to include the extra features and update t…" at bounding box center [236, 123] width 0 height 10
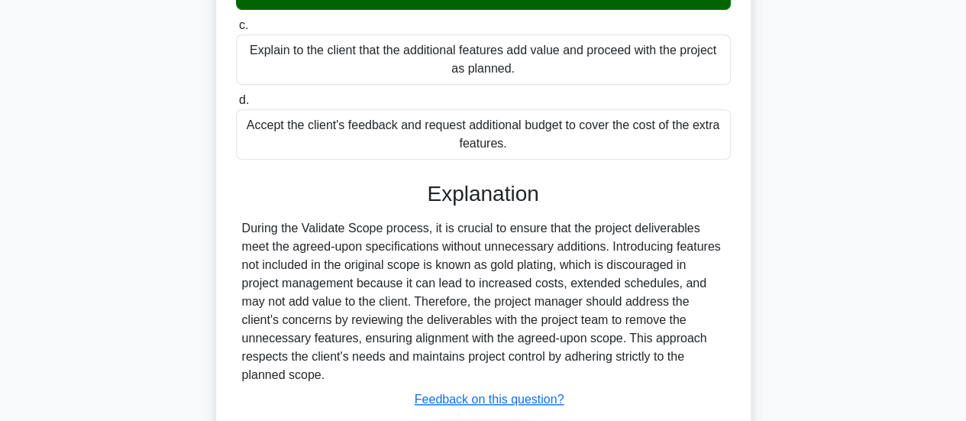
scroll to position [404, 0]
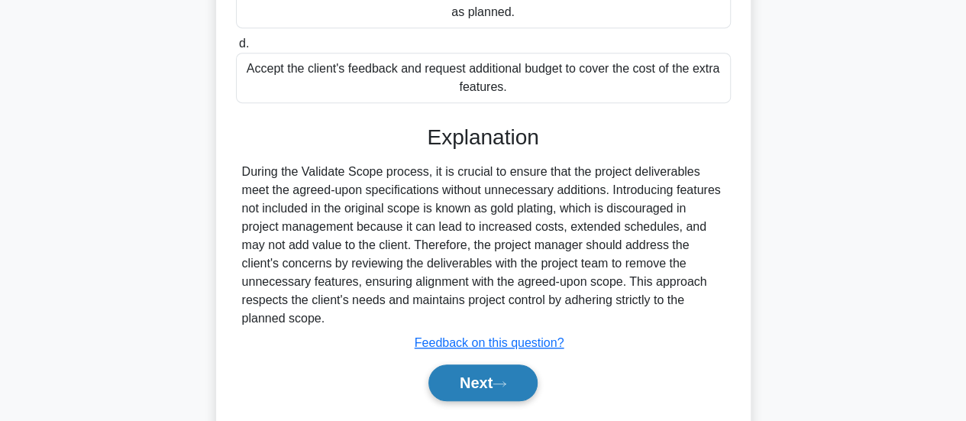
click at [499, 386] on icon at bounding box center [500, 384] width 14 height 8
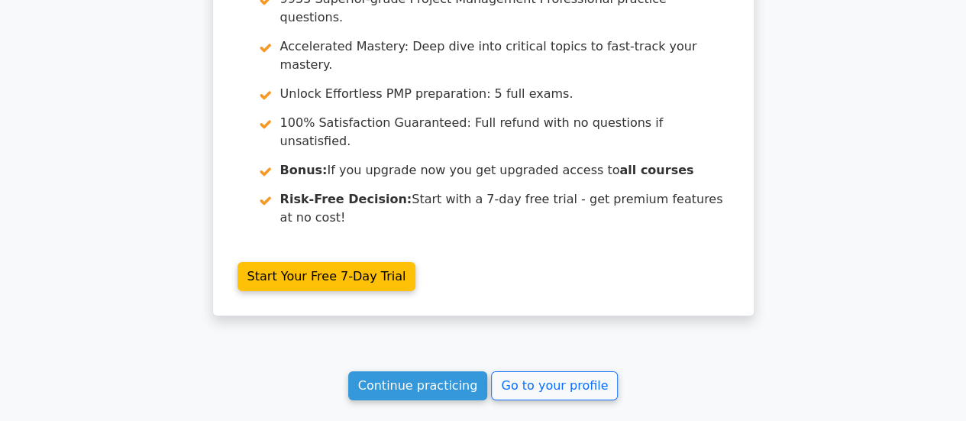
scroll to position [2391, 0]
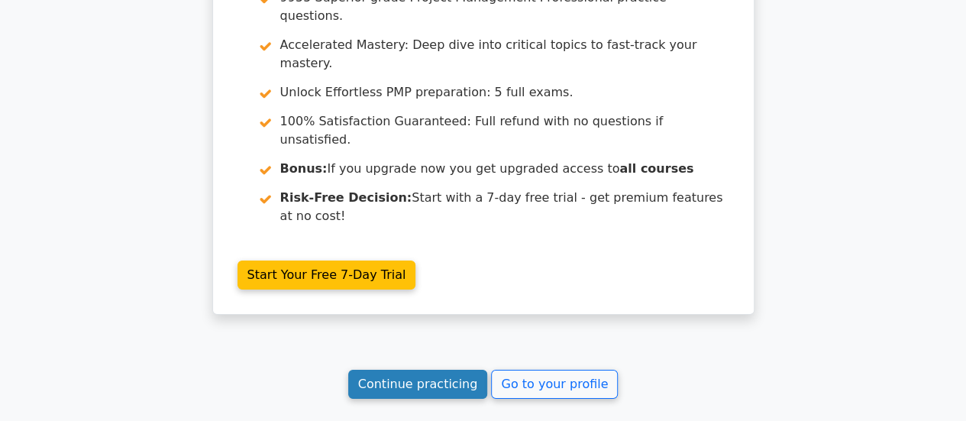
click at [454, 370] on link "Continue practicing" at bounding box center [418, 384] width 140 height 29
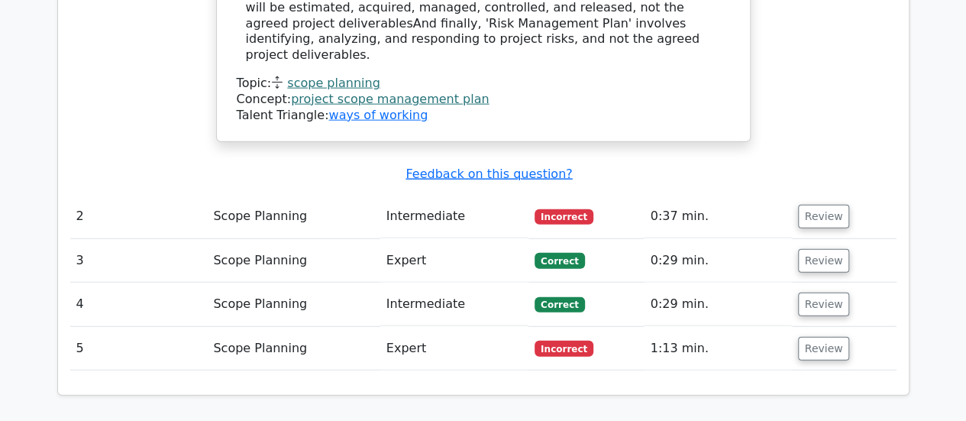
scroll to position [1704, 0]
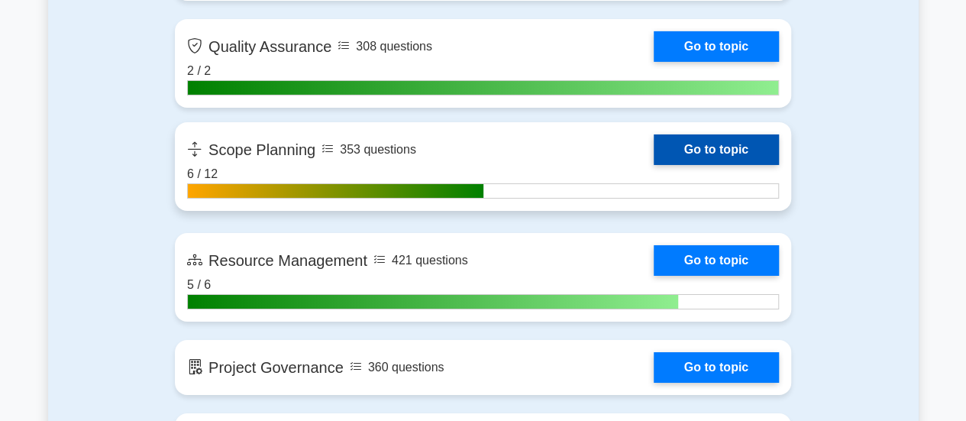
scroll to position [2520, 0]
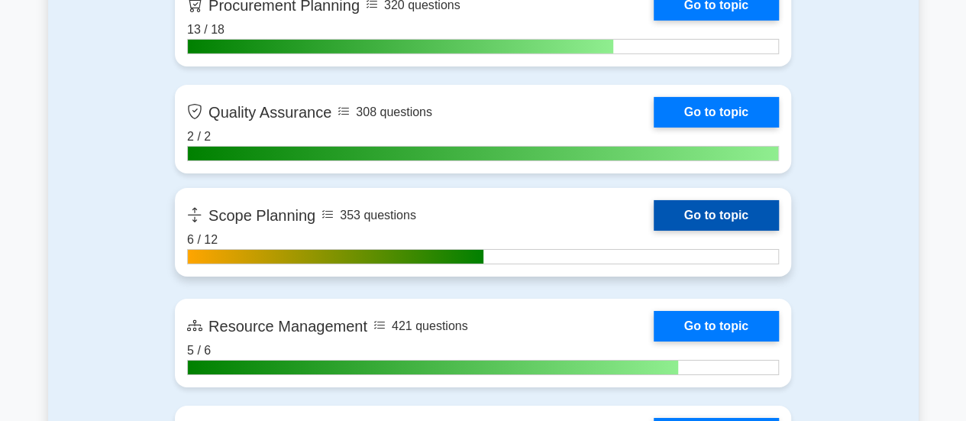
click at [678, 211] on link "Go to topic" at bounding box center [716, 215] width 125 height 31
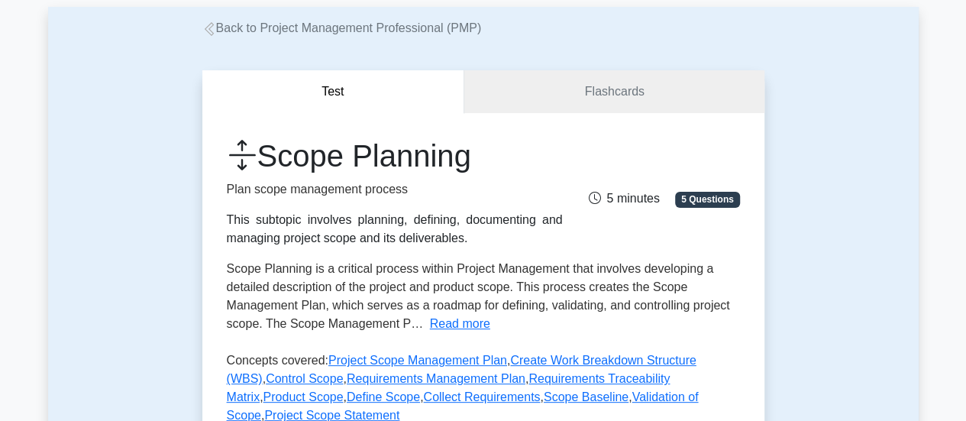
scroll to position [382, 0]
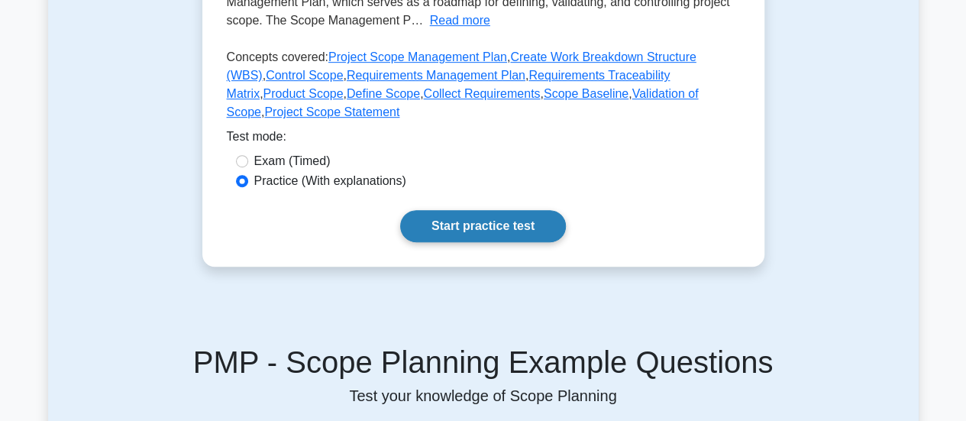
click at [483, 212] on link "Start practice test" at bounding box center [483, 226] width 166 height 32
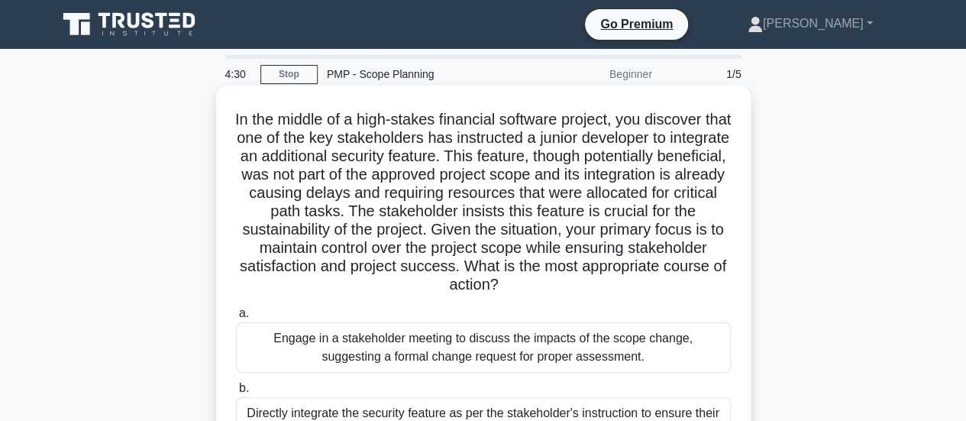
click at [560, 352] on div "Engage in a stakeholder meeting to discuss the impacts of the scope change, sug…" at bounding box center [483, 347] width 495 height 50
click at [236, 318] on input "a. Engage in a stakeholder meeting to discuss the impacts of the scope change, …" at bounding box center [236, 313] width 0 height 10
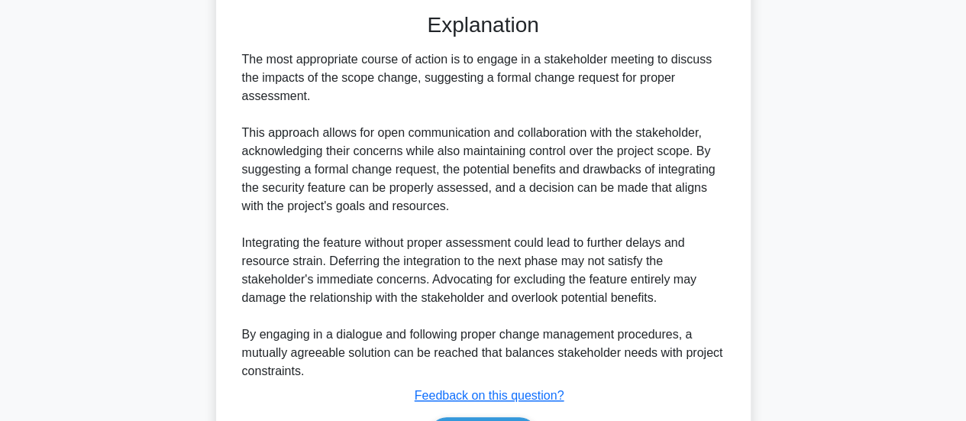
scroll to position [687, 0]
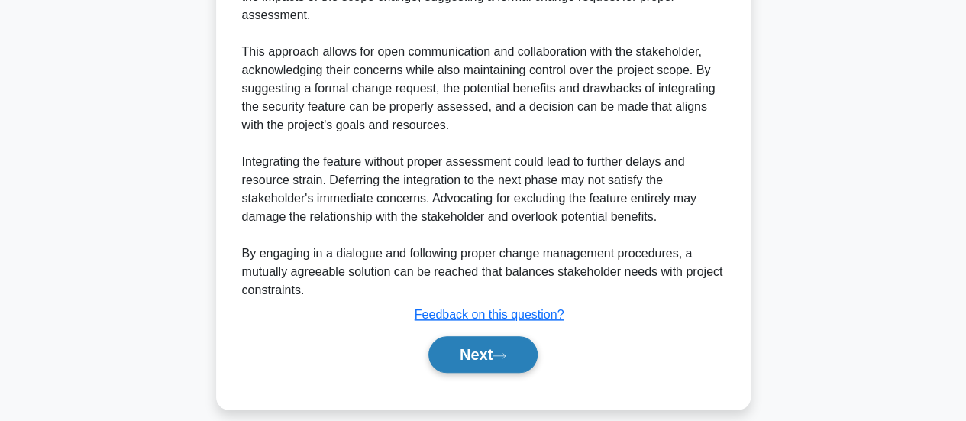
click at [491, 362] on button "Next" at bounding box center [482, 354] width 109 height 37
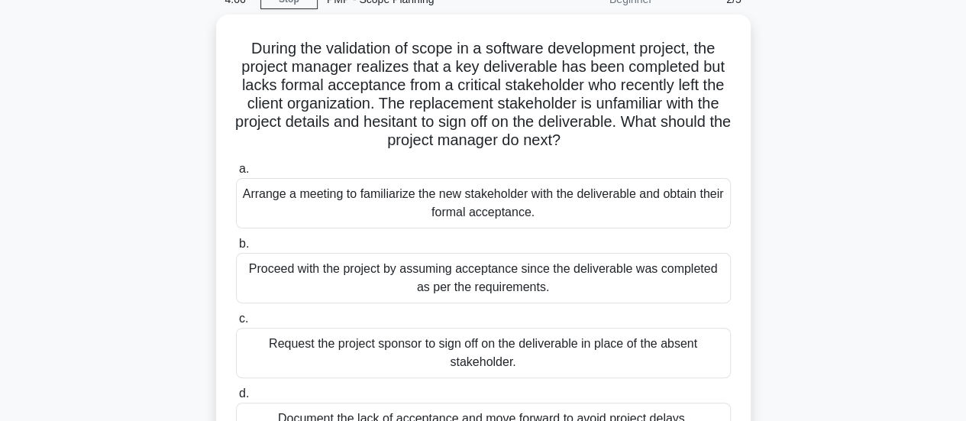
scroll to position [99, 0]
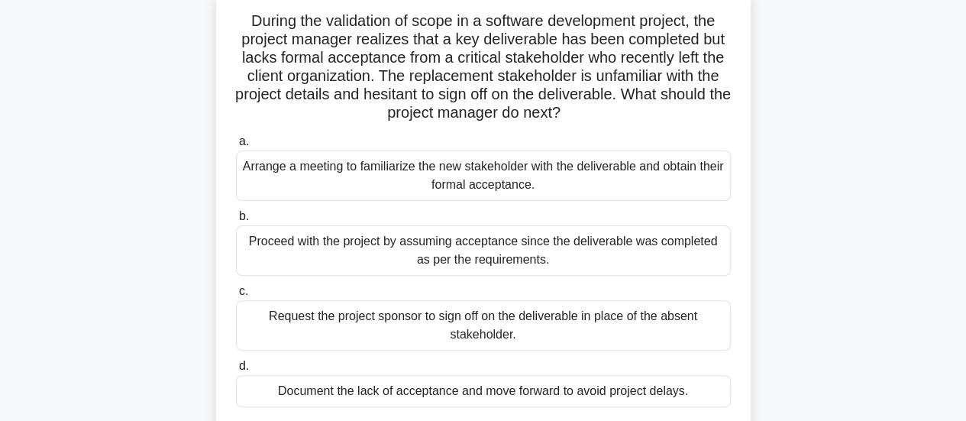
click at [478, 177] on div "Arrange a meeting to familiarize the new stakeholder with the deliverable and o…" at bounding box center [483, 175] width 495 height 50
click at [236, 147] on input "a. Arrange a meeting to familiarize the new stakeholder with the deliverable an…" at bounding box center [236, 142] width 0 height 10
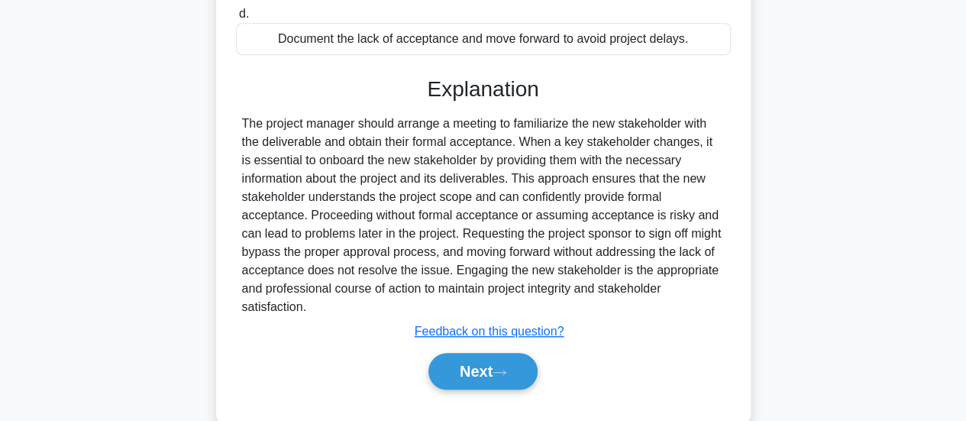
scroll to position [482, 0]
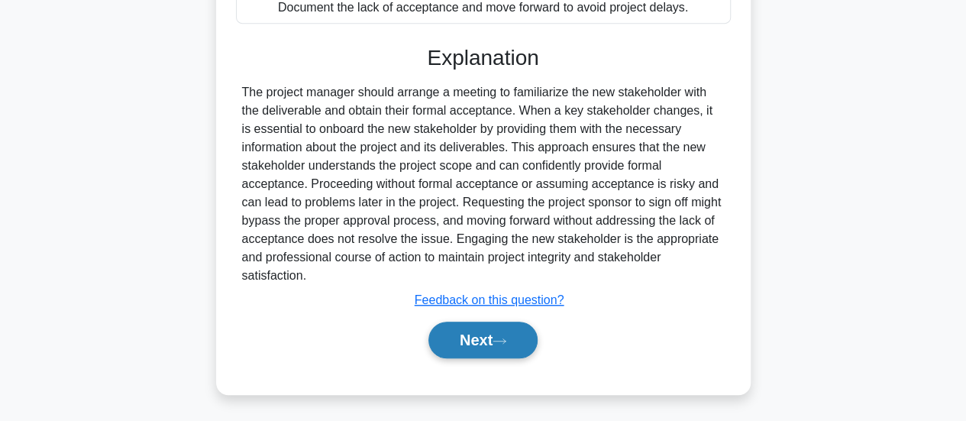
click at [481, 338] on button "Next" at bounding box center [482, 339] width 109 height 37
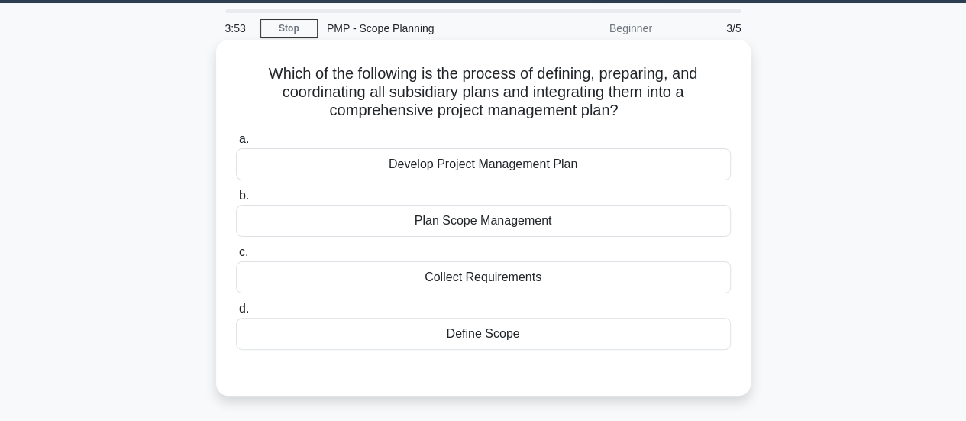
scroll to position [22, 0]
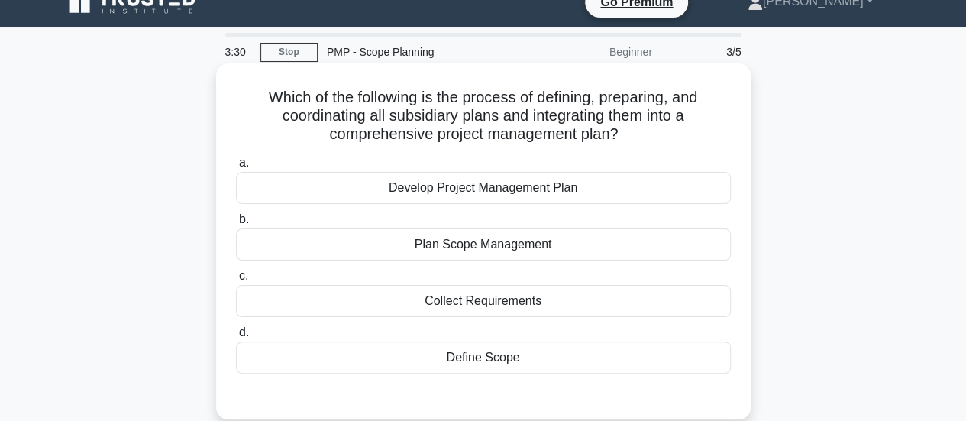
click at [496, 196] on div "Develop Project Management Plan" at bounding box center [483, 188] width 495 height 32
click at [236, 168] on input "a. Develop Project Management Plan" at bounding box center [236, 163] width 0 height 10
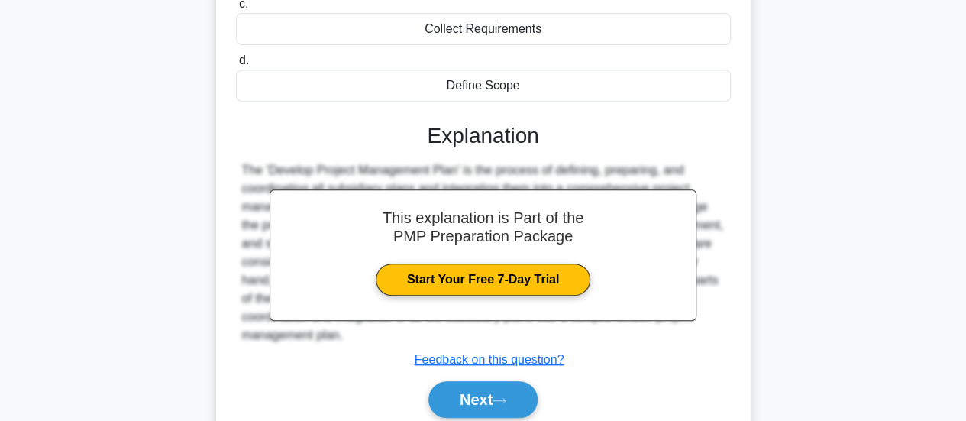
scroll to position [404, 0]
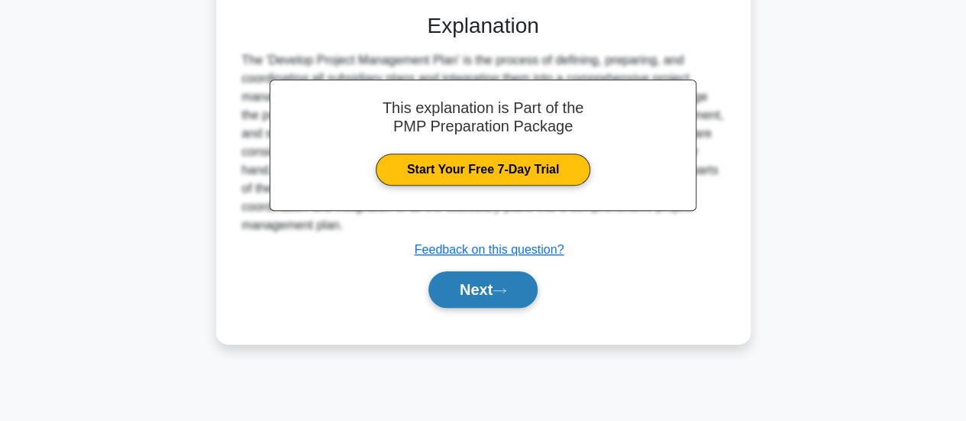
click at [493, 279] on button "Next" at bounding box center [482, 289] width 109 height 37
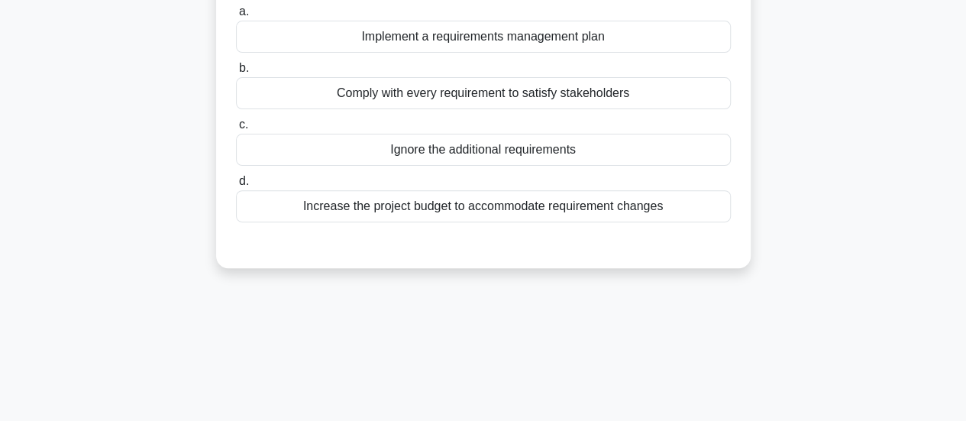
scroll to position [99, 0]
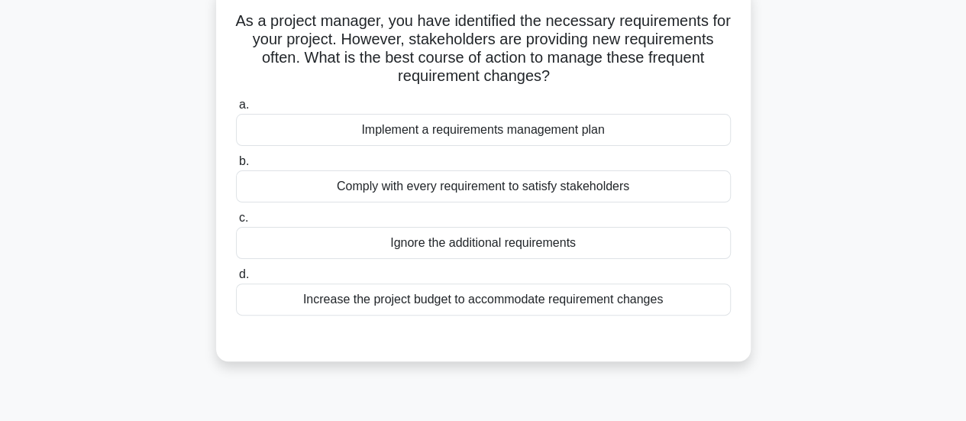
click at [499, 141] on div "Implement a requirements management plan" at bounding box center [483, 130] width 495 height 32
click at [236, 110] on input "a. Implement a requirements management plan" at bounding box center [236, 105] width 0 height 10
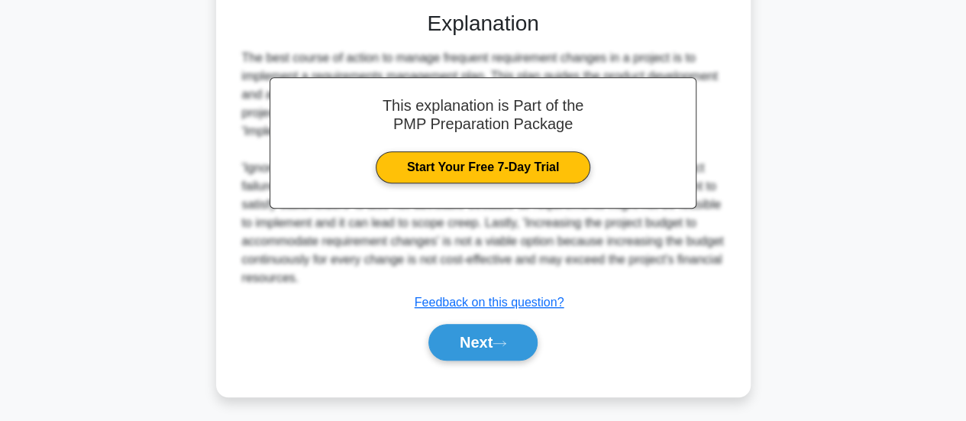
scroll to position [427, 0]
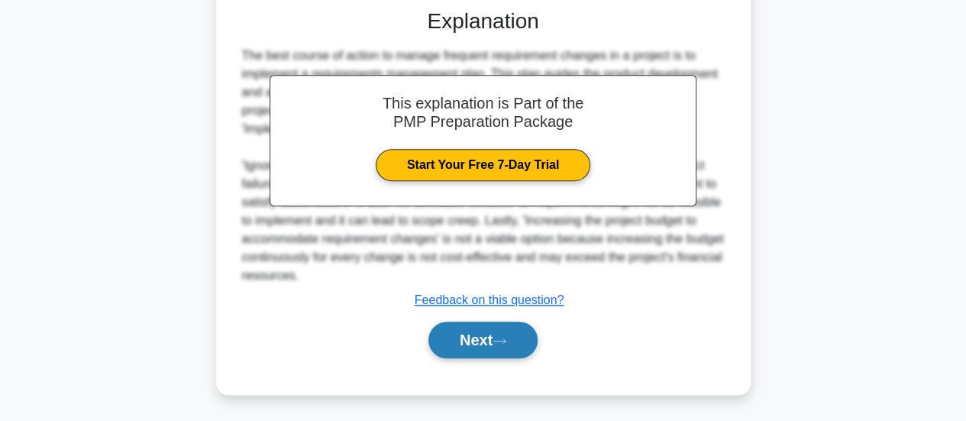
click at [490, 329] on button "Next" at bounding box center [482, 339] width 109 height 37
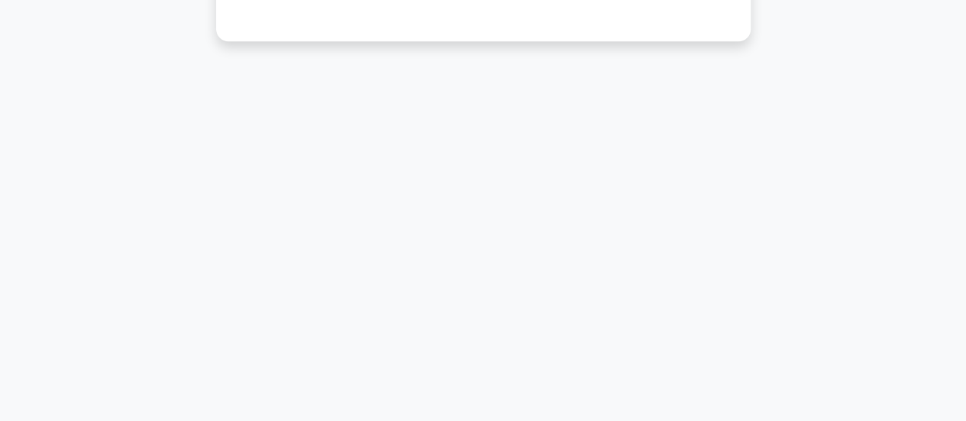
scroll to position [0, 0]
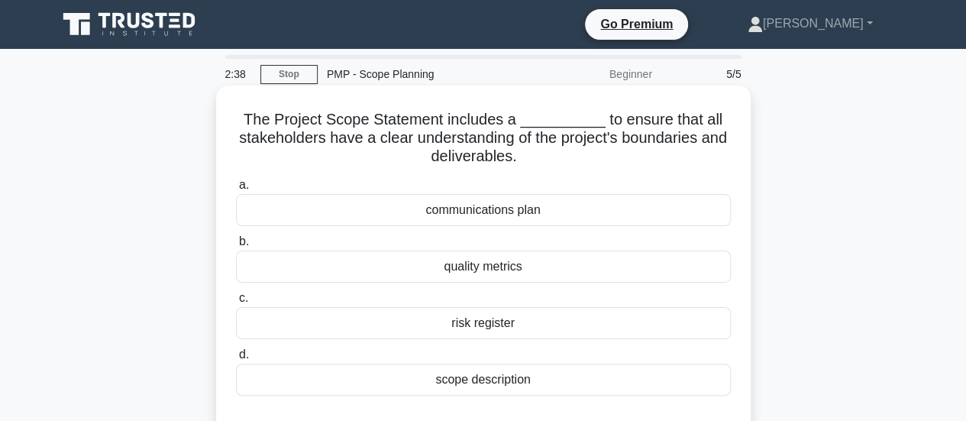
click at [508, 376] on div "scope description" at bounding box center [483, 379] width 495 height 32
click at [236, 360] on input "d. scope description" at bounding box center [236, 355] width 0 height 10
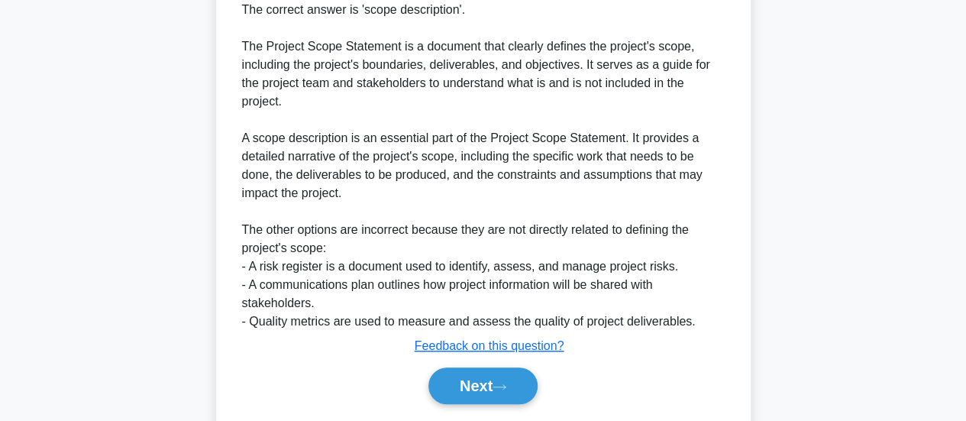
scroll to position [458, 0]
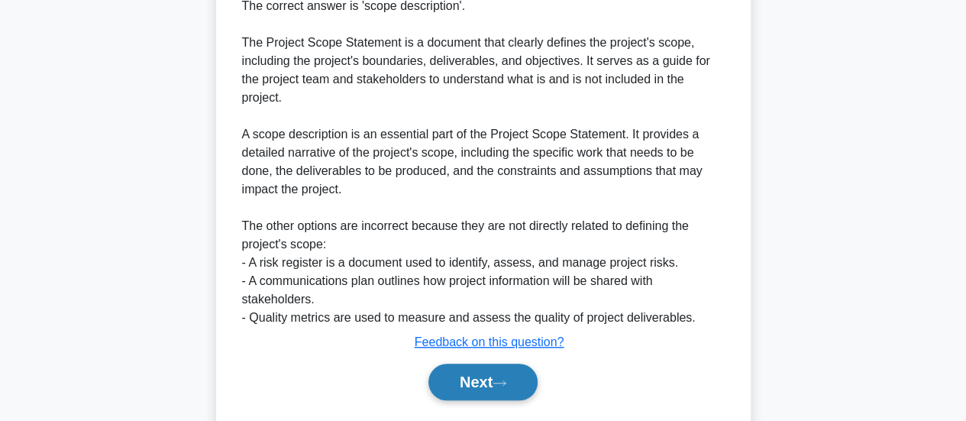
click at [466, 392] on button "Next" at bounding box center [482, 381] width 109 height 37
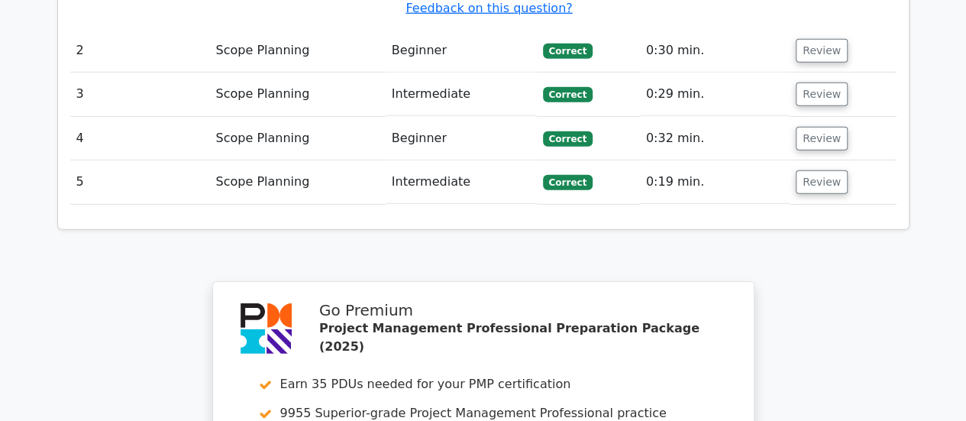
scroll to position [2596, 0]
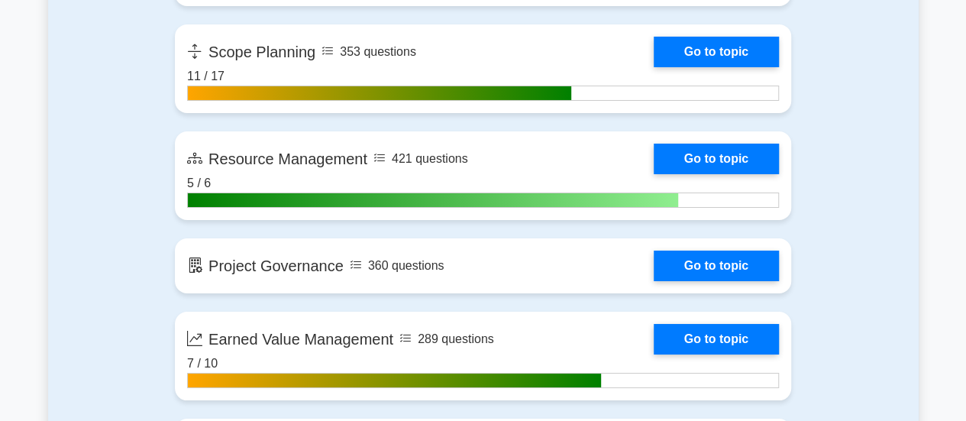
scroll to position [2596, 0]
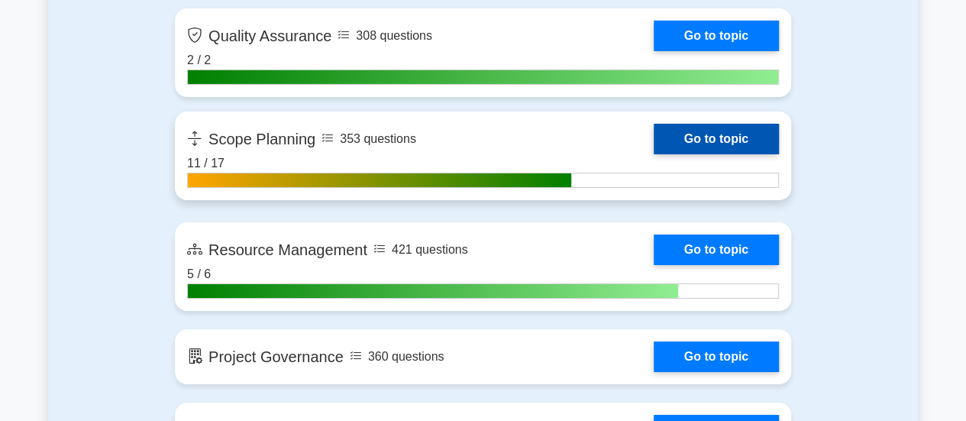
click at [745, 141] on link "Go to topic" at bounding box center [716, 139] width 125 height 31
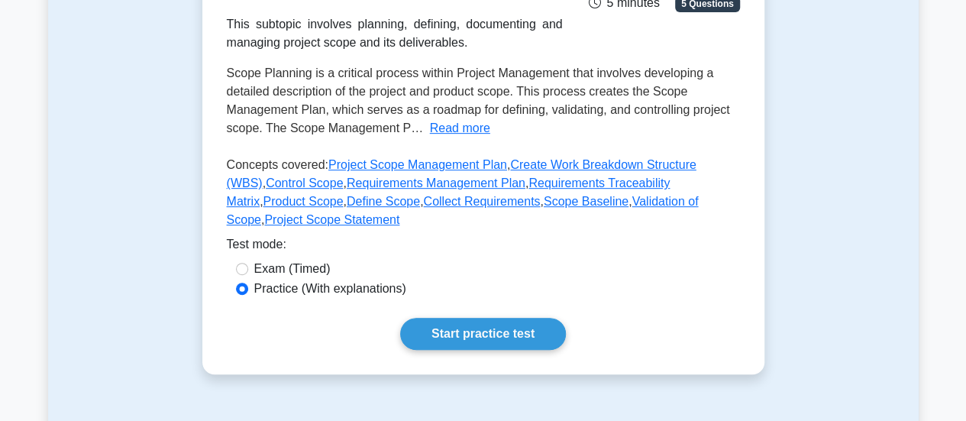
scroll to position [305, 0]
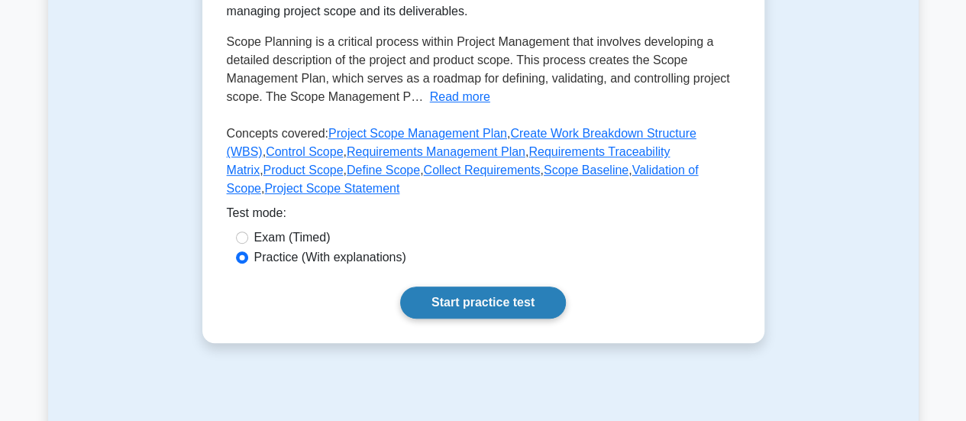
click at [525, 286] on link "Start practice test" at bounding box center [483, 302] width 166 height 32
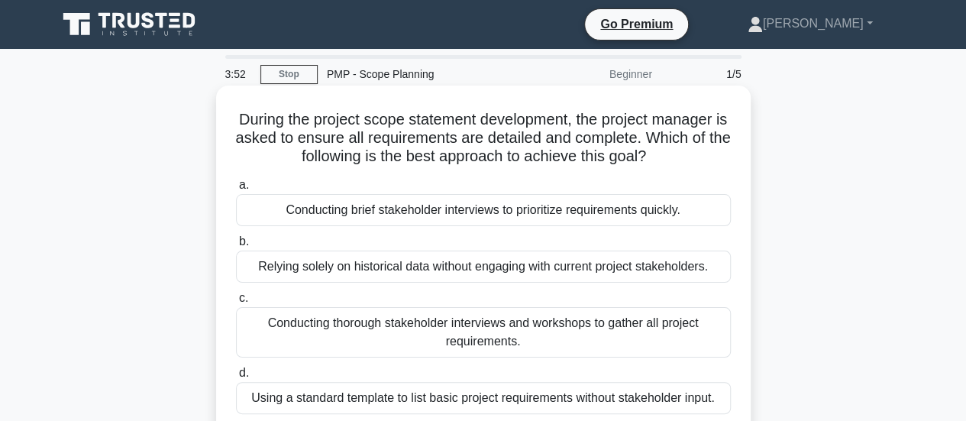
click at [525, 325] on div "Conducting thorough stakeholder interviews and workshops to gather all project …" at bounding box center [483, 332] width 495 height 50
click at [236, 303] on input "c. Conducting thorough stakeholder interviews and workshops to gather all proje…" at bounding box center [236, 298] width 0 height 10
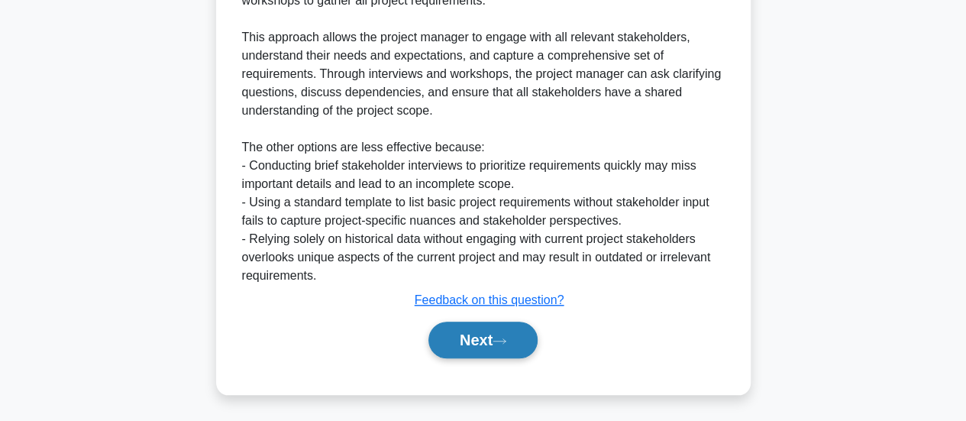
click at [495, 333] on button "Next" at bounding box center [482, 339] width 109 height 37
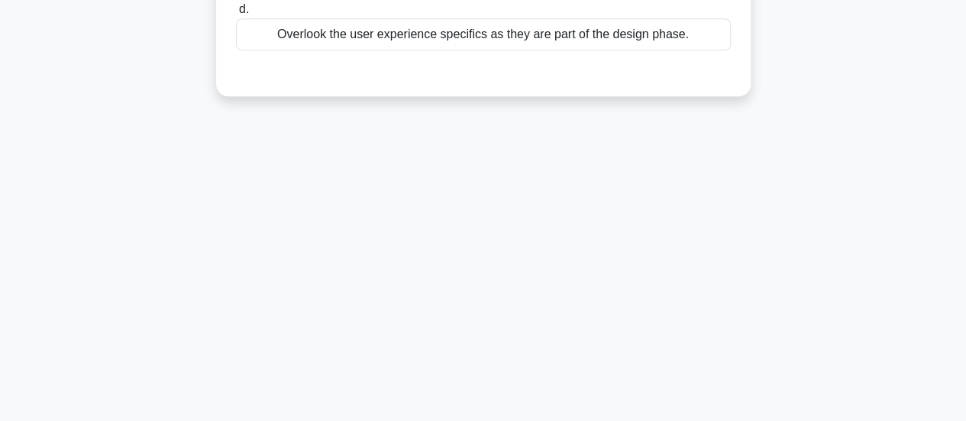
scroll to position [99, 0]
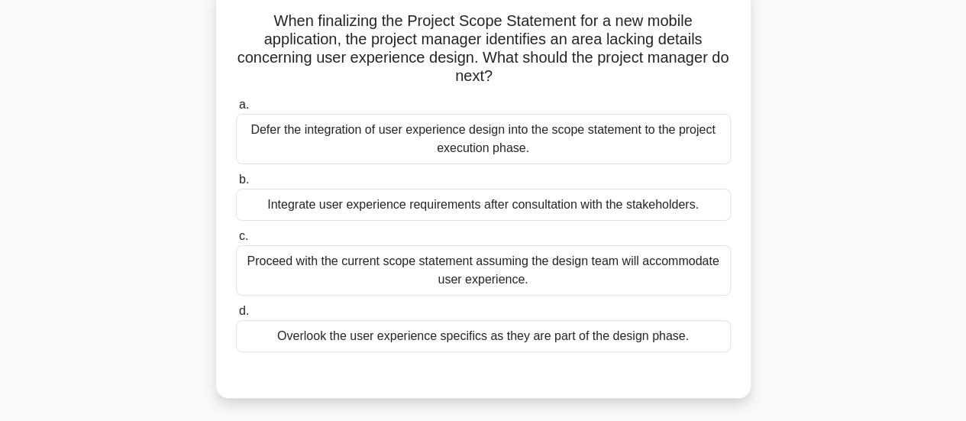
click at [553, 205] on div "Integrate user experience requirements after consultation with the stakeholders." at bounding box center [483, 205] width 495 height 32
click at [236, 185] on input "b. Integrate user experience requirements after consultation with the stakehold…" at bounding box center [236, 180] width 0 height 10
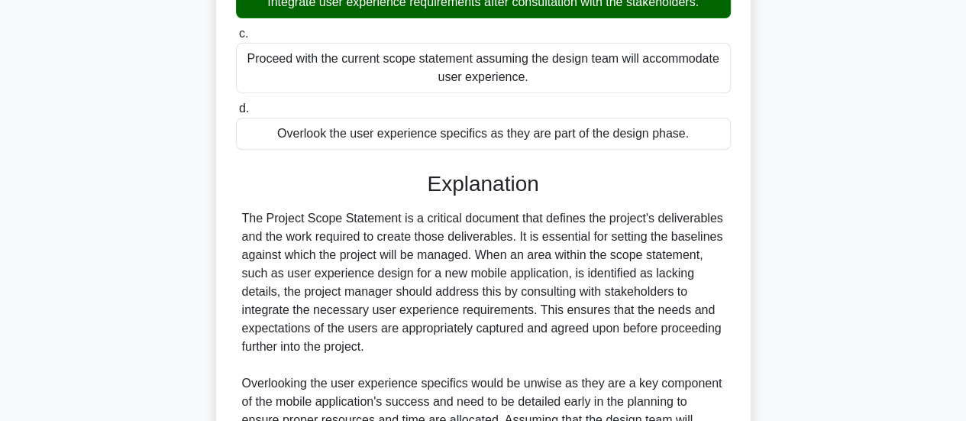
scroll to position [480, 0]
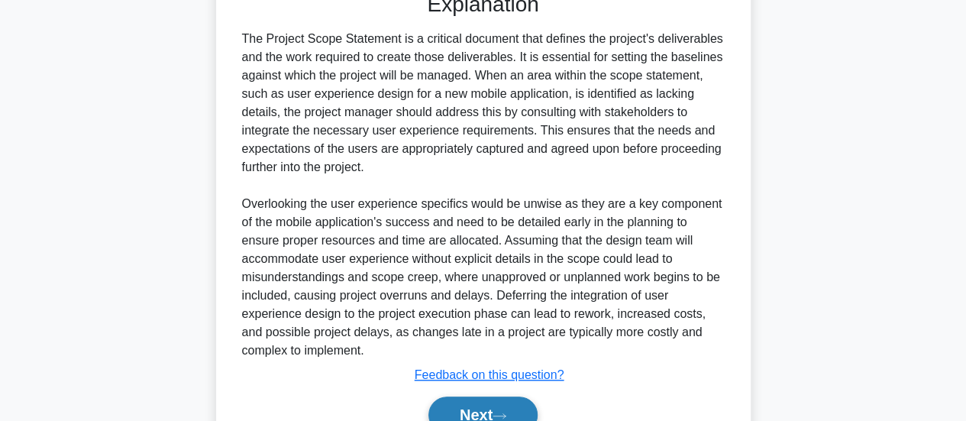
click at [470, 401] on button "Next" at bounding box center [482, 414] width 109 height 37
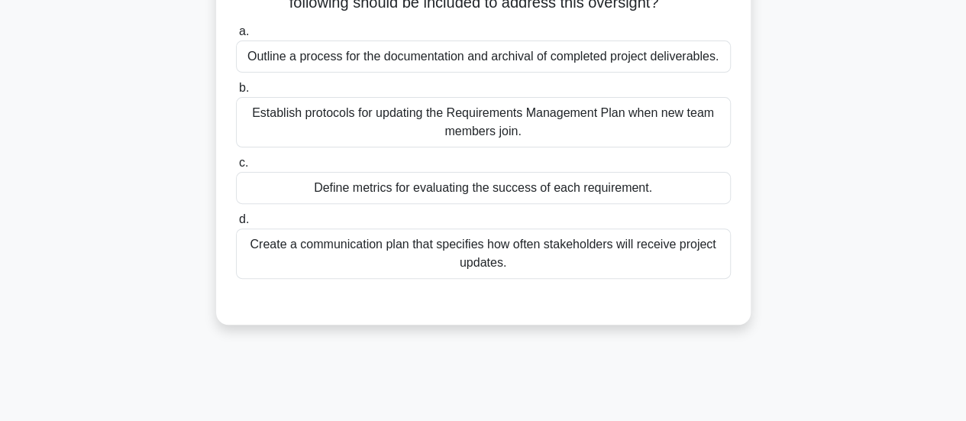
scroll to position [99, 0]
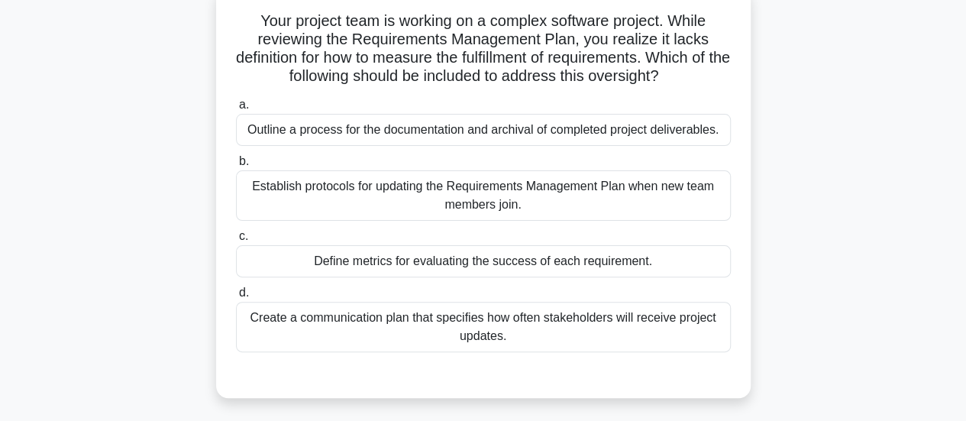
click at [614, 266] on div "Define metrics for evaluating the success of each requirement." at bounding box center [483, 261] width 495 height 32
click at [236, 241] on input "c. Define metrics for evaluating the success of each requirement." at bounding box center [236, 236] width 0 height 10
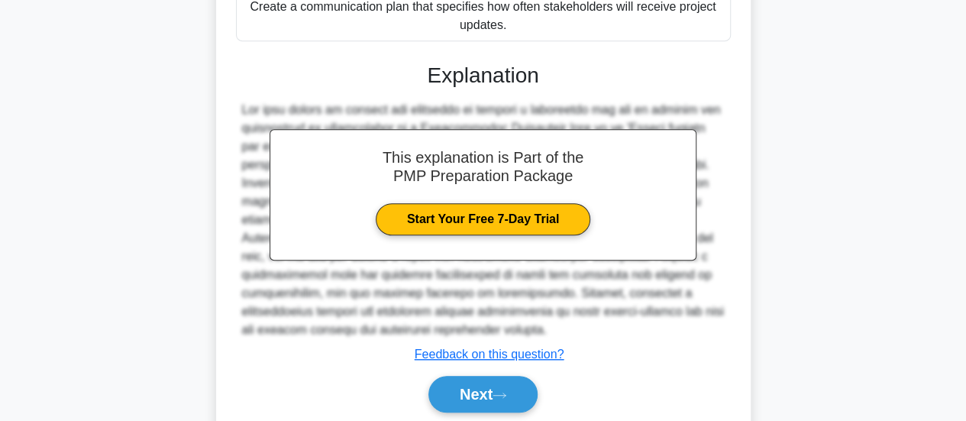
scroll to position [464, 0]
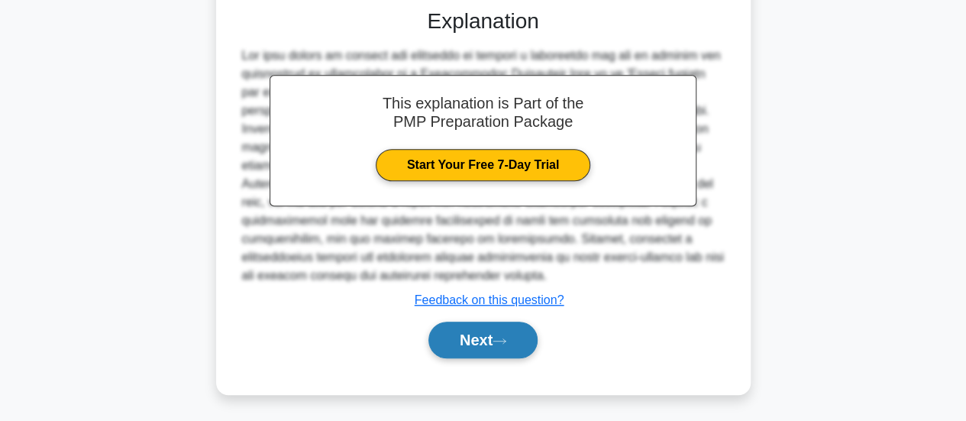
click at [496, 343] on button "Next" at bounding box center [482, 339] width 109 height 37
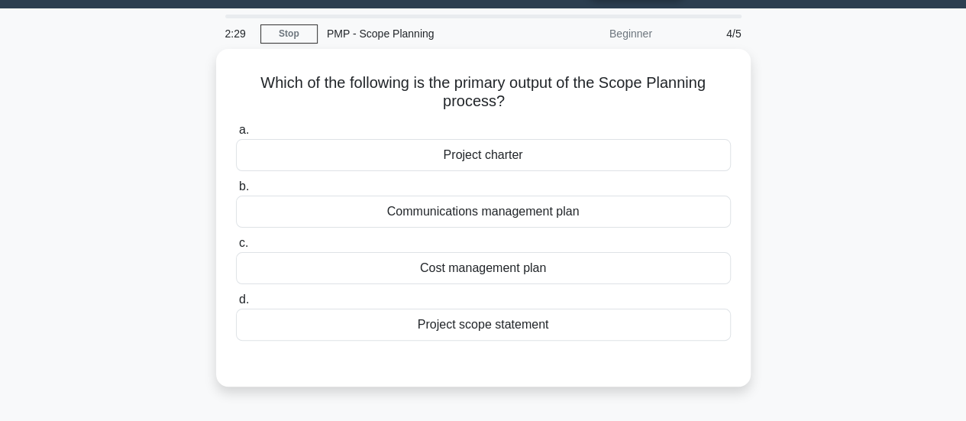
scroll to position [0, 0]
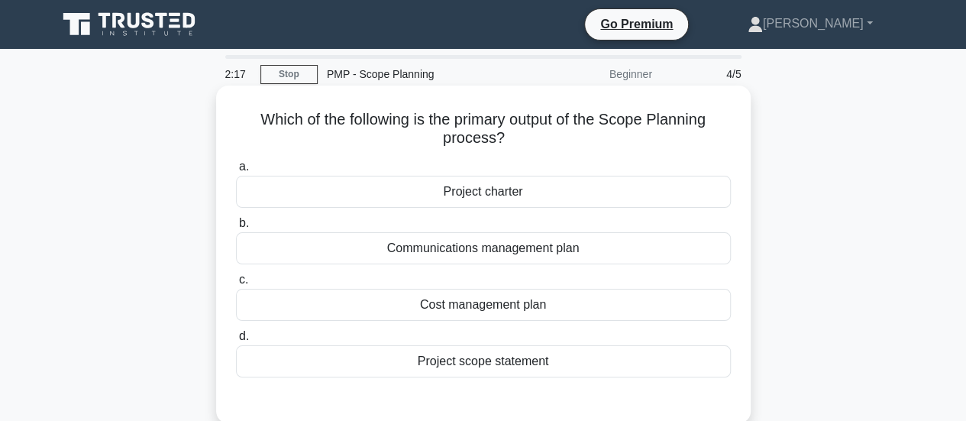
click at [506, 363] on div "Project scope statement" at bounding box center [483, 361] width 495 height 32
click at [236, 341] on input "d. Project scope statement" at bounding box center [236, 336] width 0 height 10
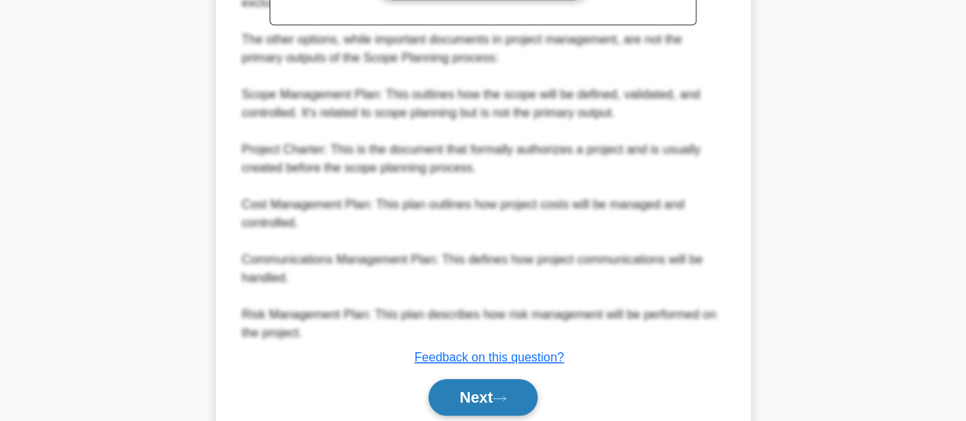
scroll to position [628, 0]
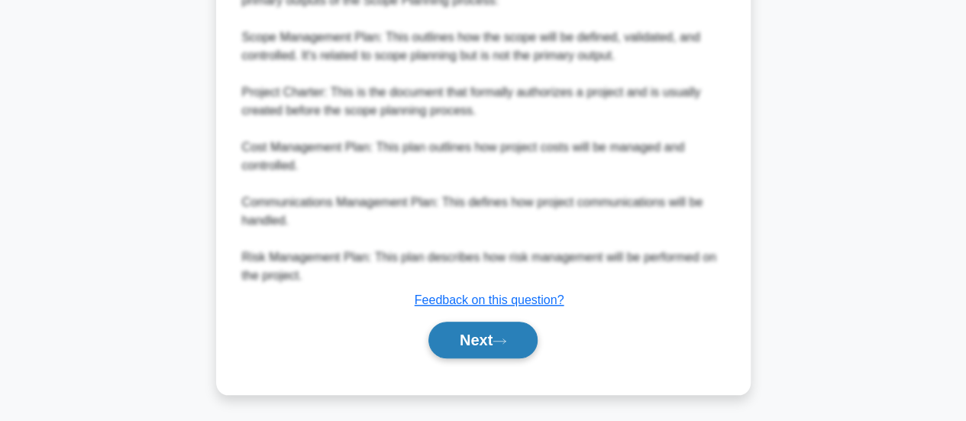
click at [506, 337] on icon at bounding box center [500, 341] width 14 height 8
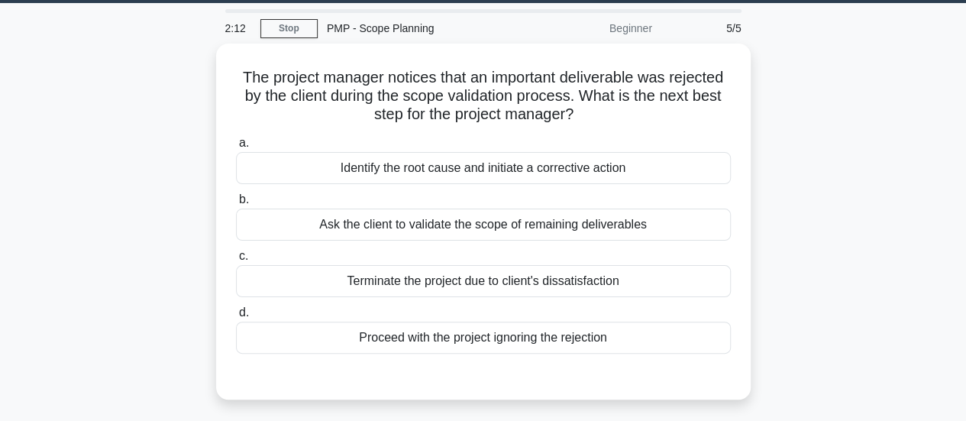
scroll to position [22, 0]
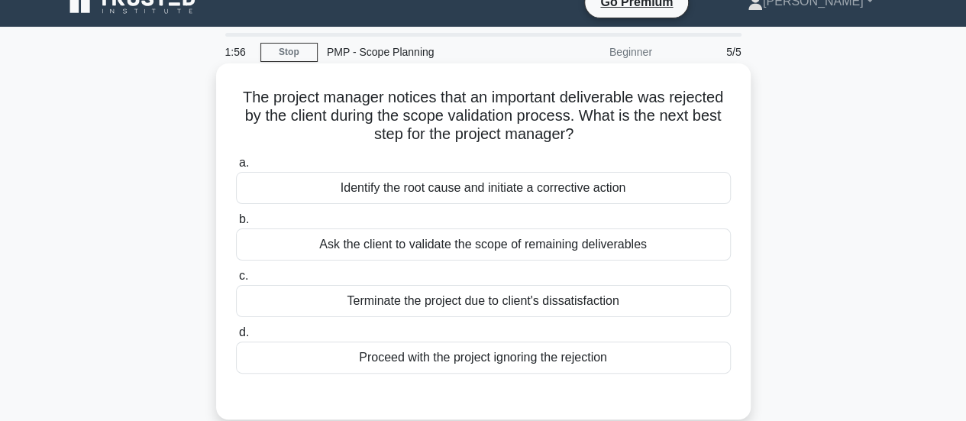
click at [564, 187] on div "Identify the root cause and initiate a corrective action" at bounding box center [483, 188] width 495 height 32
click at [236, 168] on input "a. Identify the root cause and initiate a corrective action" at bounding box center [236, 163] width 0 height 10
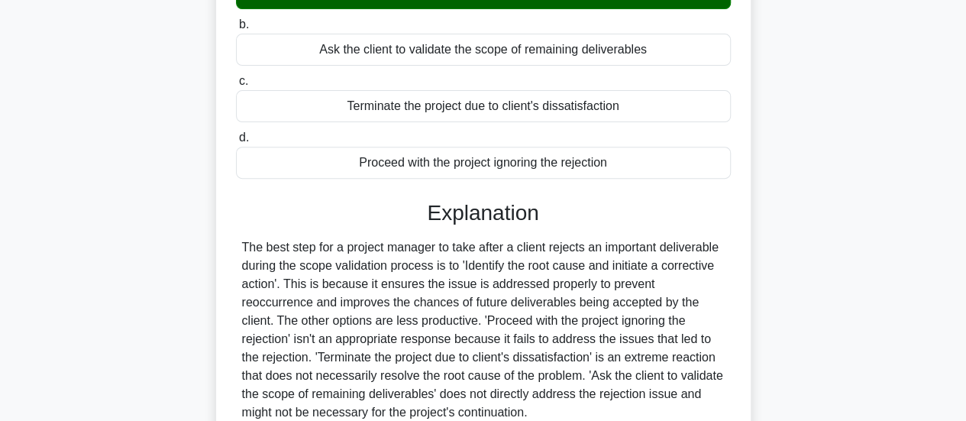
scroll to position [404, 0]
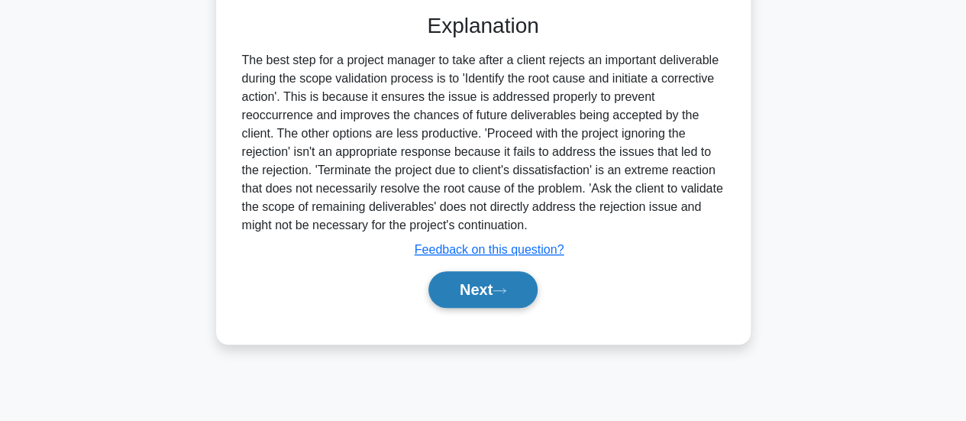
click at [515, 286] on button "Next" at bounding box center [482, 289] width 109 height 37
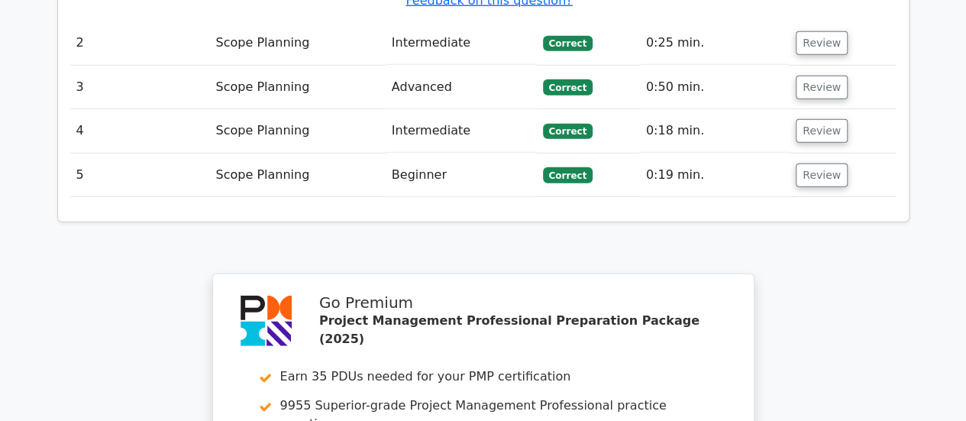
scroll to position [2518, 0]
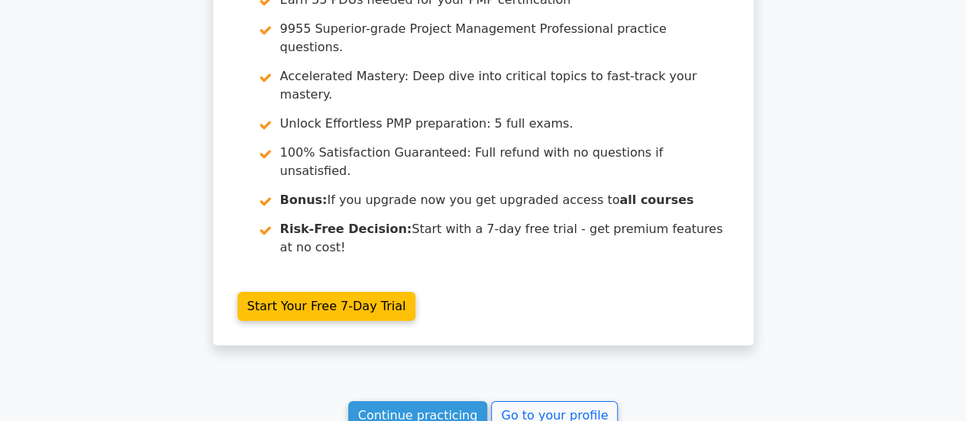
click at [425, 401] on link "Continue practicing" at bounding box center [418, 415] width 140 height 29
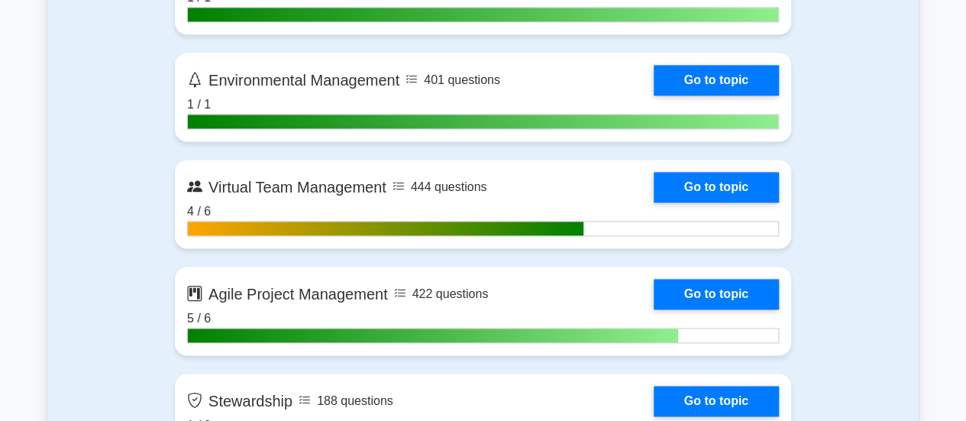
scroll to position [4047, 0]
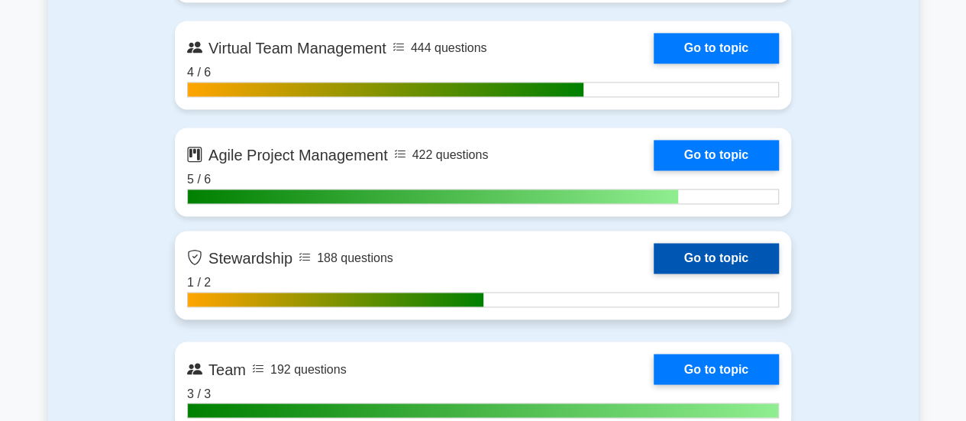
click at [698, 266] on link "Go to topic" at bounding box center [716, 258] width 125 height 31
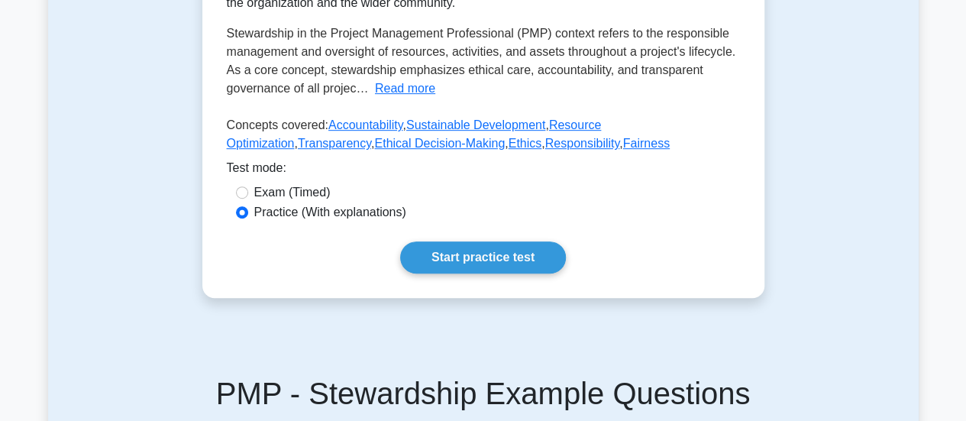
scroll to position [382, 0]
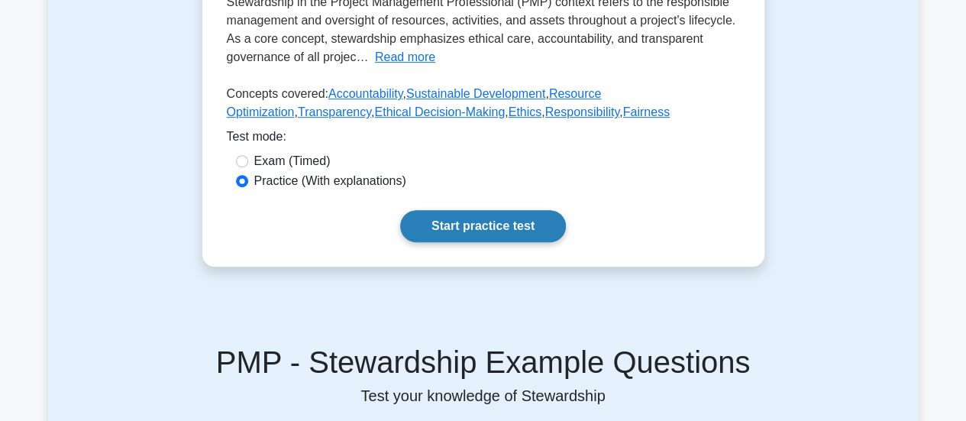
click at [509, 228] on link "Start practice test" at bounding box center [483, 226] width 166 height 32
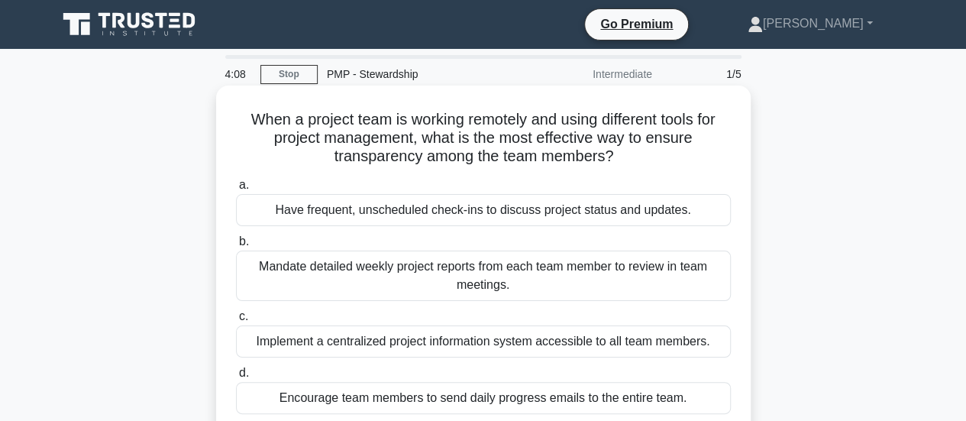
click at [542, 273] on div "Mandate detailed weekly project reports from each team member to review in team…" at bounding box center [483, 275] width 495 height 50
click at [236, 247] on input "b. Mandate detailed weekly project reports from each team member to review in t…" at bounding box center [236, 242] width 0 height 10
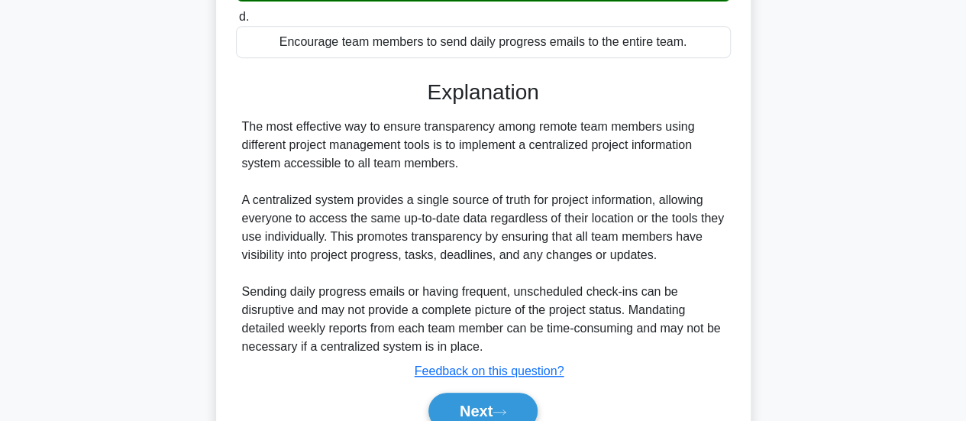
scroll to position [382, 0]
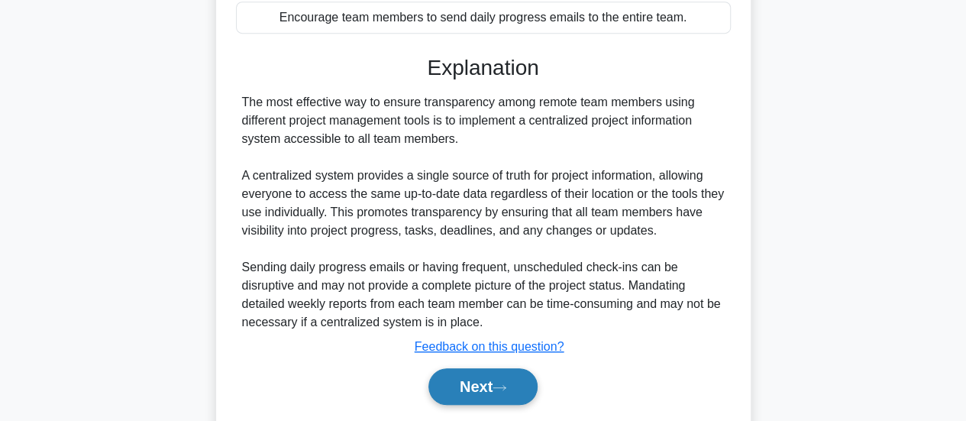
click at [480, 378] on button "Next" at bounding box center [482, 386] width 109 height 37
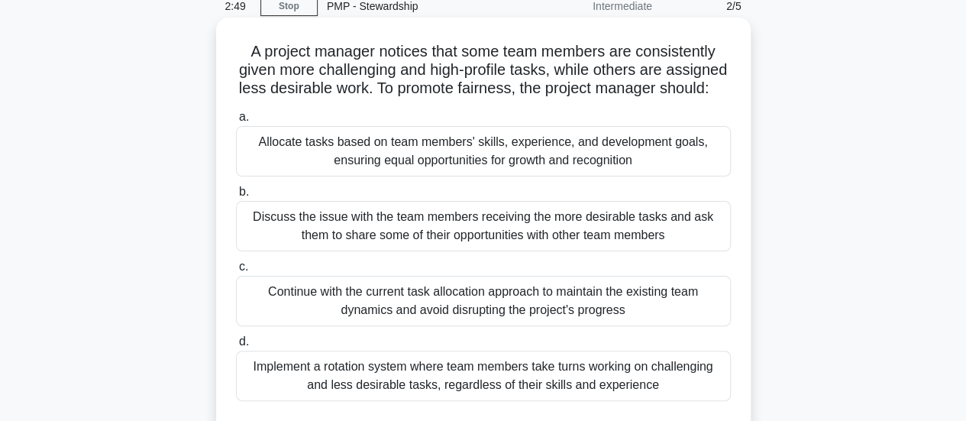
scroll to position [0, 0]
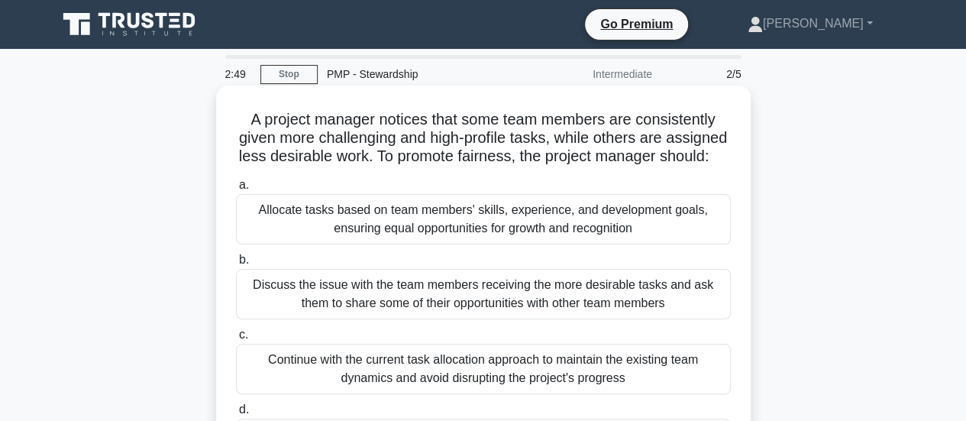
click at [486, 234] on div "Allocate tasks based on team members' skills, experience, and development goals…" at bounding box center [483, 219] width 495 height 50
click at [236, 190] on input "a. Allocate tasks based on team members' skills, experience, and development go…" at bounding box center [236, 185] width 0 height 10
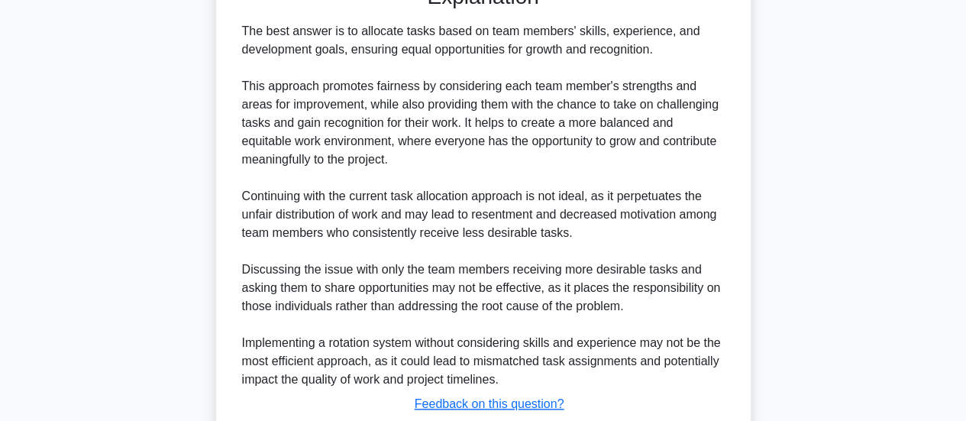
scroll to position [628, 0]
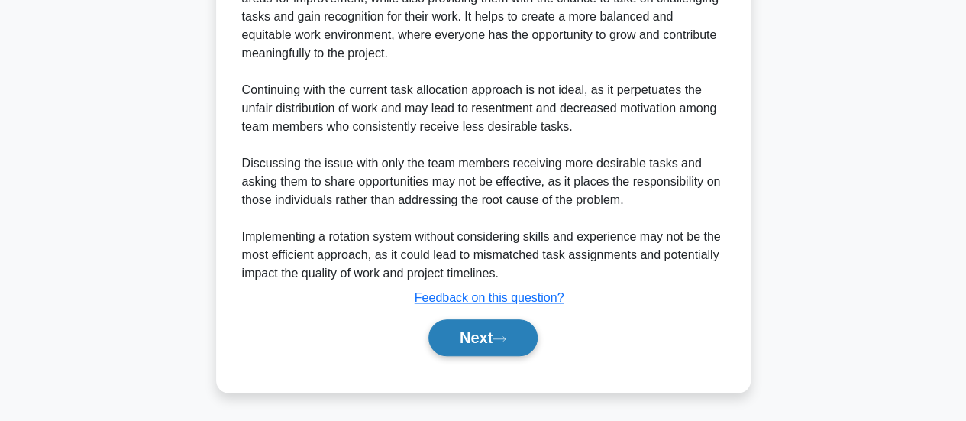
click at [467, 349] on button "Next" at bounding box center [482, 337] width 109 height 37
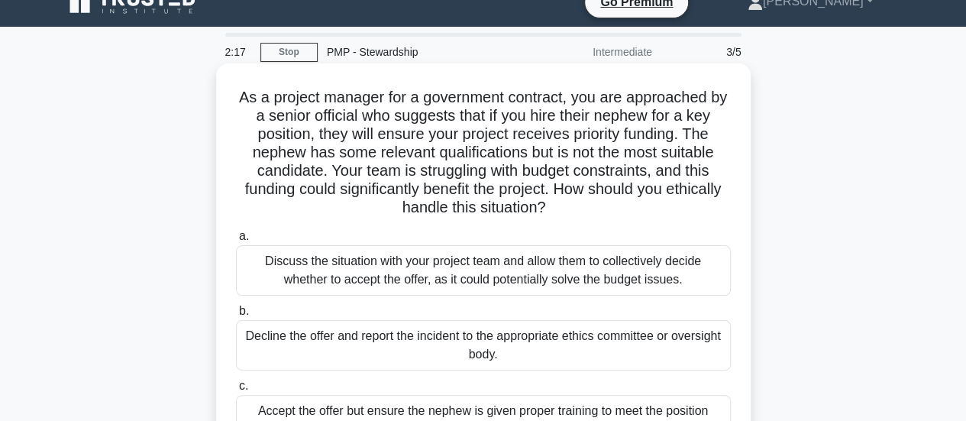
scroll to position [99, 0]
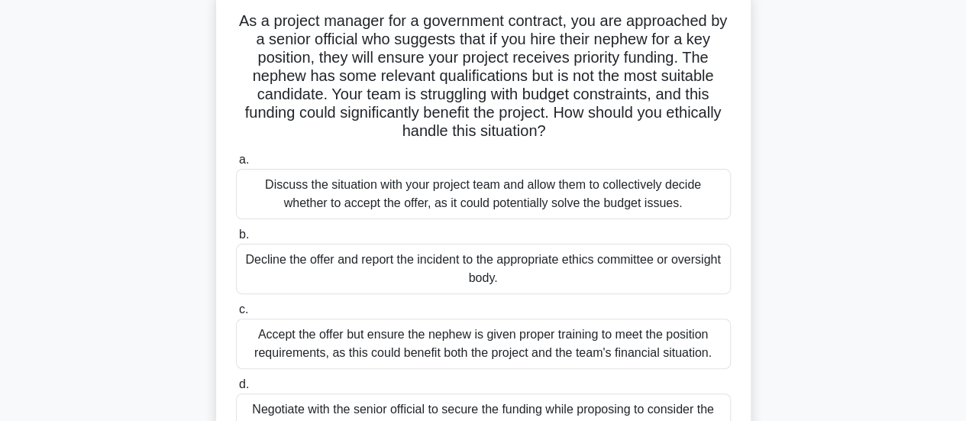
click at [499, 262] on div "Decline the offer and report the incident to the appropriate ethics committee o…" at bounding box center [483, 269] width 495 height 50
click at [236, 240] on input "b. Decline the offer and report the incident to the appropriate ethics committe…" at bounding box center [236, 235] width 0 height 10
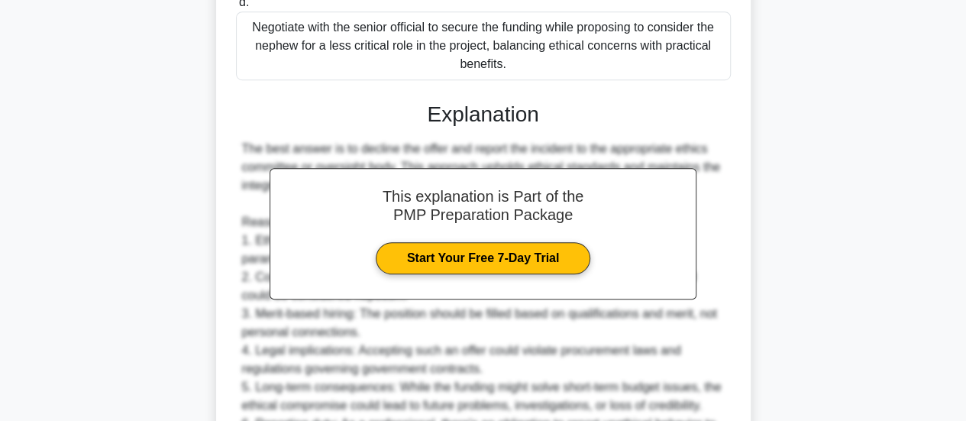
scroll to position [867, 0]
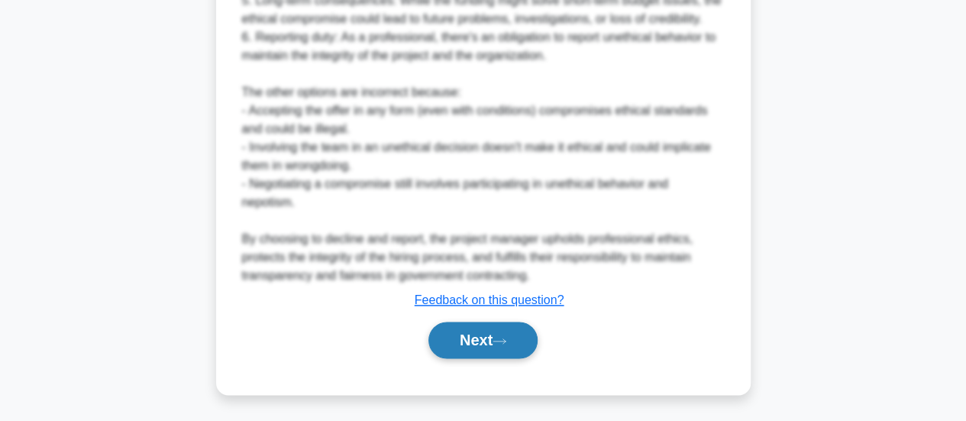
click at [487, 331] on button "Next" at bounding box center [482, 339] width 109 height 37
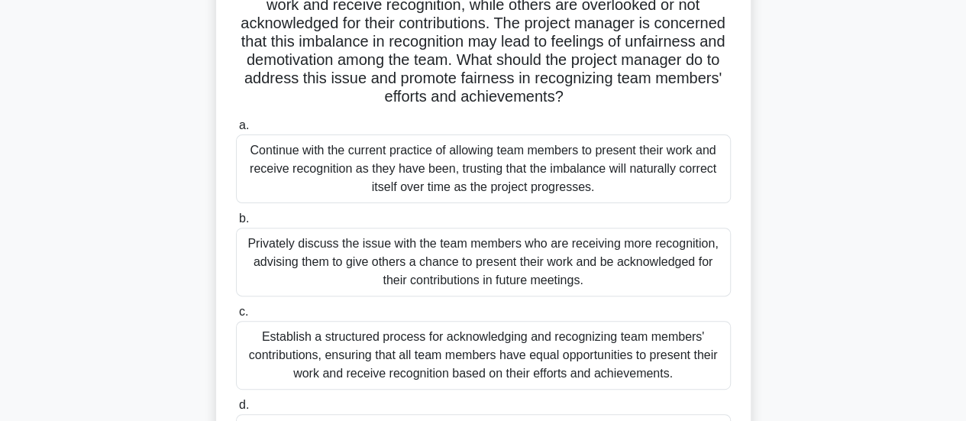
scroll to position [175, 0]
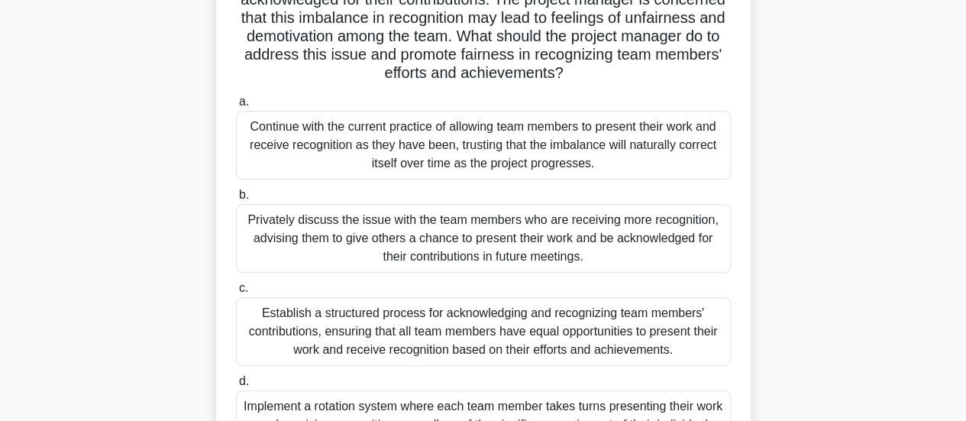
click at [611, 340] on div "Establish a structured process for acknowledging and recognizing team members' …" at bounding box center [483, 331] width 495 height 69
click at [236, 293] on input "c. Establish a structured process for acknowledging and recognizing team member…" at bounding box center [236, 288] width 0 height 10
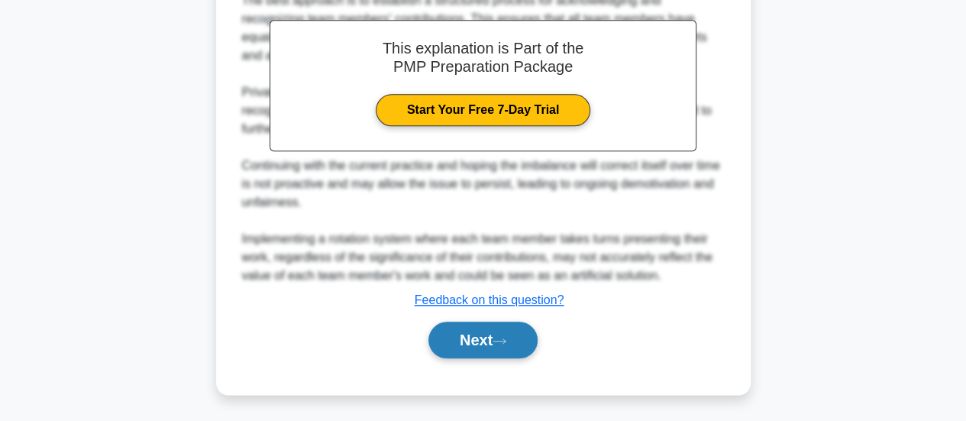
click at [480, 331] on button "Next" at bounding box center [482, 339] width 109 height 37
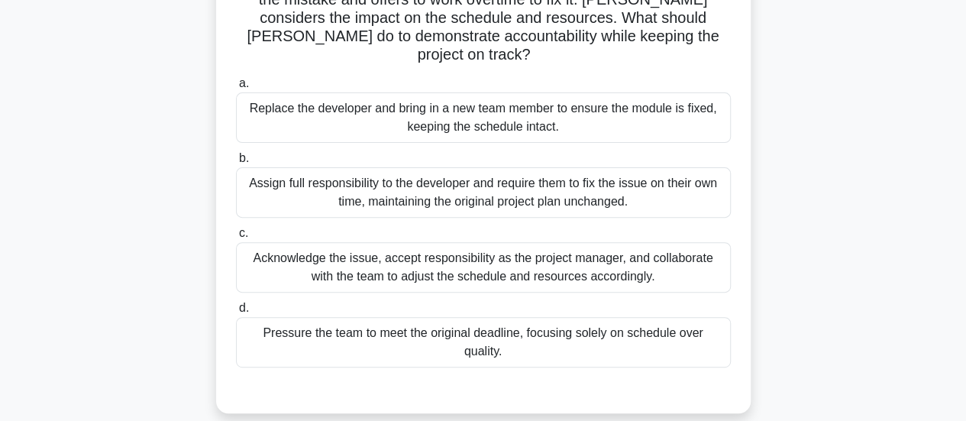
click at [521, 250] on div "Acknowledge the issue, accept responsibility as the project manager, and collab…" at bounding box center [483, 267] width 495 height 50
click at [236, 238] on input "c. Acknowledge the issue, accept responsibility as the project manager, and col…" at bounding box center [236, 233] width 0 height 10
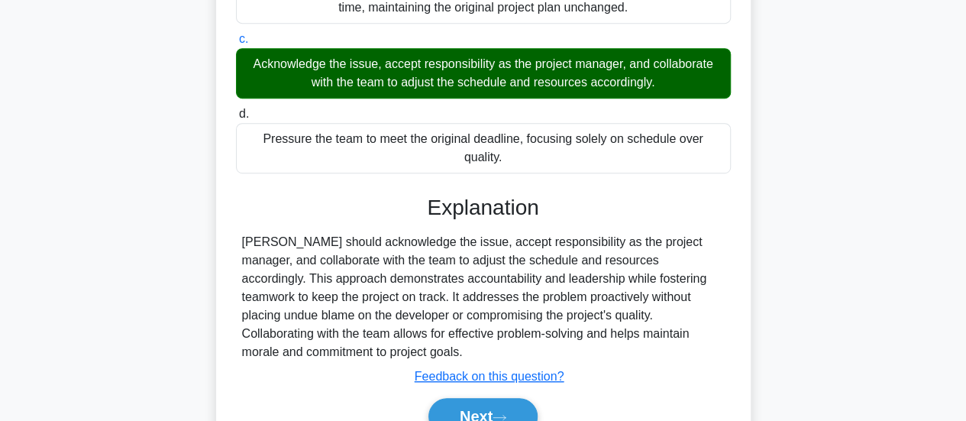
scroll to position [404, 0]
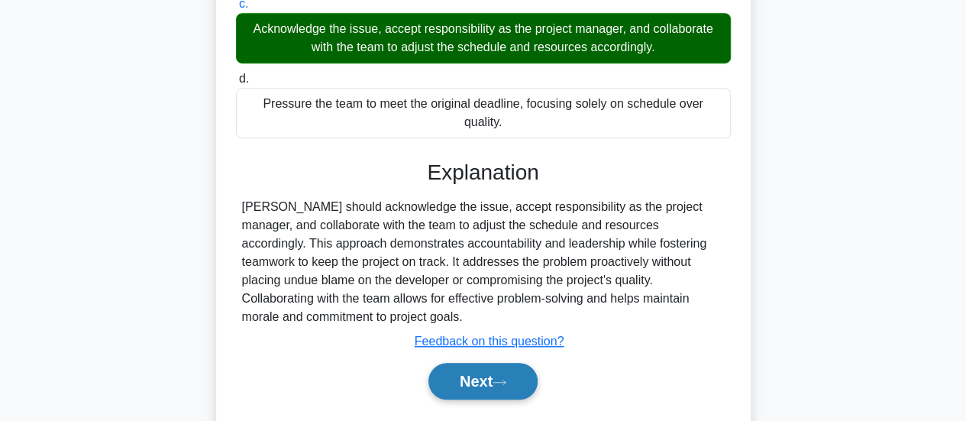
click at [502, 363] on button "Next" at bounding box center [482, 381] width 109 height 37
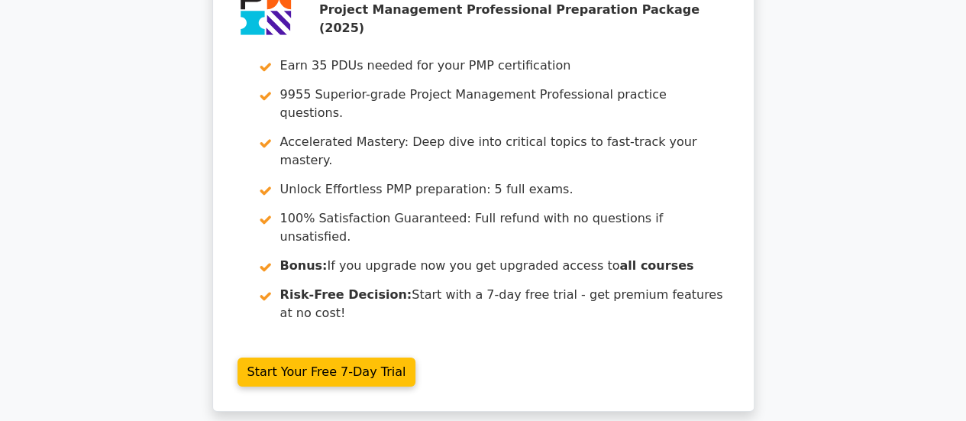
scroll to position [2367, 0]
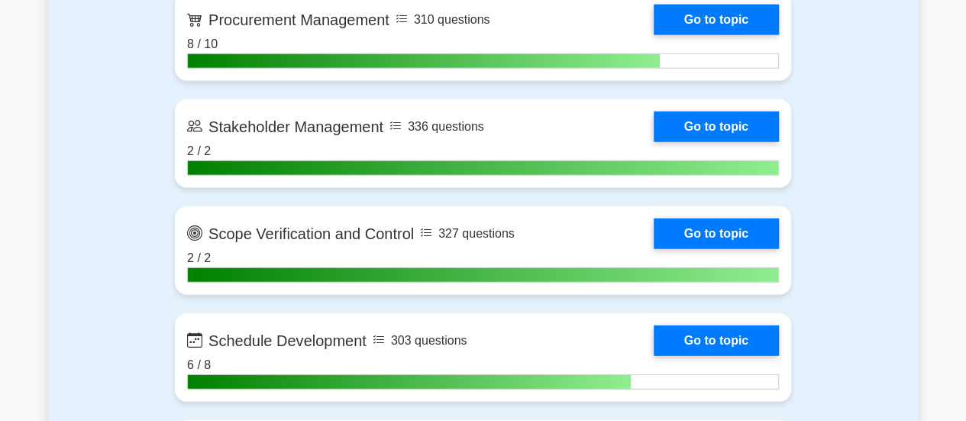
scroll to position [2138, 0]
